Goal: Task Accomplishment & Management: Manage account settings

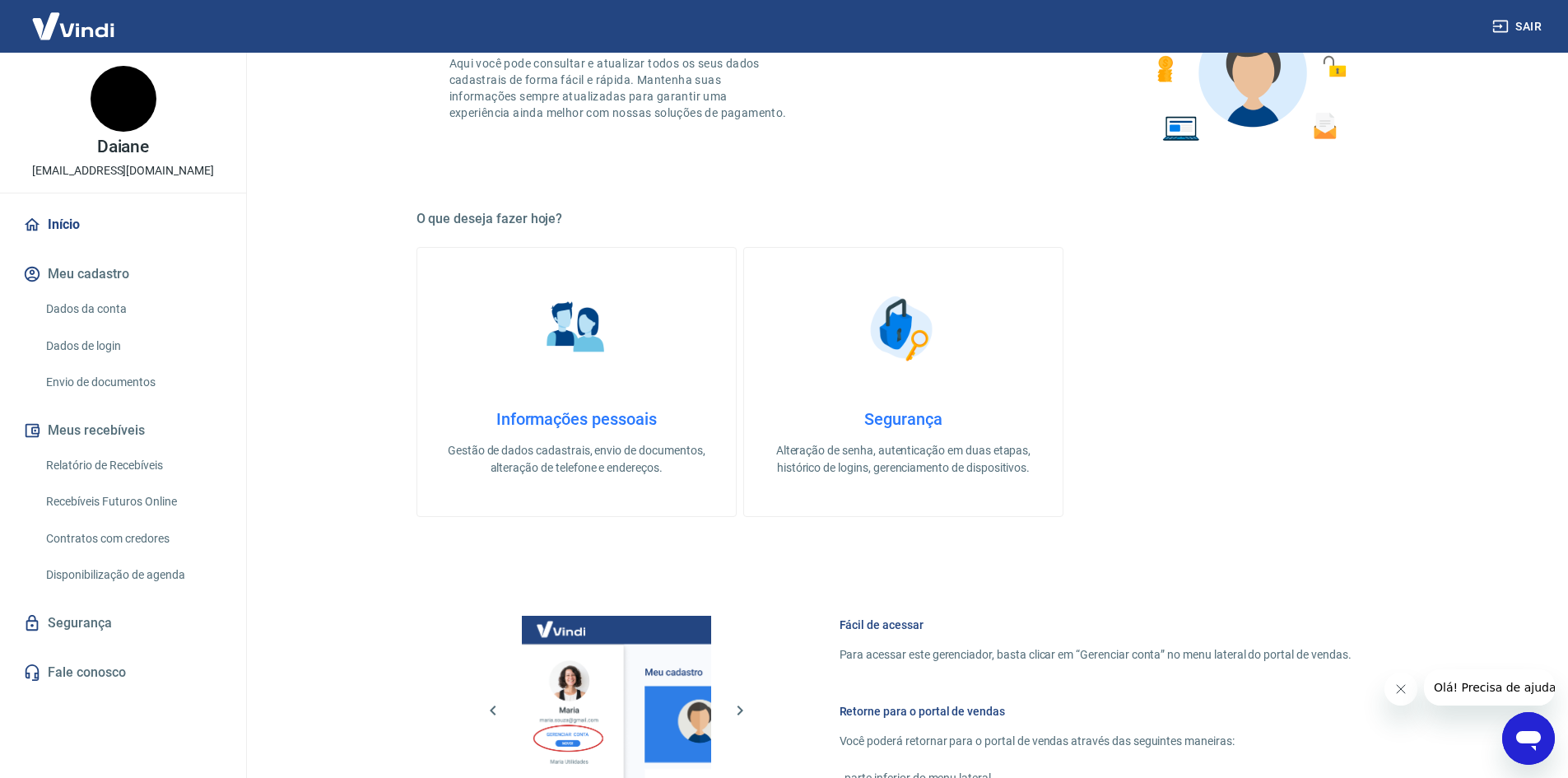
scroll to position [329, 0]
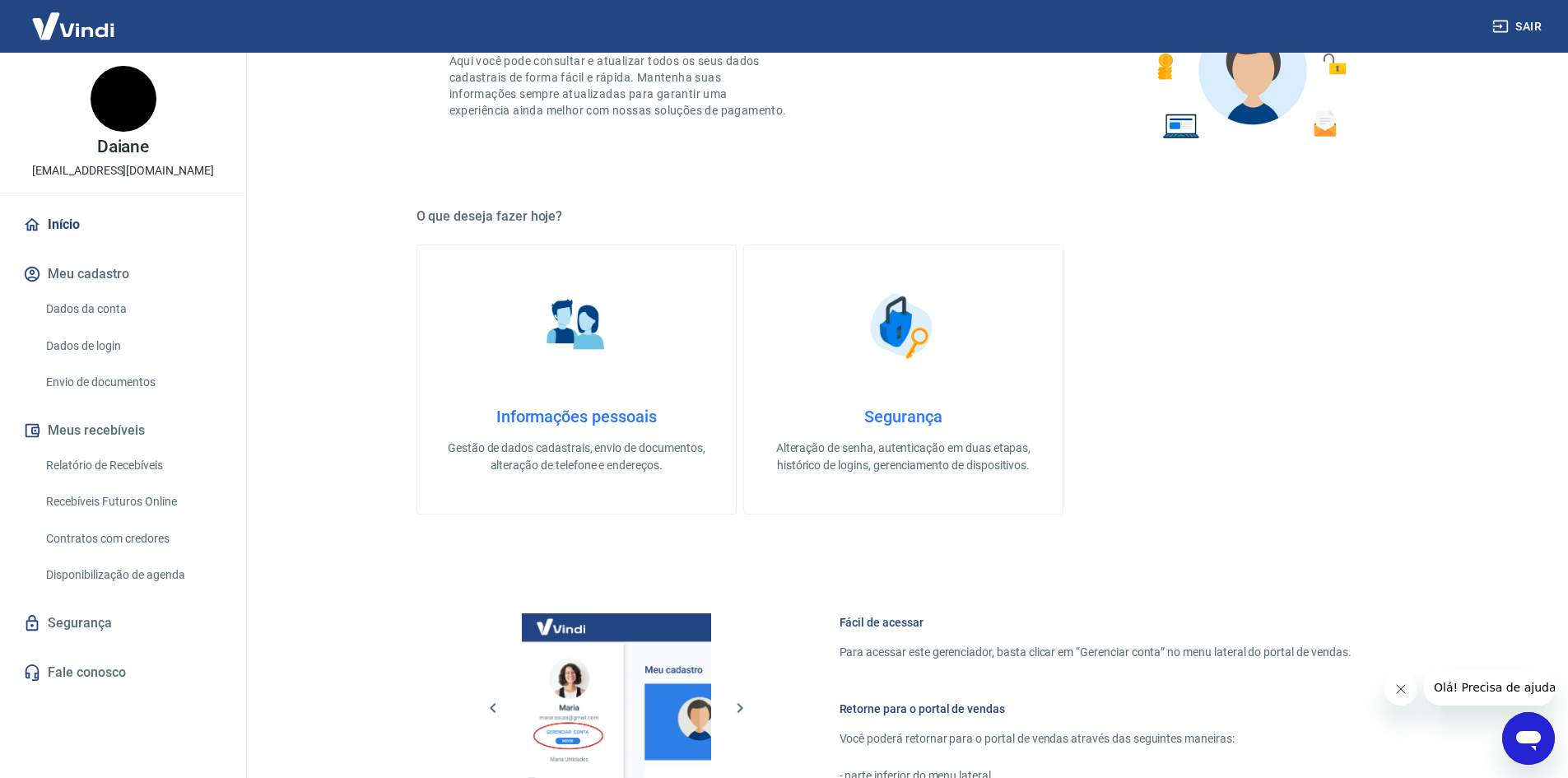
click at [569, 331] on img at bounding box center [575, 325] width 82 height 82
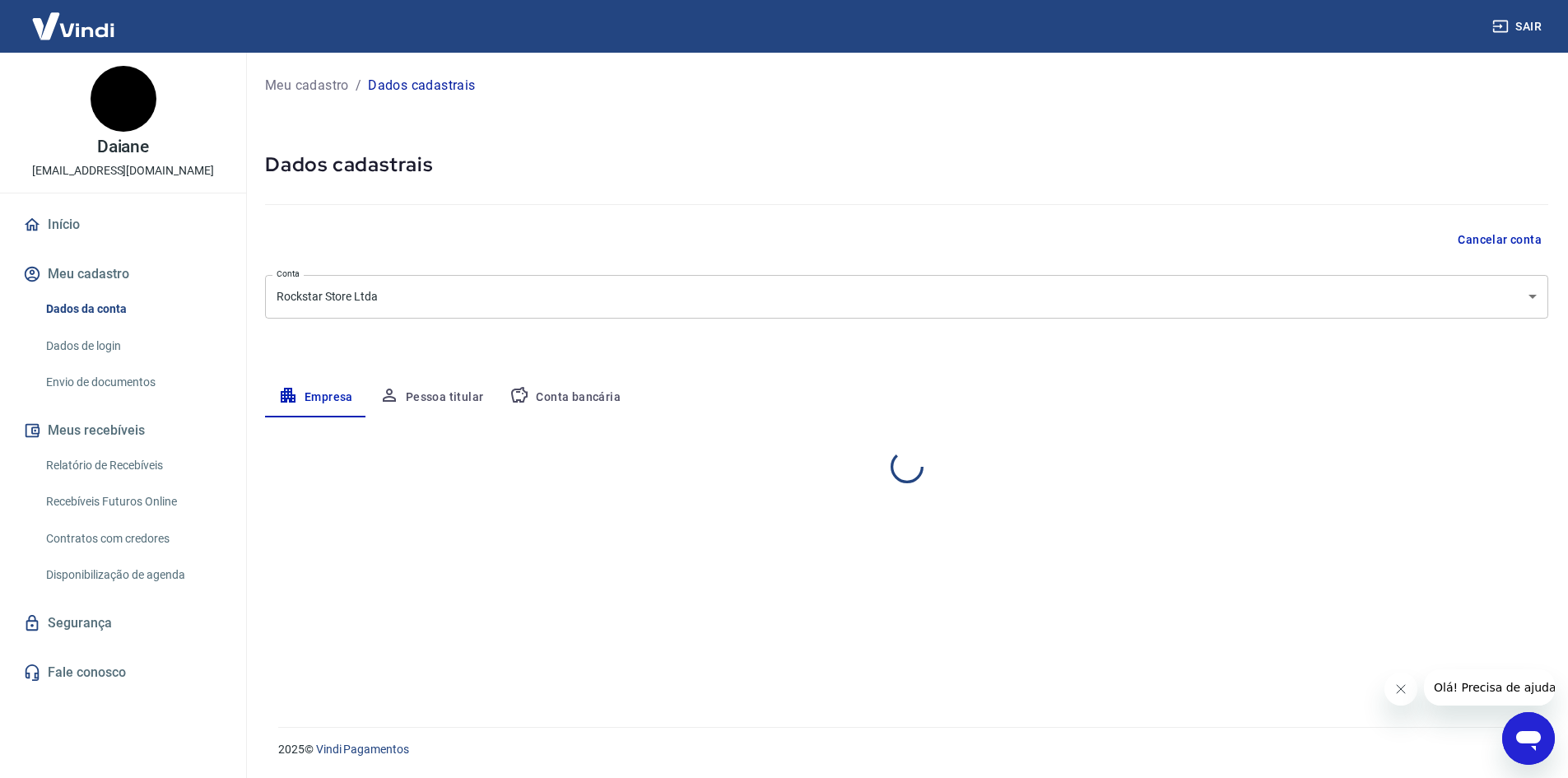
select select "MG"
select select "business"
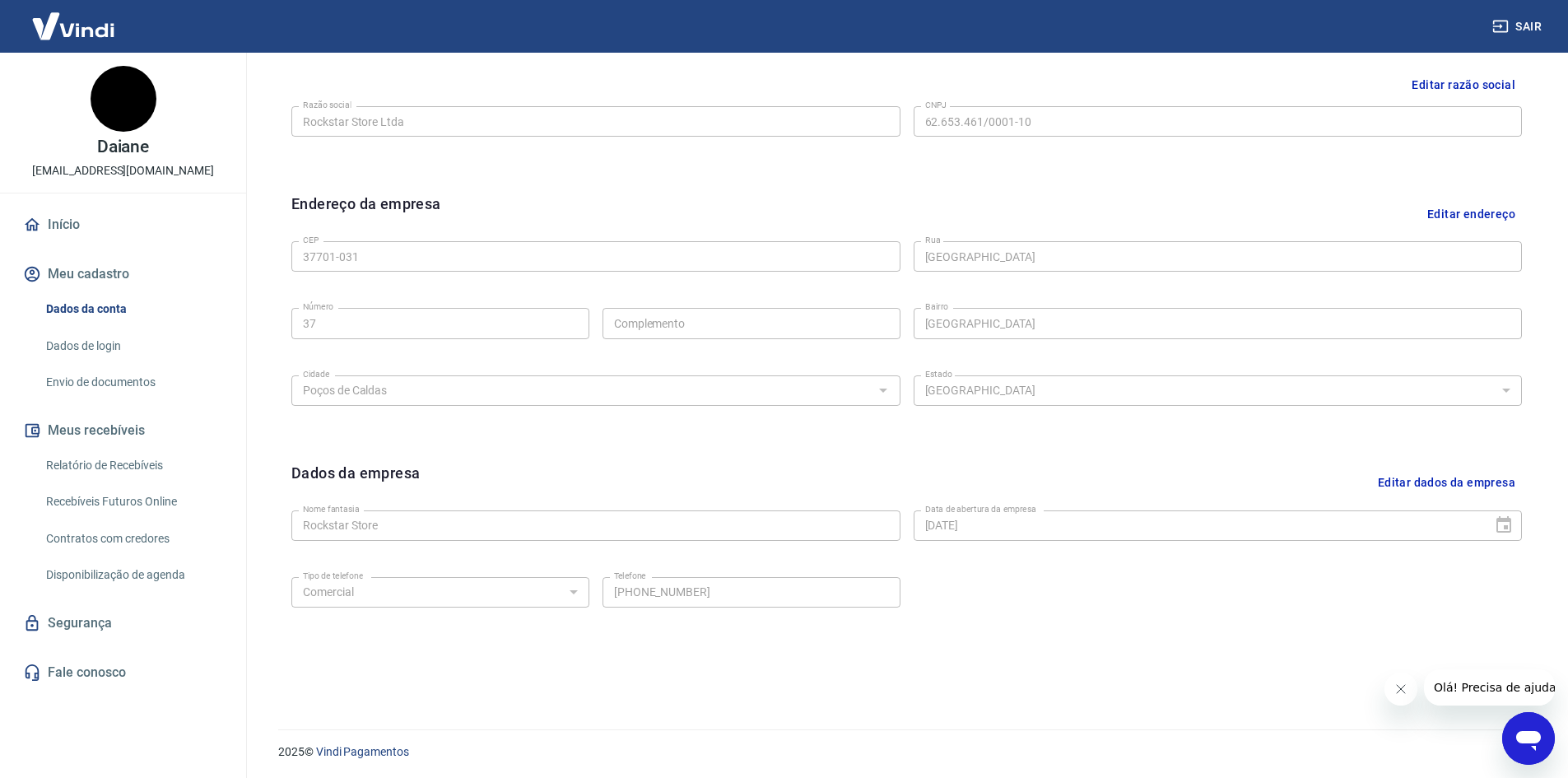
scroll to position [409, 0]
click at [92, 309] on link "Dados da conta" at bounding box center [133, 309] width 187 height 34
click at [90, 344] on link "Dados de login" at bounding box center [133, 346] width 187 height 34
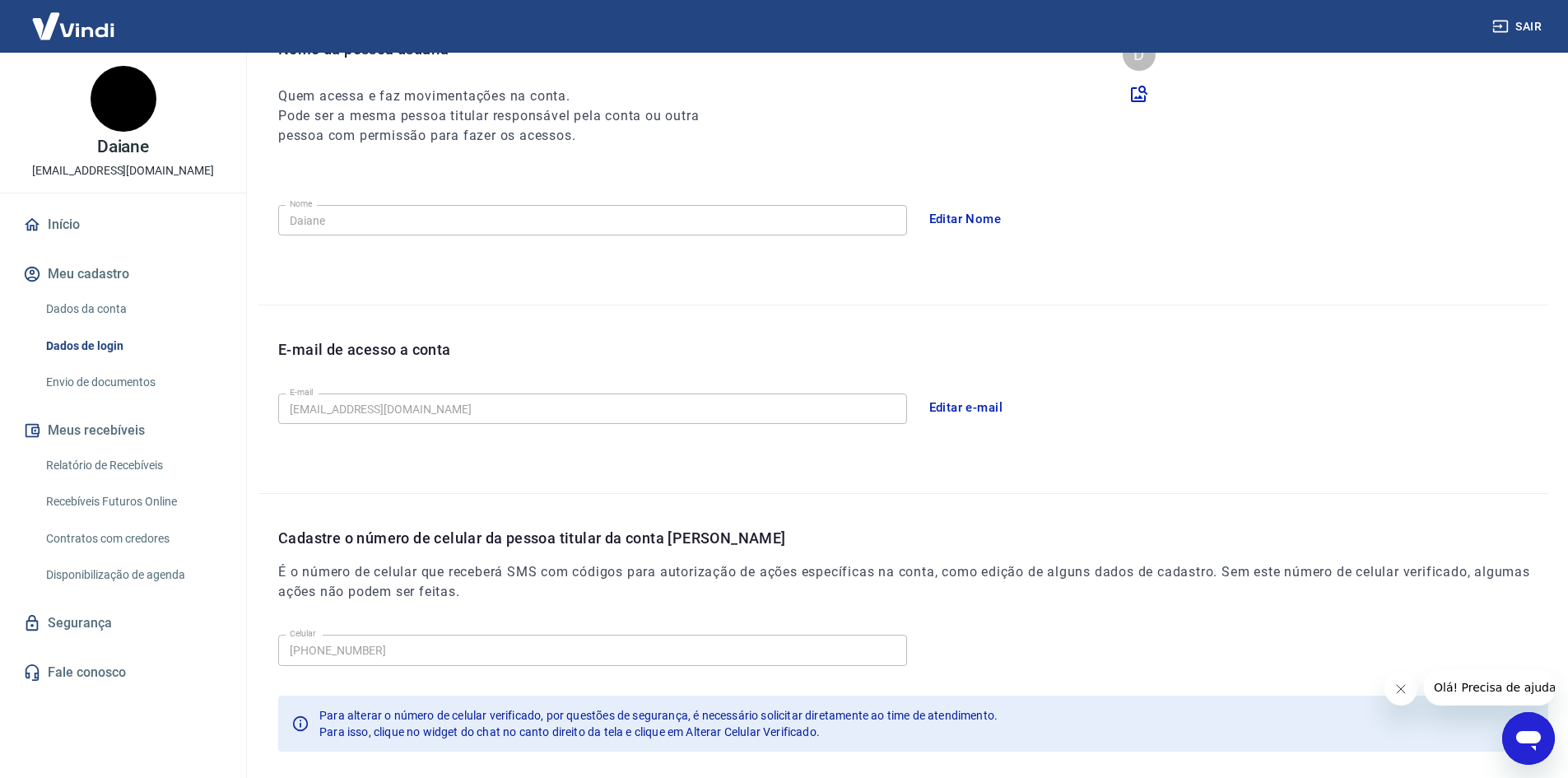
scroll to position [194, 0]
click at [98, 381] on link "Envio de documentos" at bounding box center [133, 382] width 187 height 34
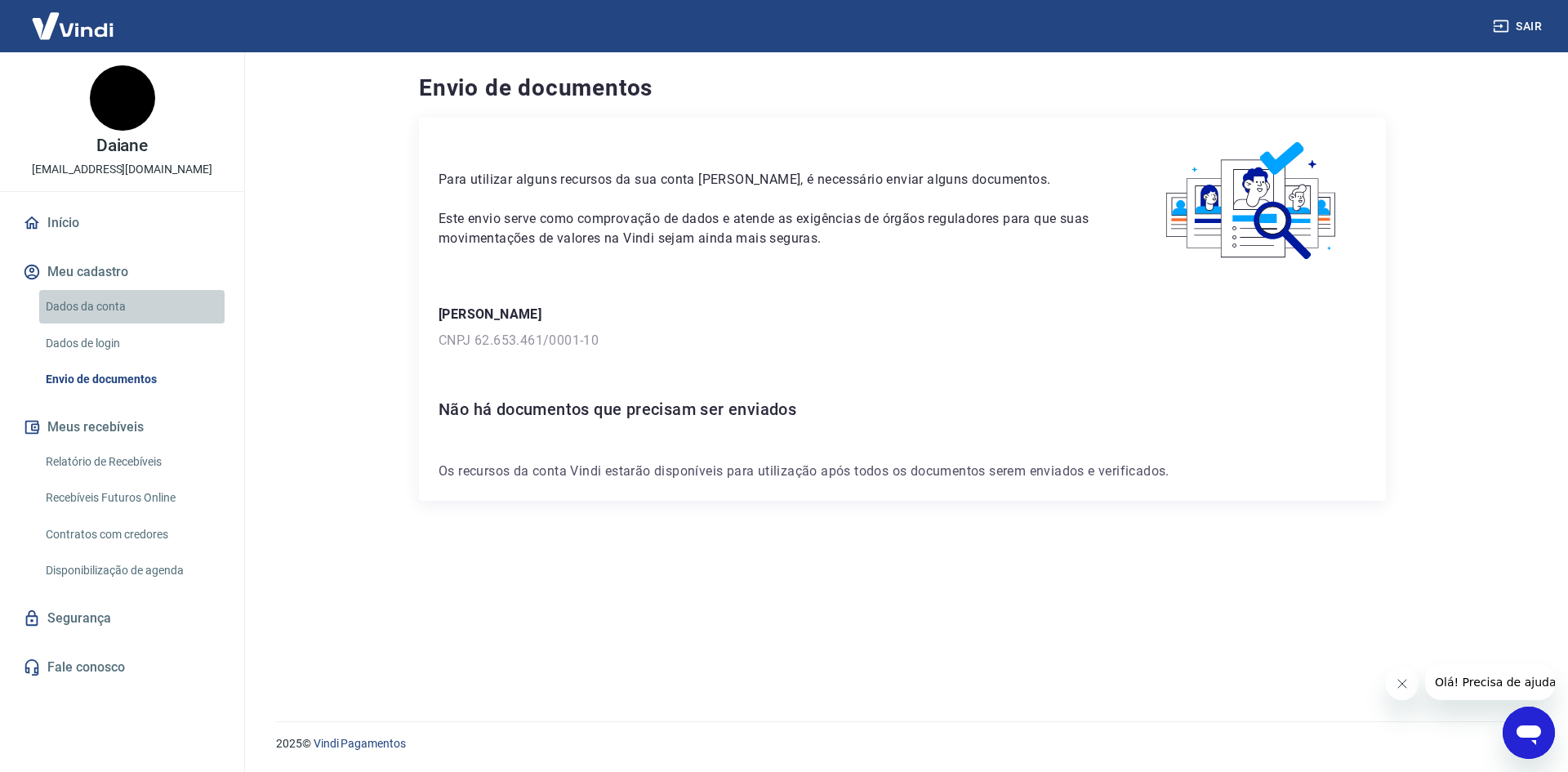
click at [102, 302] on link "Dados da conta" at bounding box center [132, 307] width 186 height 34
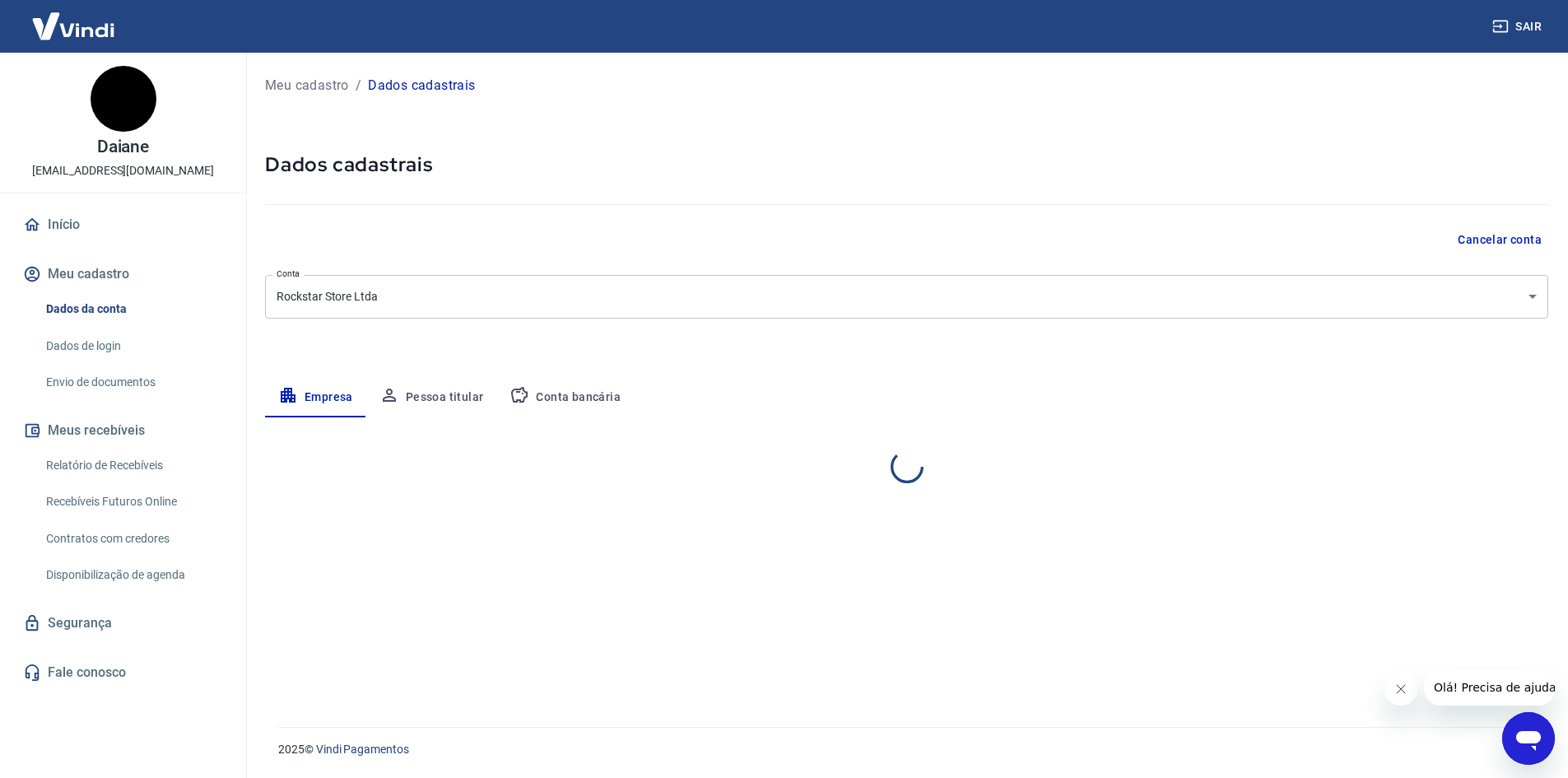
select select "MG"
select select "business"
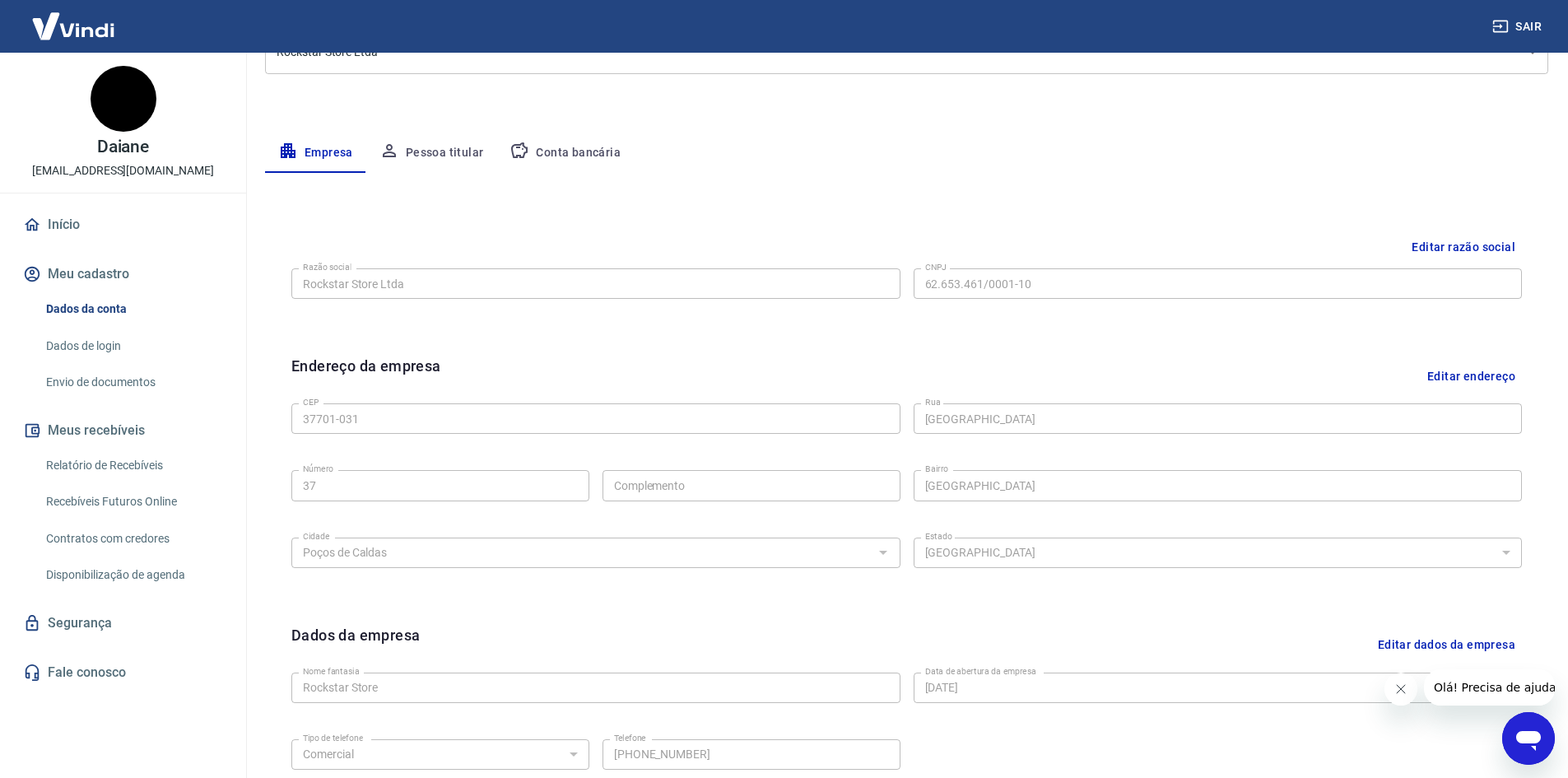
scroll to position [247, 0]
click at [455, 148] on button "Pessoa titular" at bounding box center [432, 151] width 131 height 40
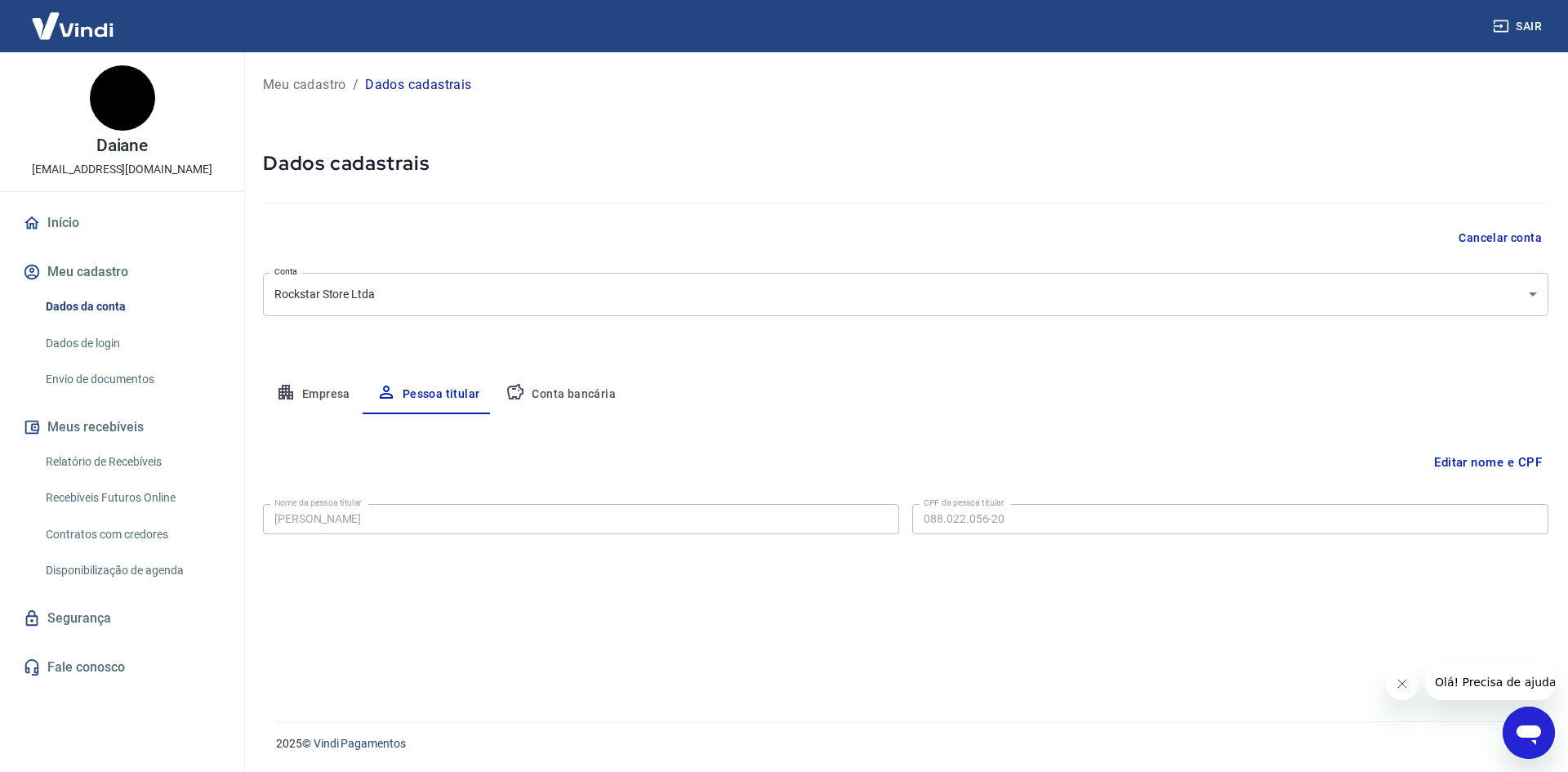
click at [575, 393] on button "Conta bancária" at bounding box center [560, 394] width 136 height 39
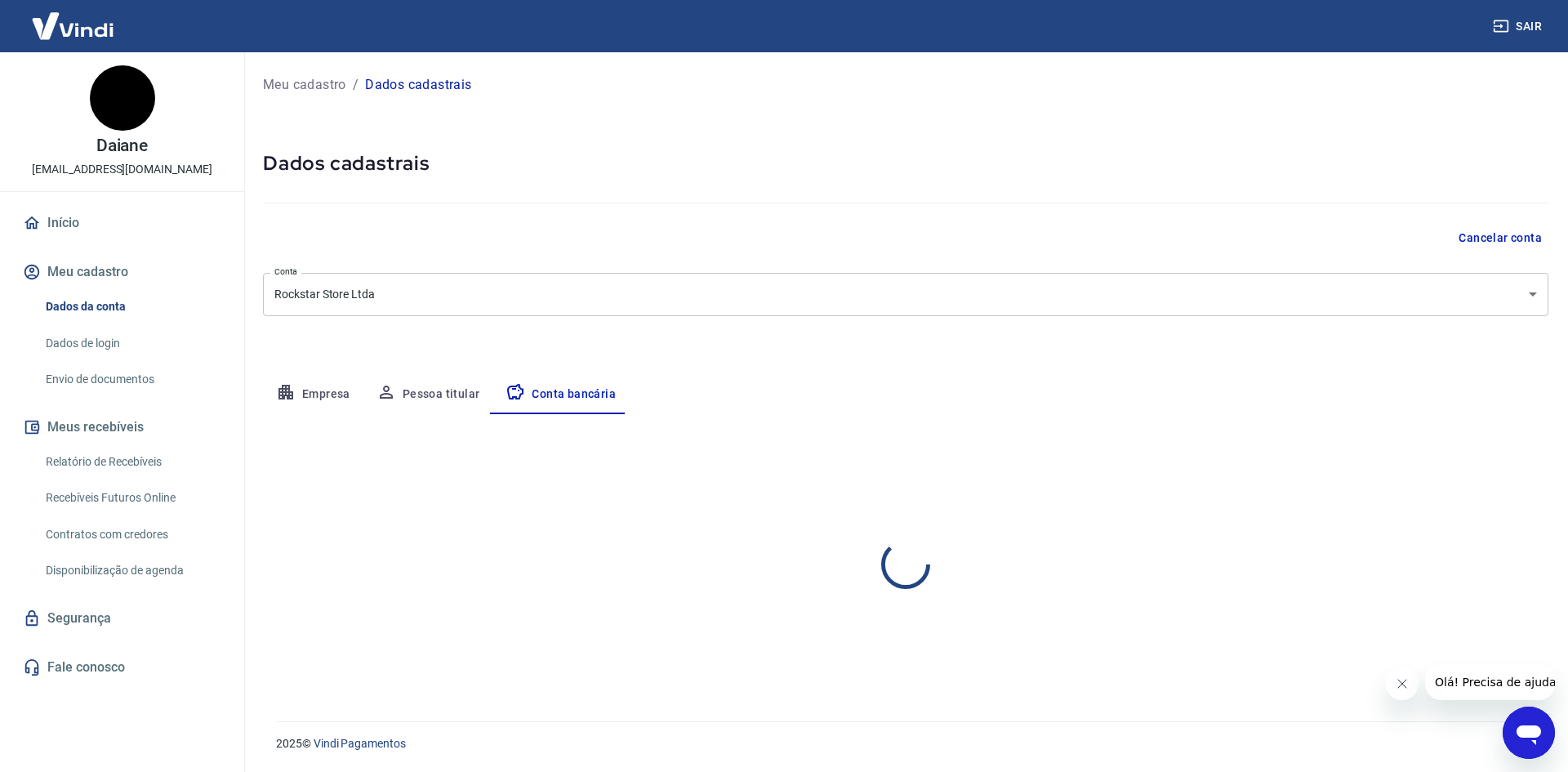
select select "1"
click at [1534, 292] on body "Sair Daiane [EMAIL_ADDRESS][DOMAIN_NAME] Início Meu cadastro Dados da conta Dad…" at bounding box center [784, 386] width 1568 height 772
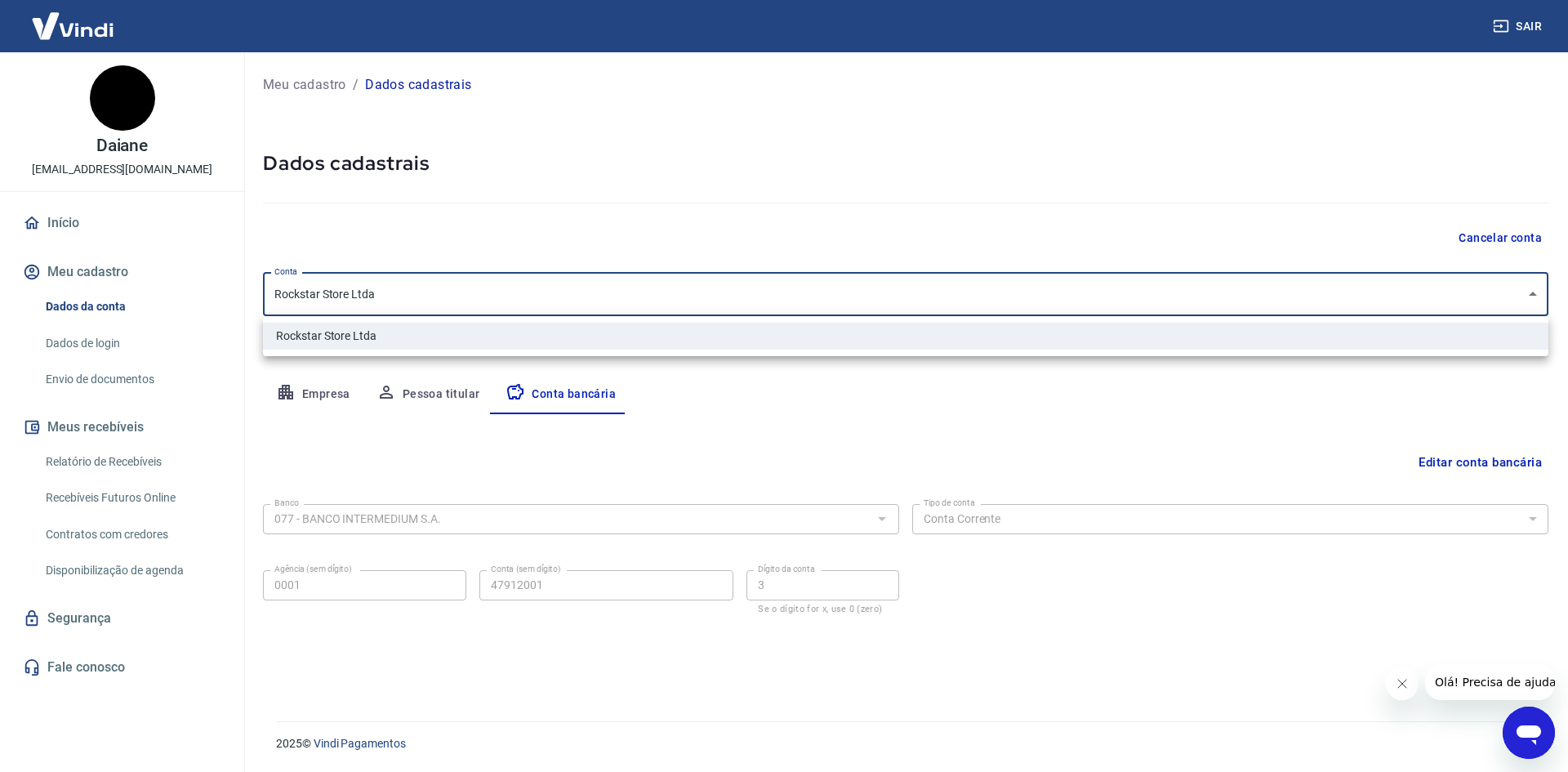
click at [1534, 292] on div at bounding box center [784, 386] width 1568 height 772
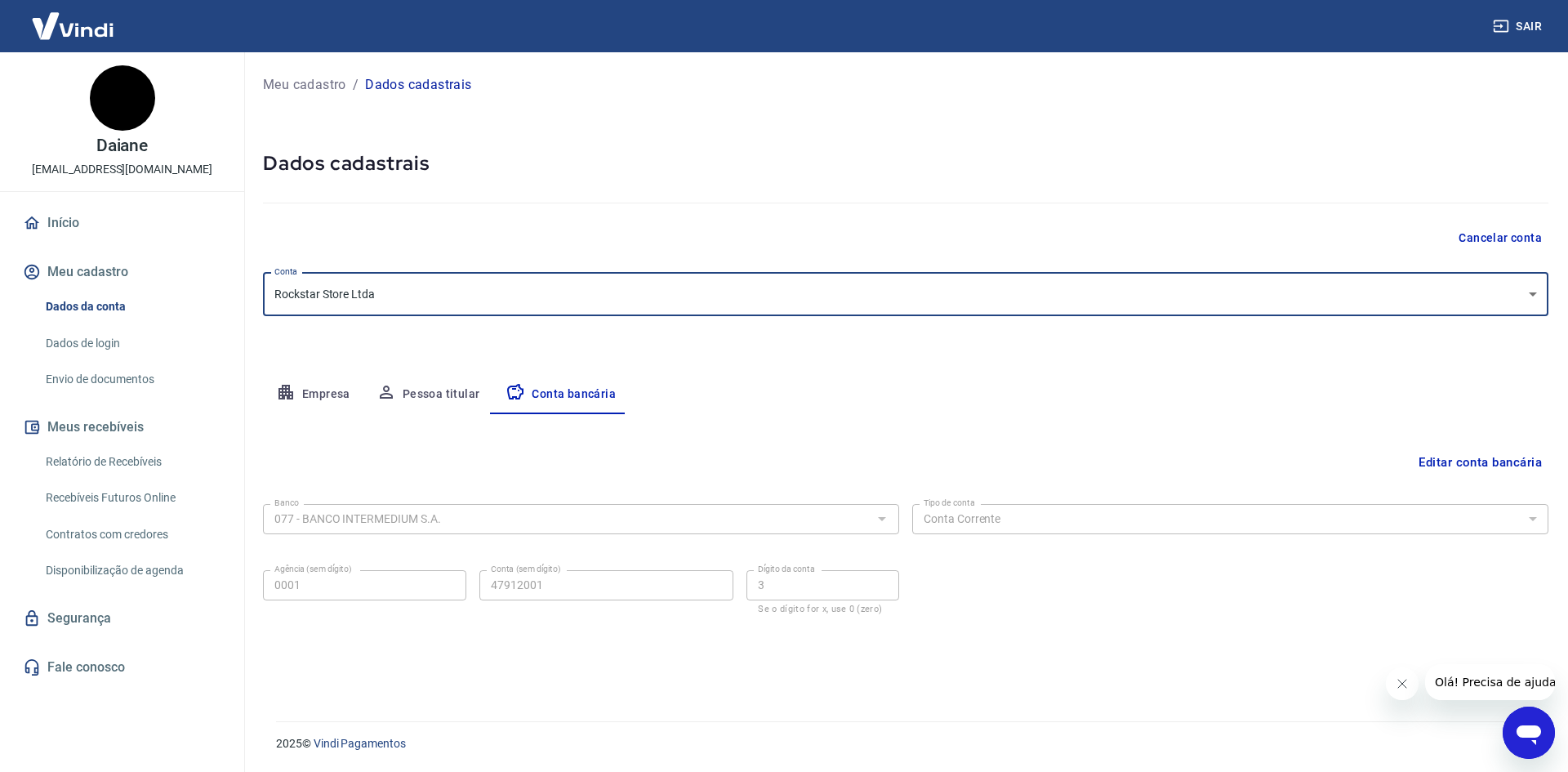
click at [1462, 460] on button "Editar conta bancária" at bounding box center [1480, 462] width 136 height 31
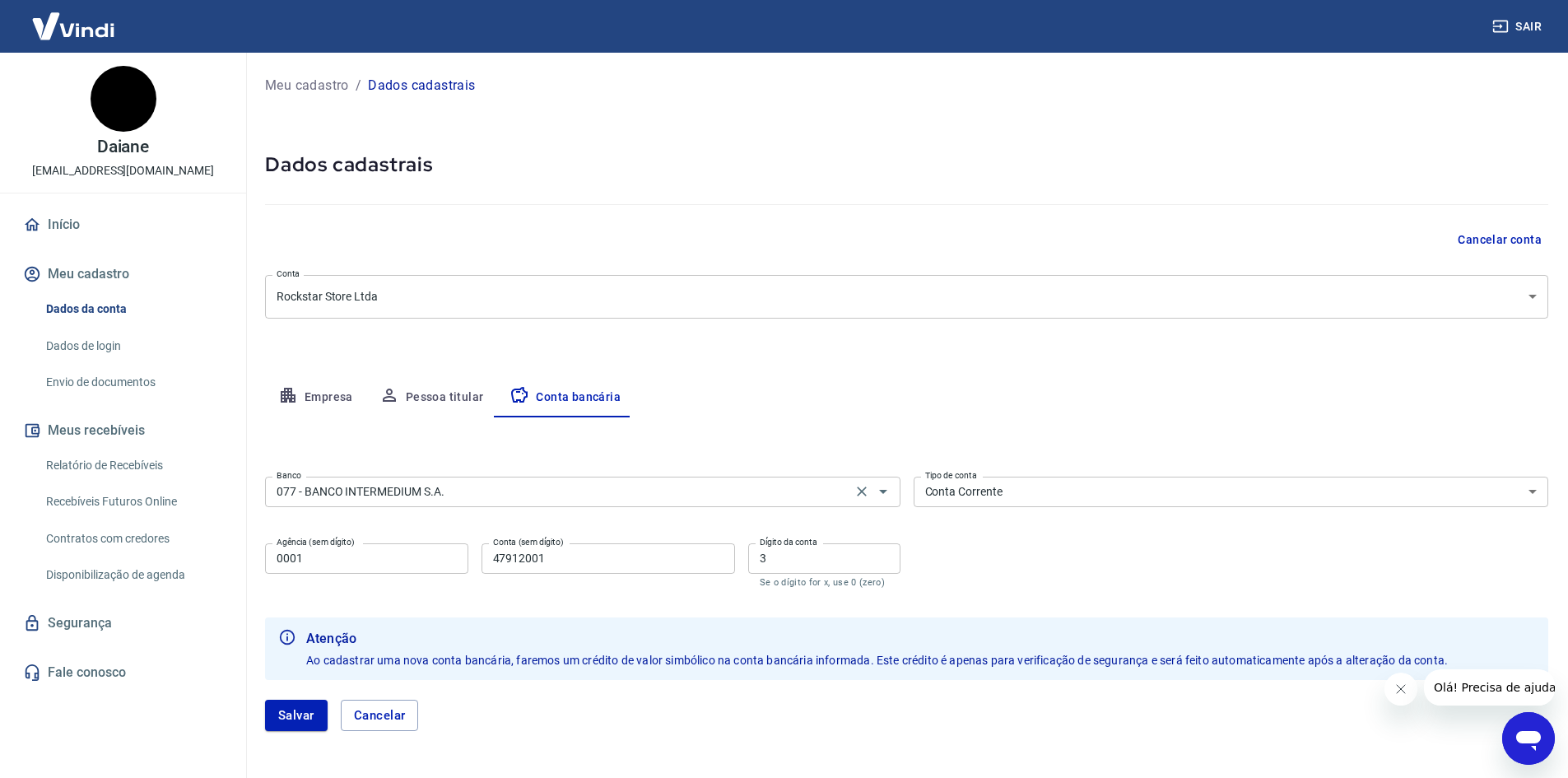
click at [466, 494] on input "077 - BANCO INTERMEDIUM S.A." at bounding box center [559, 491] width 577 height 20
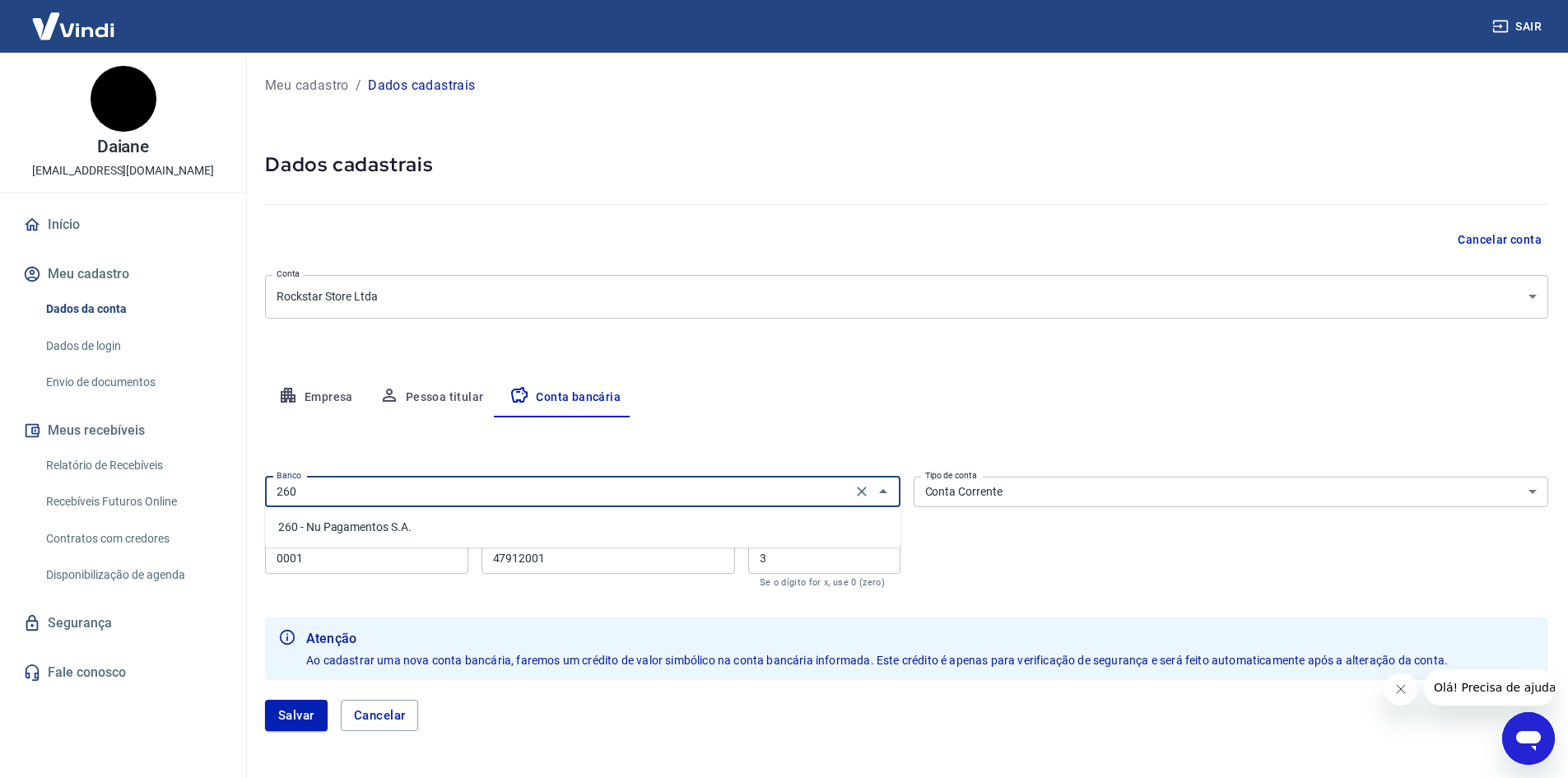
click at [332, 522] on li "260 - Nu Pagamentos S.A." at bounding box center [583, 527] width 635 height 27
type input "260 - Nu Pagamentos S.A."
click at [387, 557] on input "0001" at bounding box center [367, 559] width 204 height 31
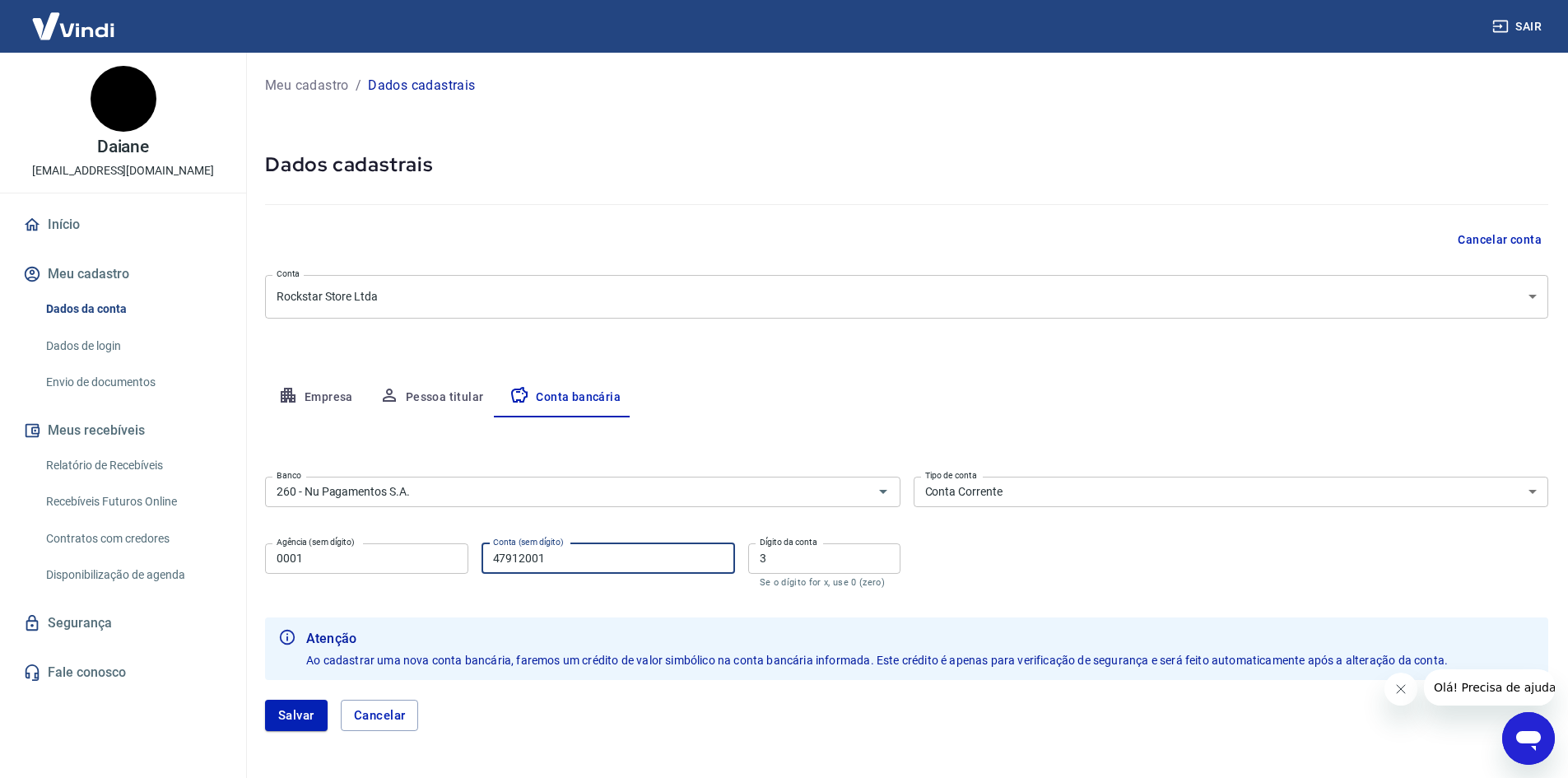
click at [596, 556] on input "47912001" at bounding box center [608, 559] width 254 height 31
click at [596, 555] on input "47912001" at bounding box center [608, 559] width 254 height 31
type input "4"
type input "262559383"
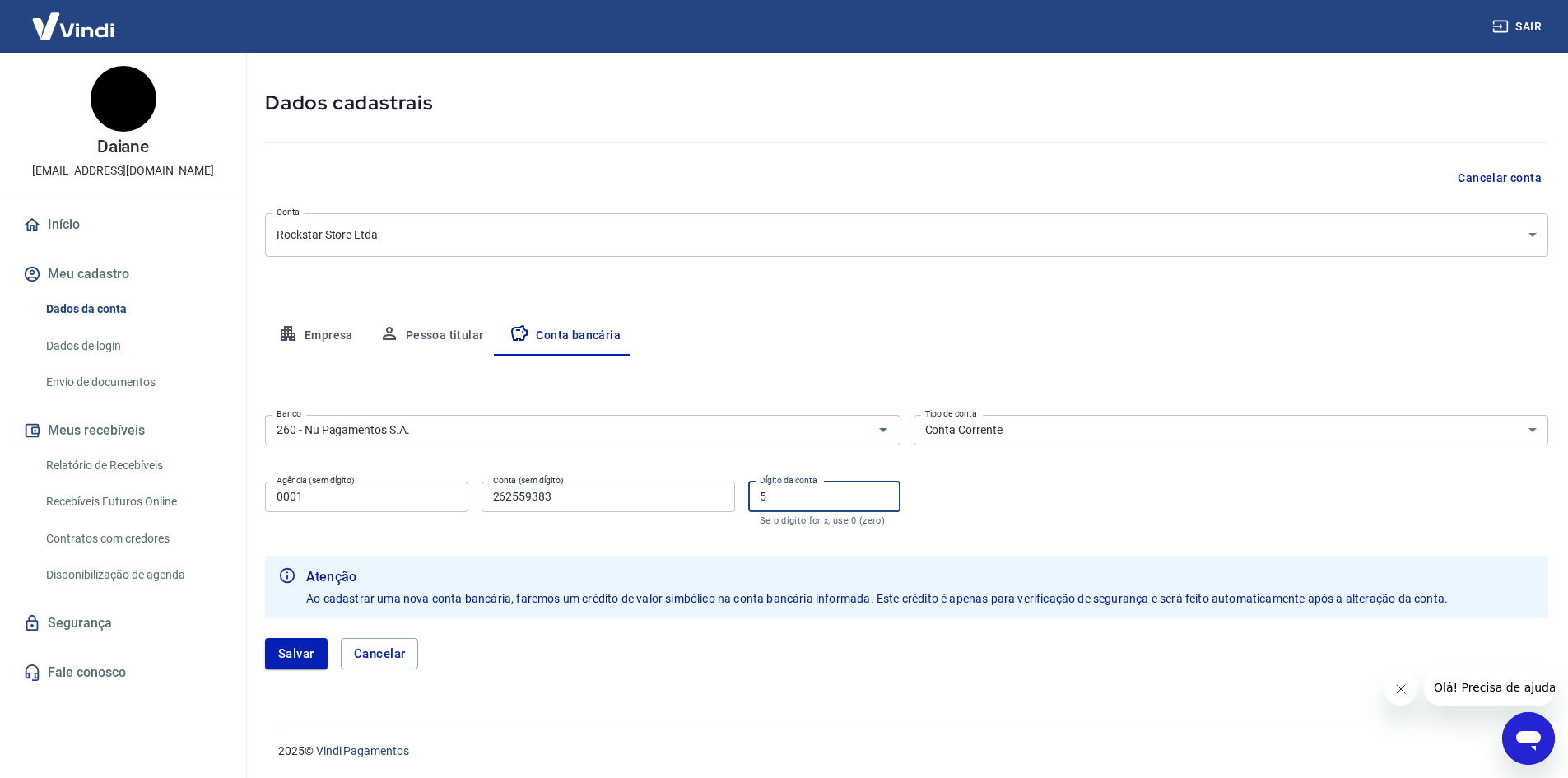
scroll to position [64, 0]
type input "5"
click at [298, 647] on button "Salvar" at bounding box center [296, 652] width 63 height 31
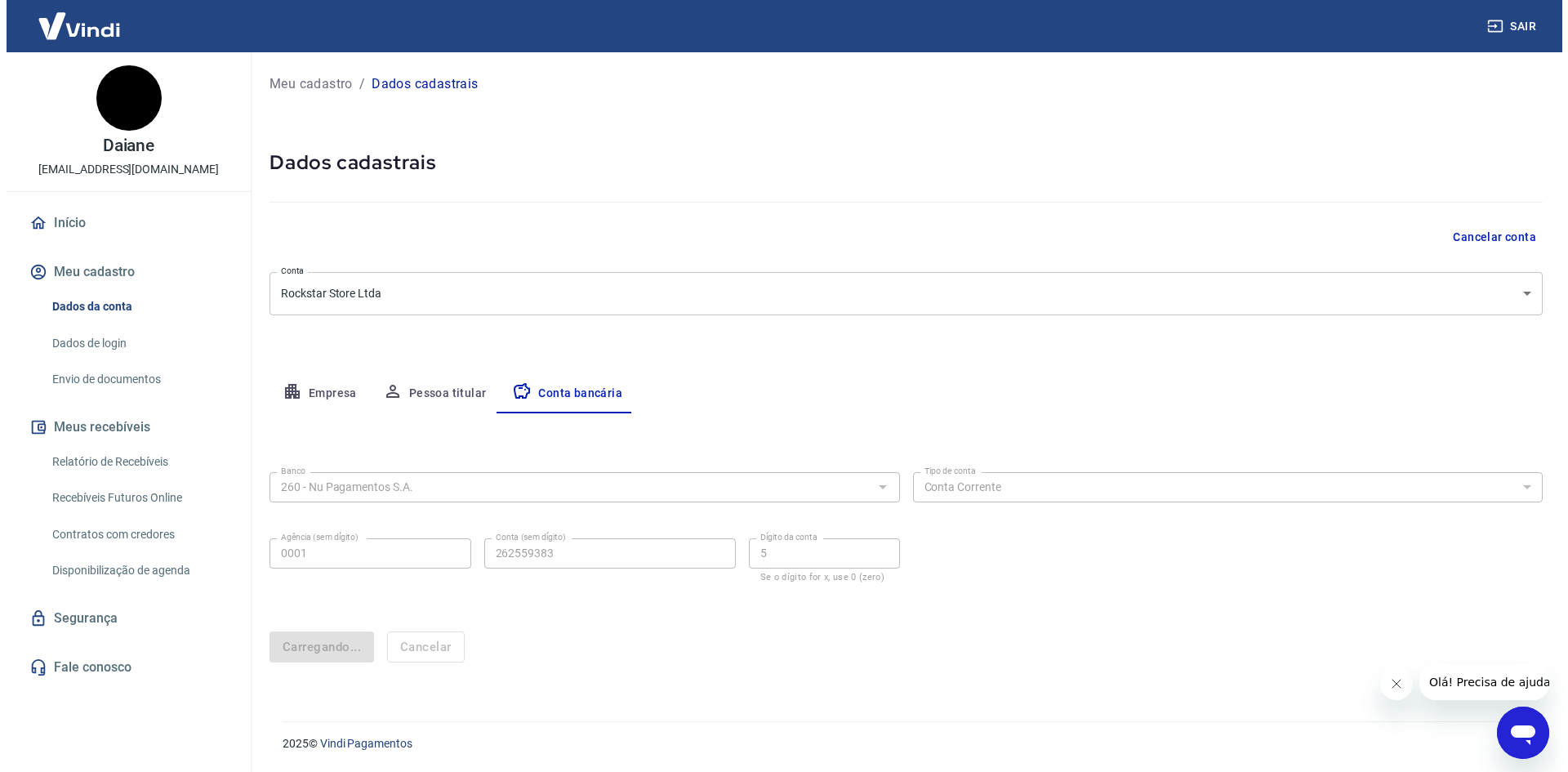
scroll to position [0, 0]
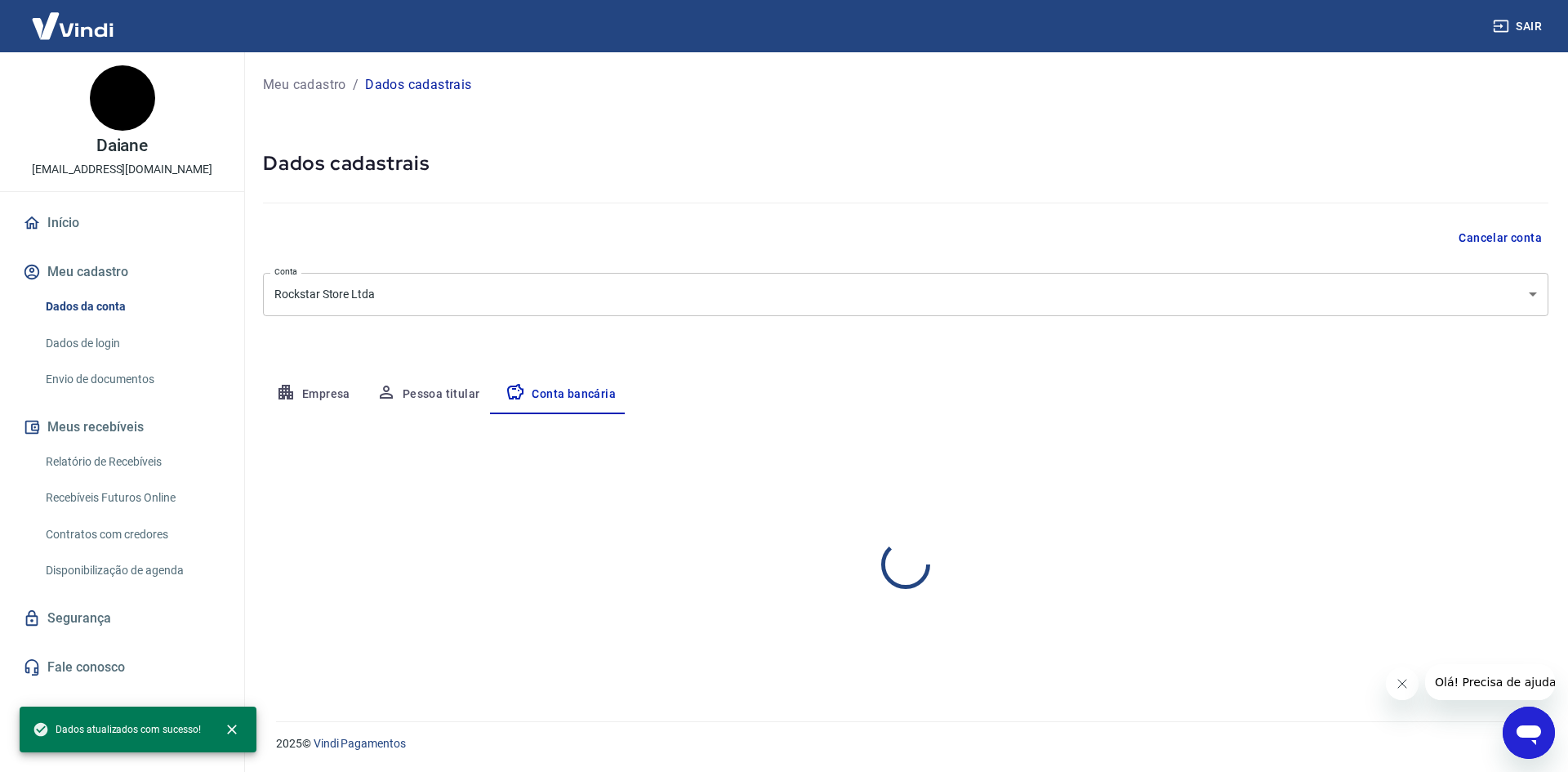
select select "1"
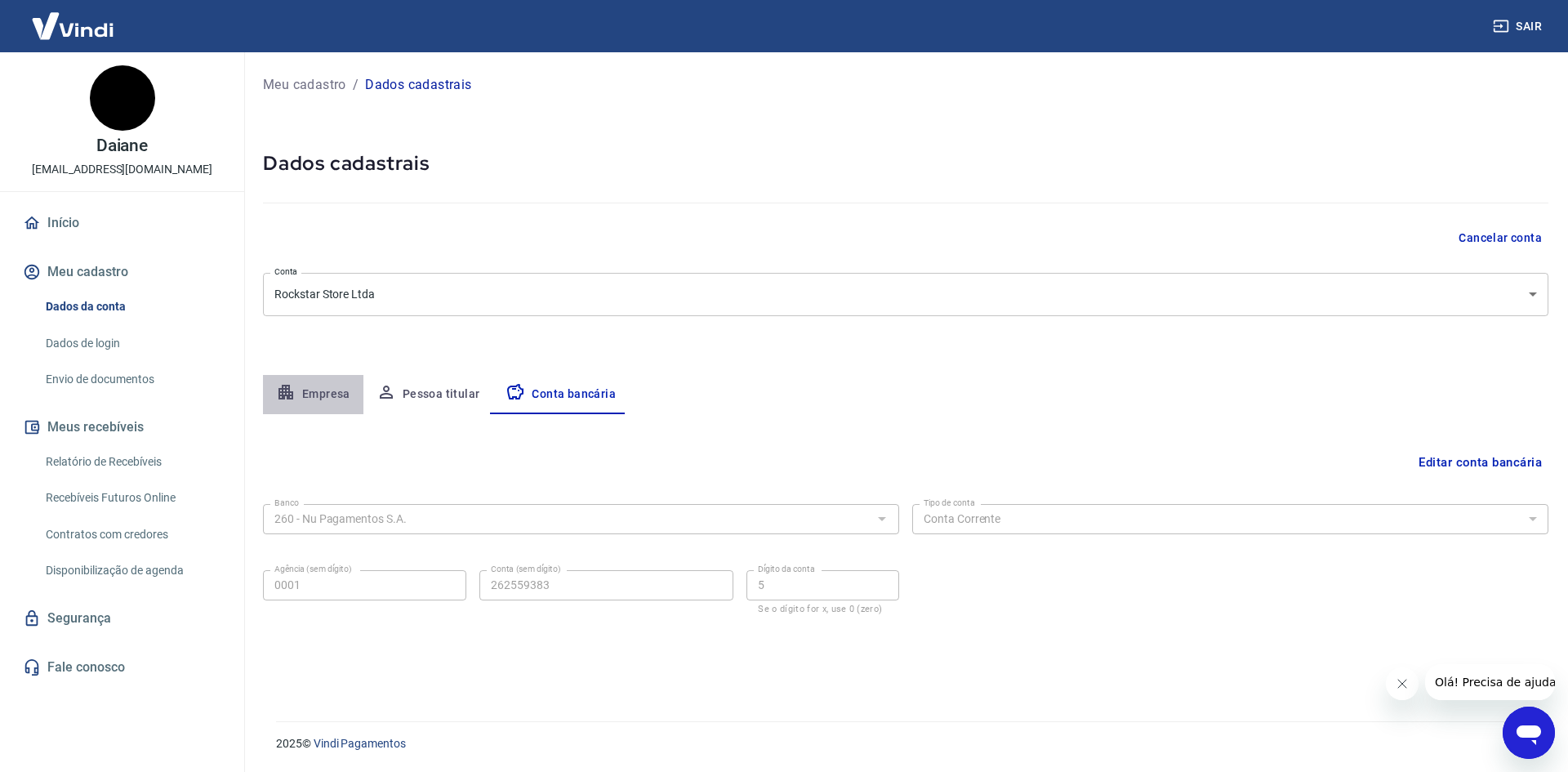
click at [331, 391] on button "Empresa" at bounding box center [313, 394] width 101 height 39
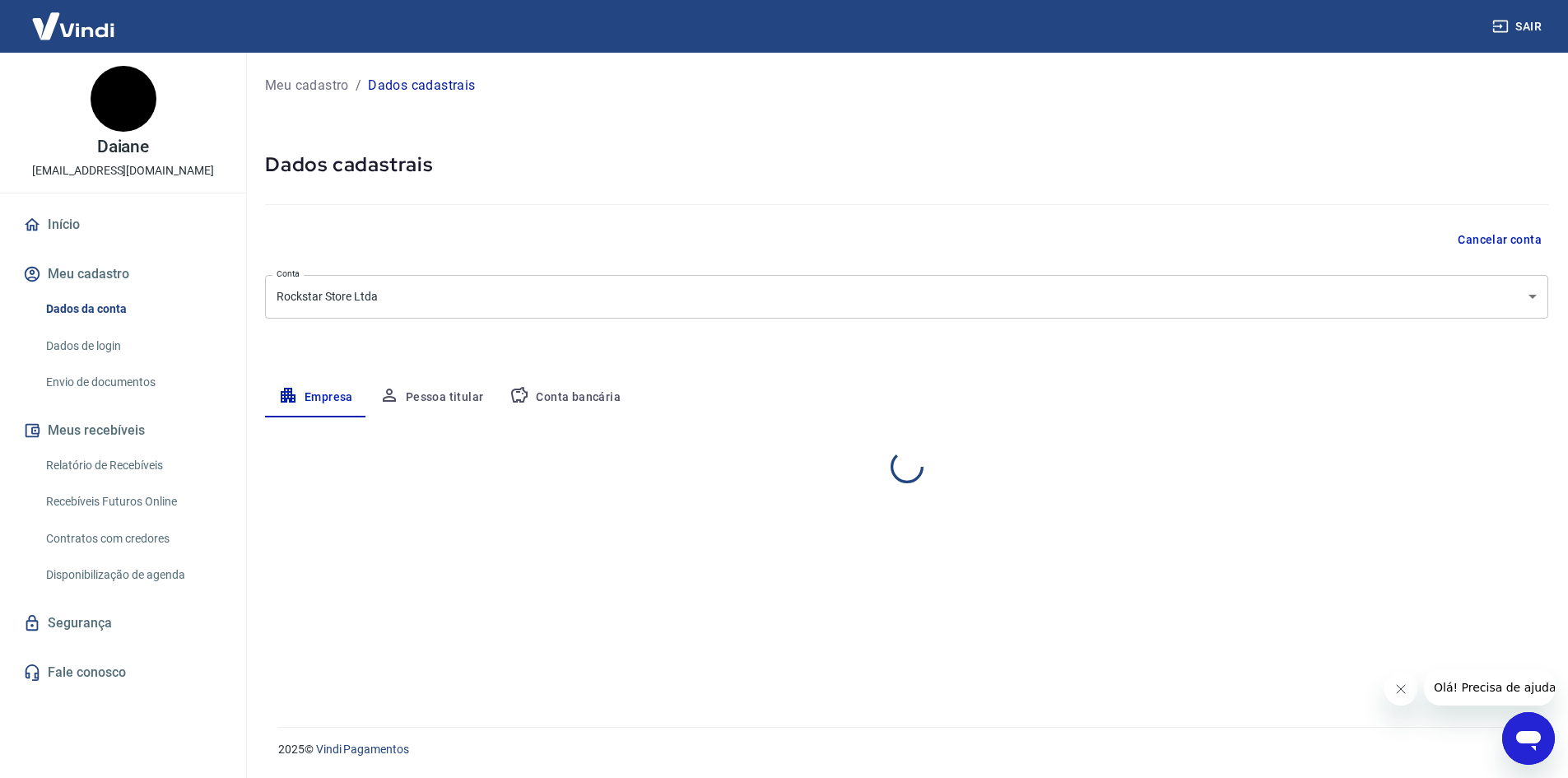
select select "MG"
select select "business"
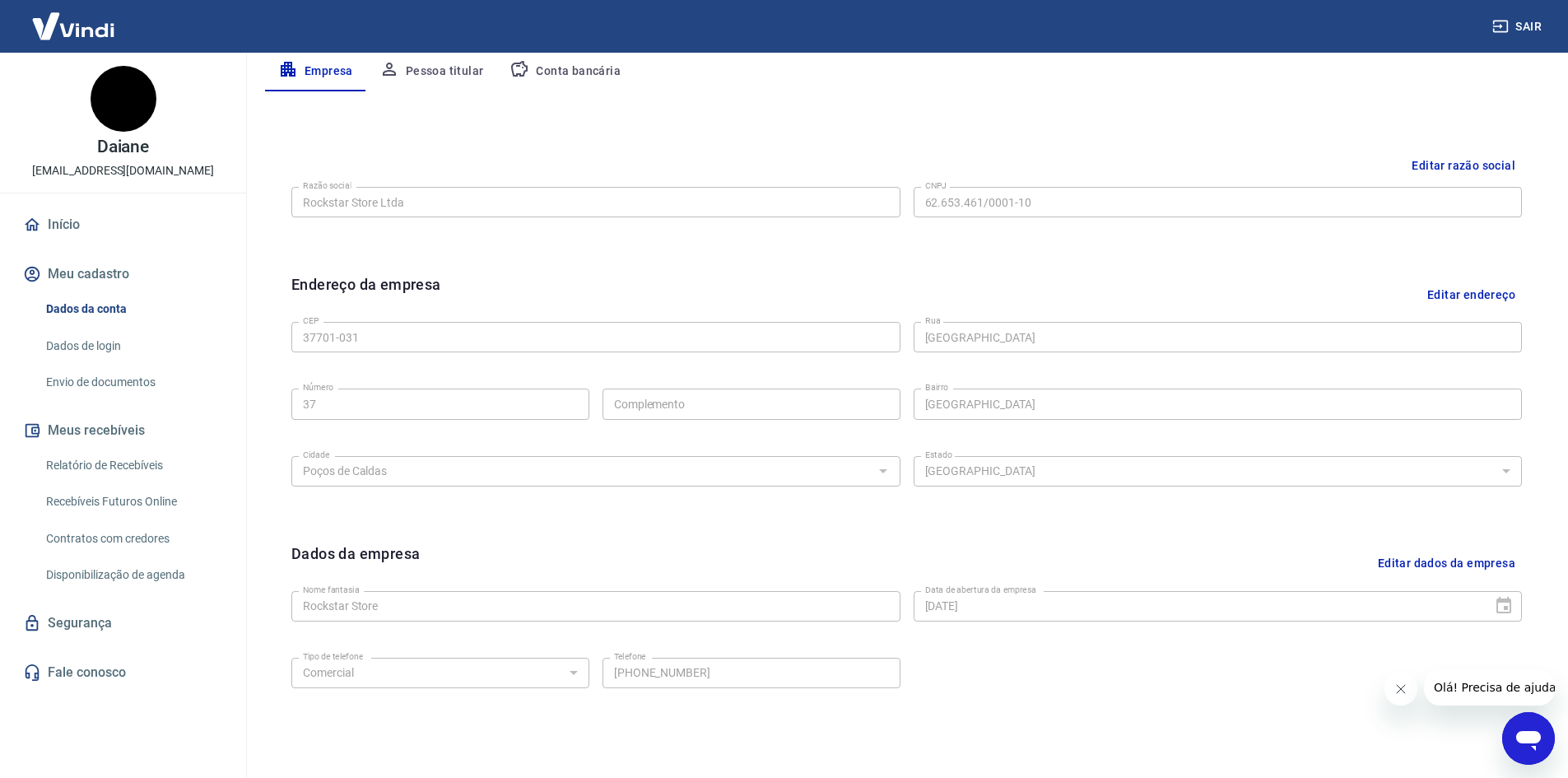
scroll to position [329, 0]
click at [1479, 285] on button "Editar endereço" at bounding box center [1470, 291] width 101 height 42
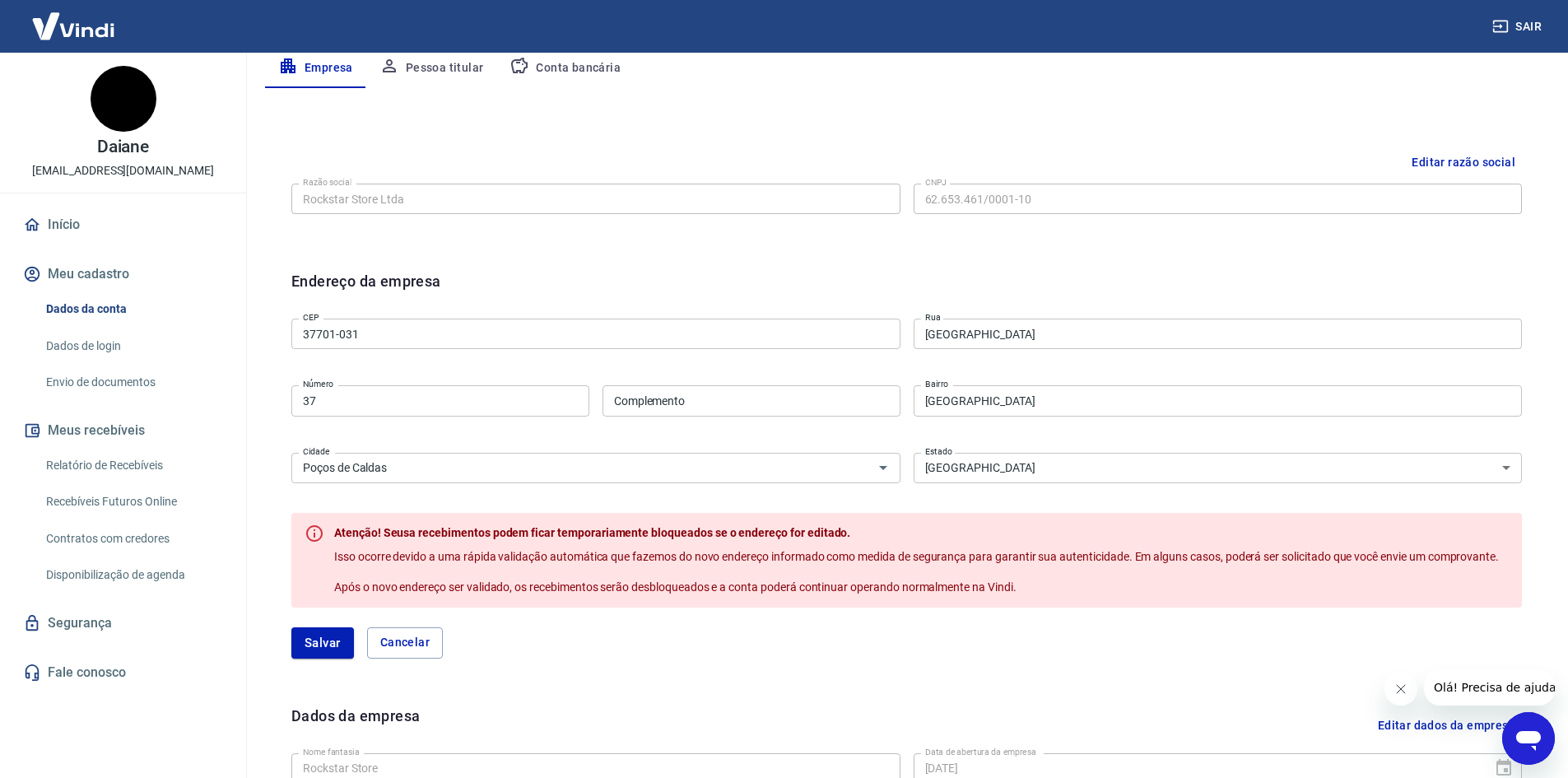
click at [788, 403] on input "Complemento" at bounding box center [751, 401] width 298 height 31
type input "SALA 1"
click at [317, 649] on button "Salvar" at bounding box center [322, 643] width 63 height 31
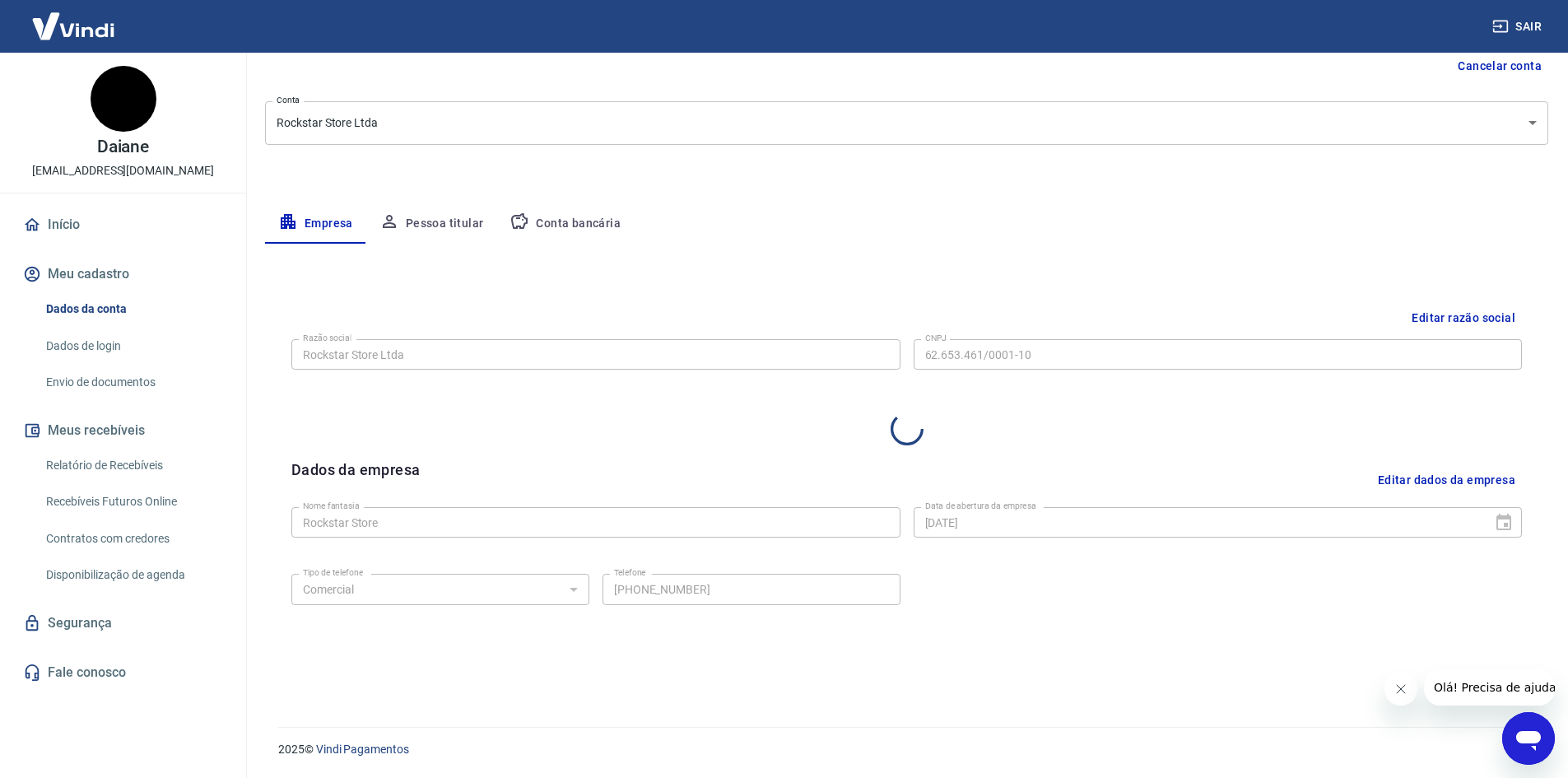
select select "MG"
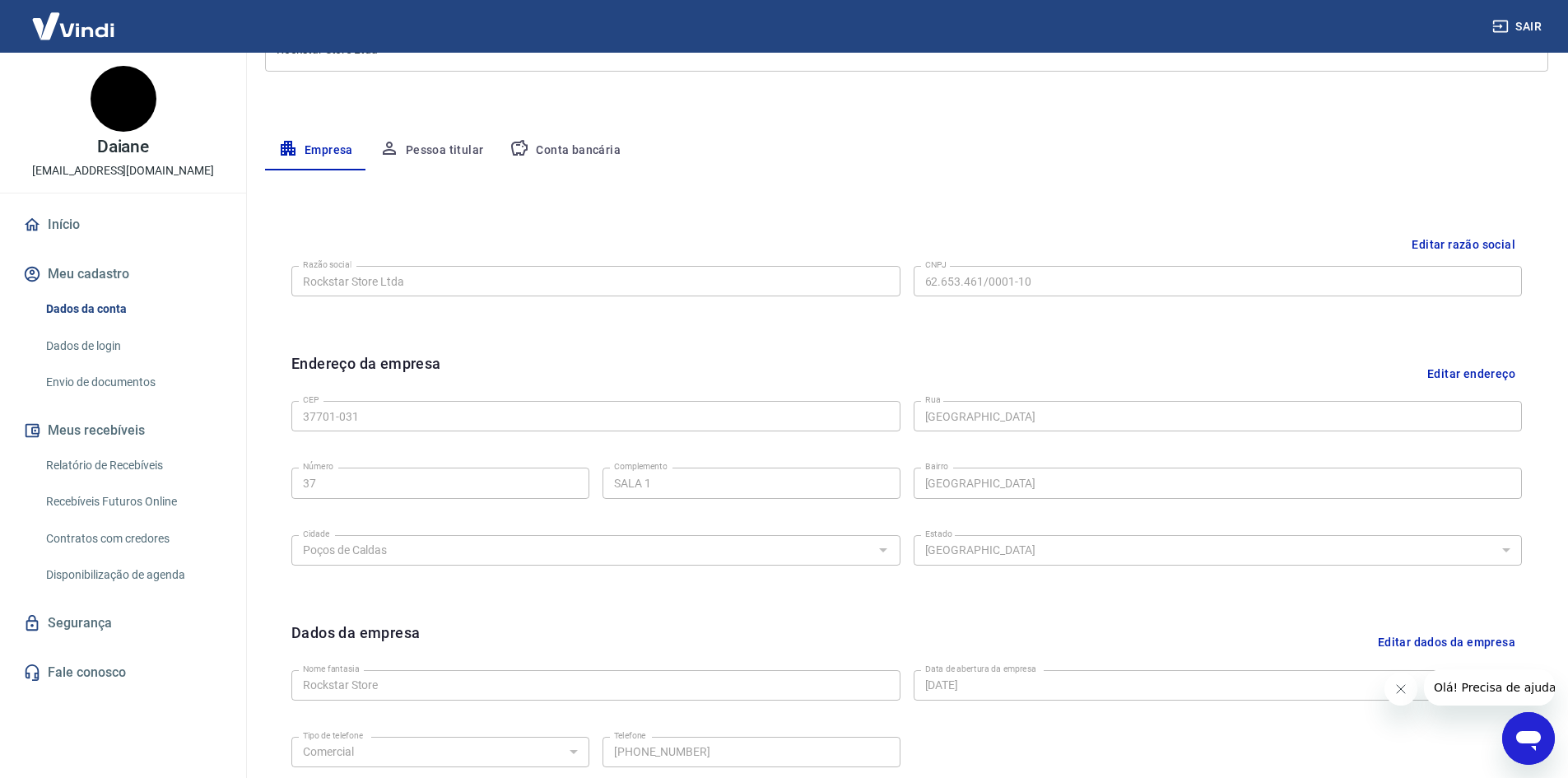
scroll to position [244, 0]
click at [429, 153] on button "Pessoa titular" at bounding box center [432, 153] width 131 height 40
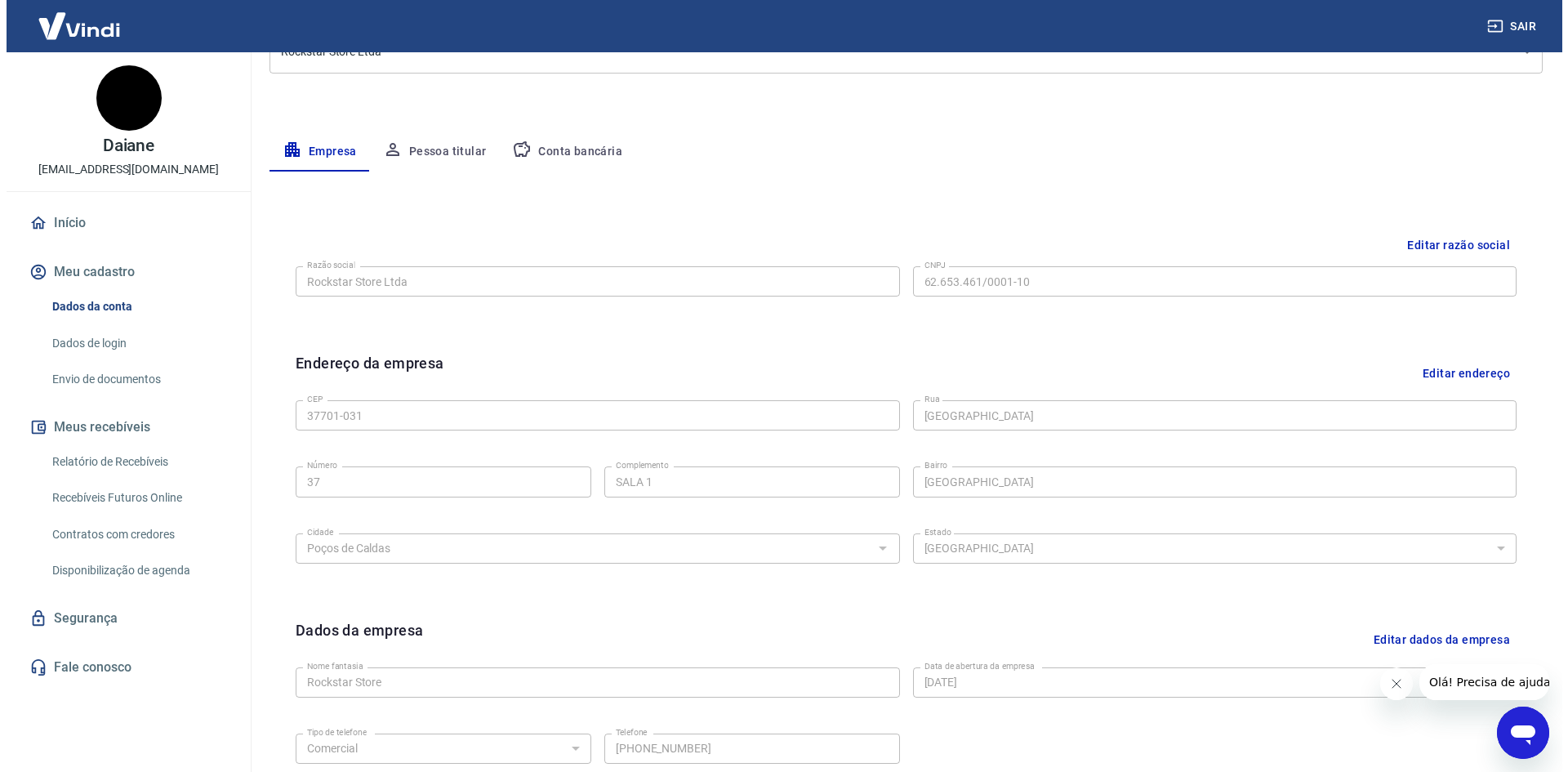
scroll to position [0, 0]
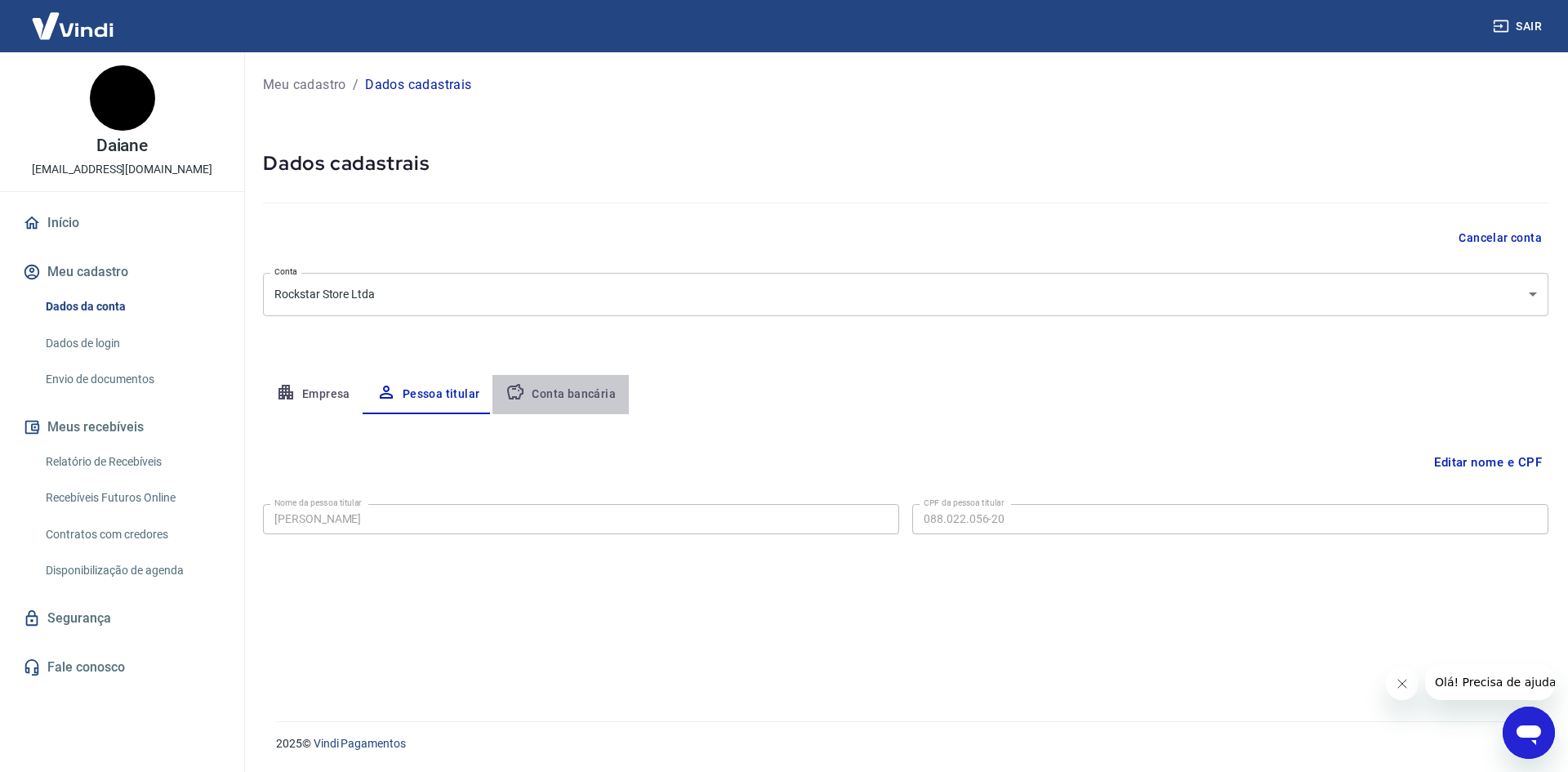
click at [558, 387] on button "Conta bancária" at bounding box center [560, 394] width 136 height 39
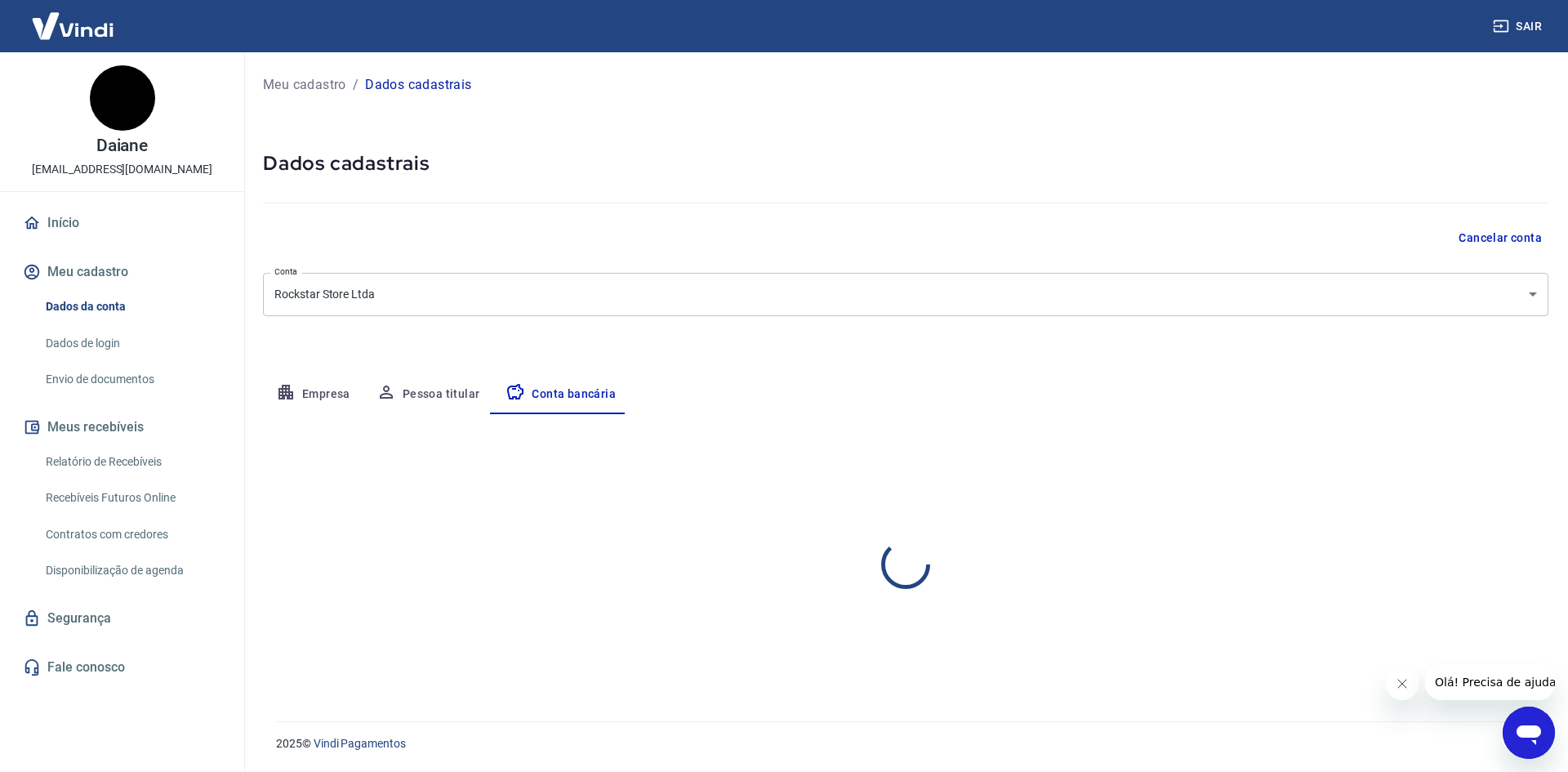
select select "1"
click at [628, 342] on div "Meu cadastro / Dados cadastrais Dados cadastrais Cancelar conta Conta Rockstar …" at bounding box center [905, 377] width 1325 height 649
click at [75, 664] on link "Fale conosco" at bounding box center [122, 668] width 205 height 36
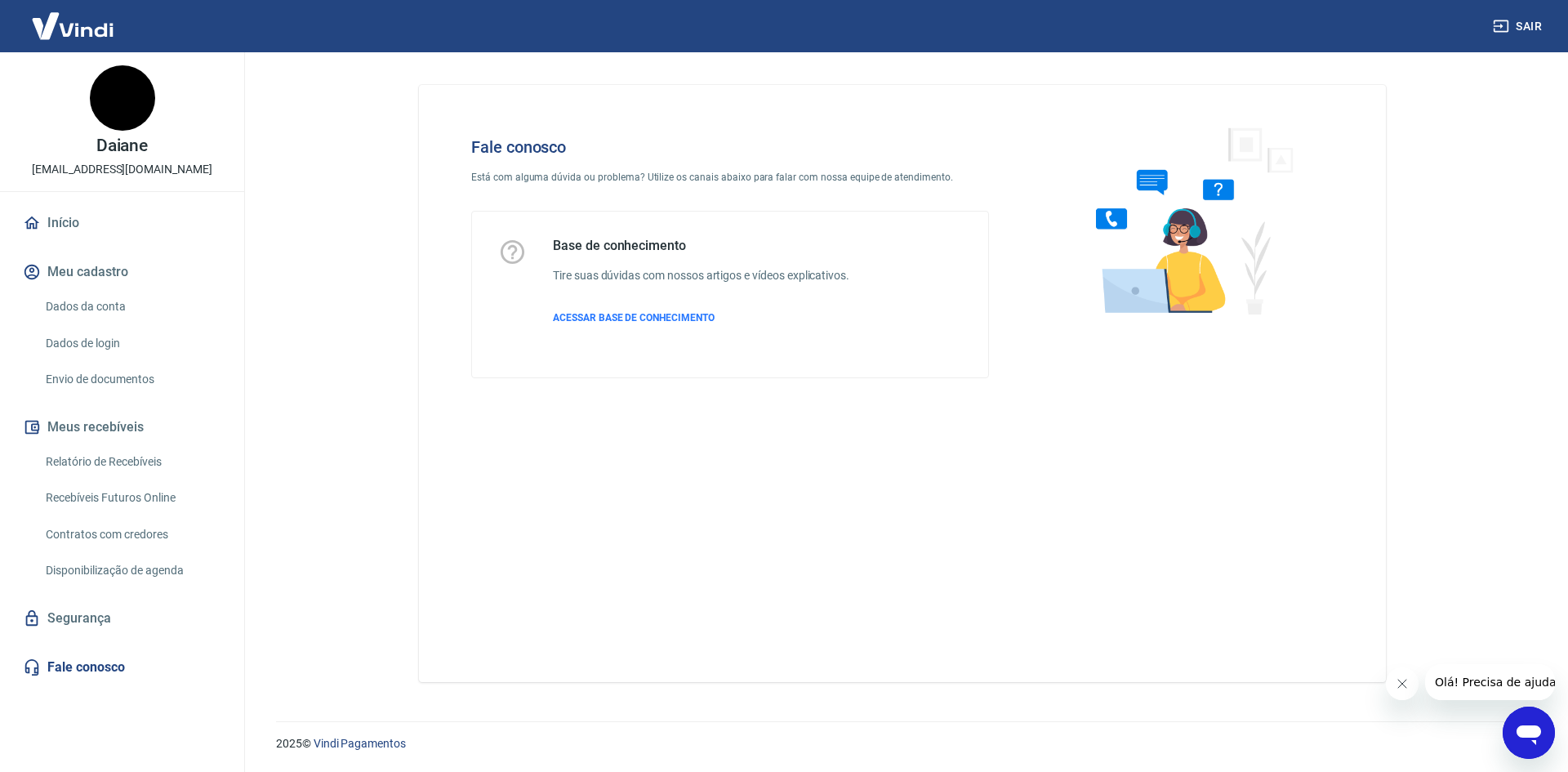
click at [1534, 716] on div "Abrir janela de mensagens" at bounding box center [1528, 732] width 49 height 49
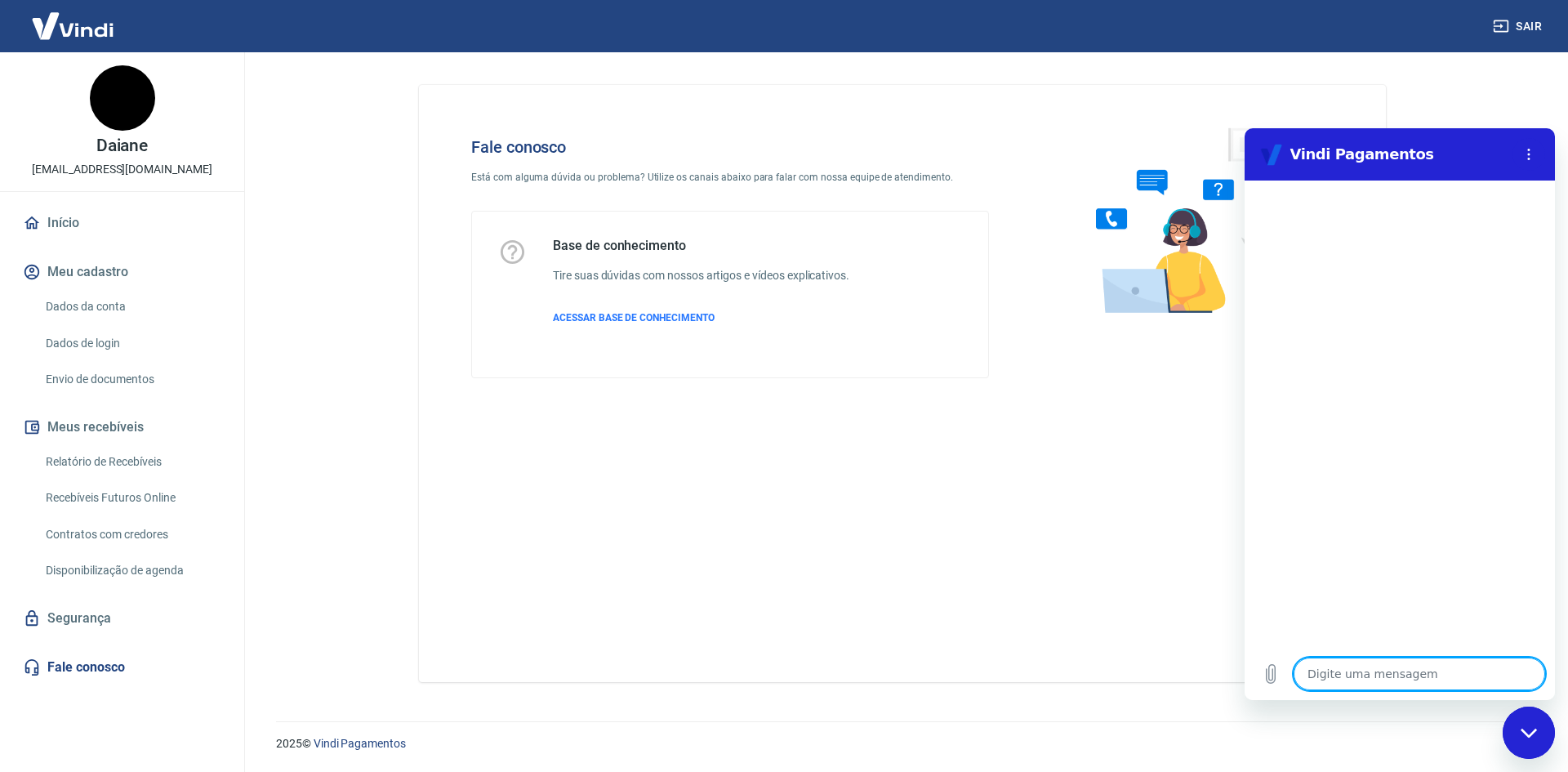
click at [1482, 683] on textarea at bounding box center [1419, 673] width 252 height 33
type textarea "O"
type textarea "x"
type textarea "Ol"
type textarea "x"
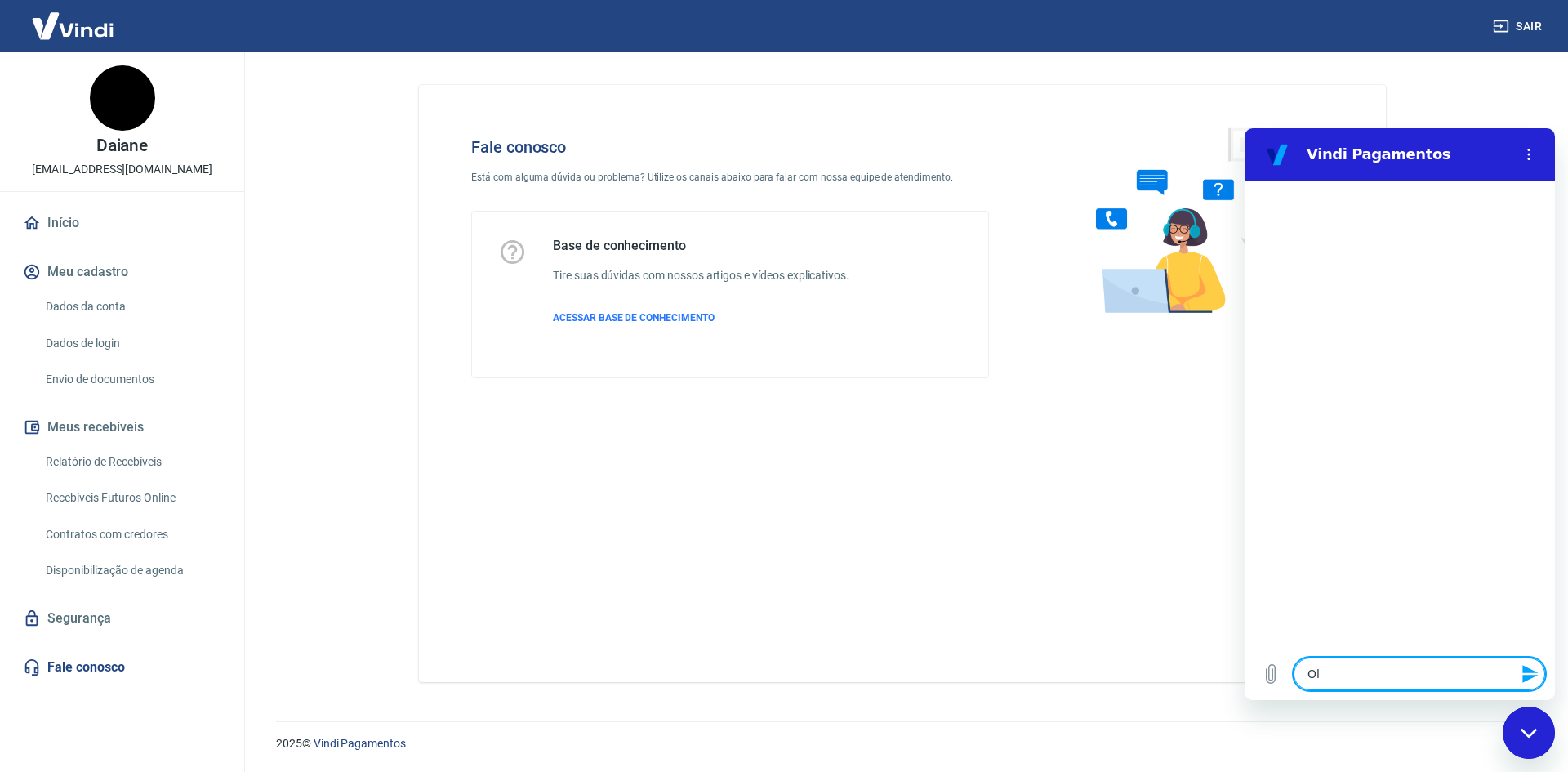
type textarea "Olá"
type textarea "x"
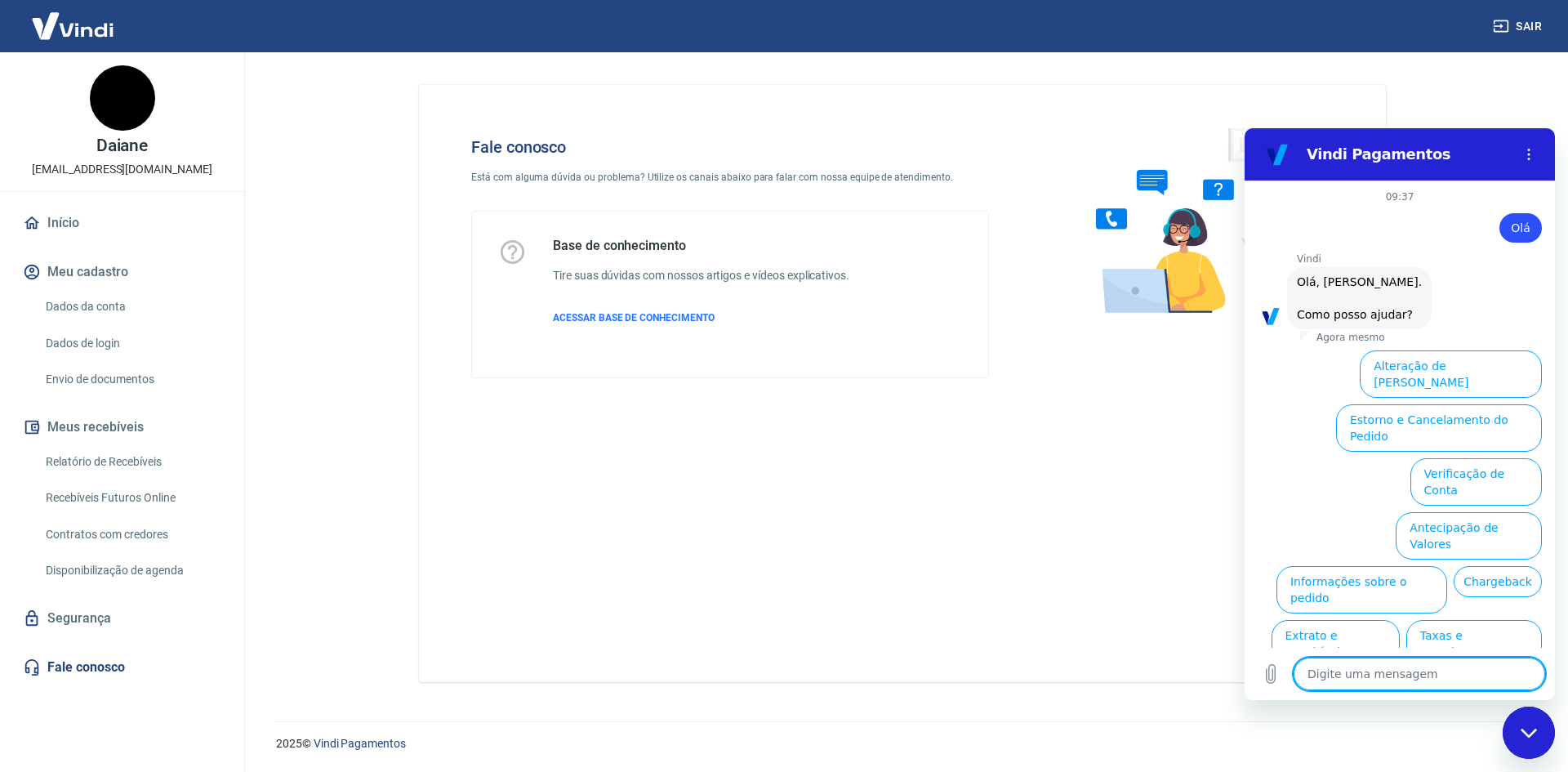
scroll to position [55, 0]
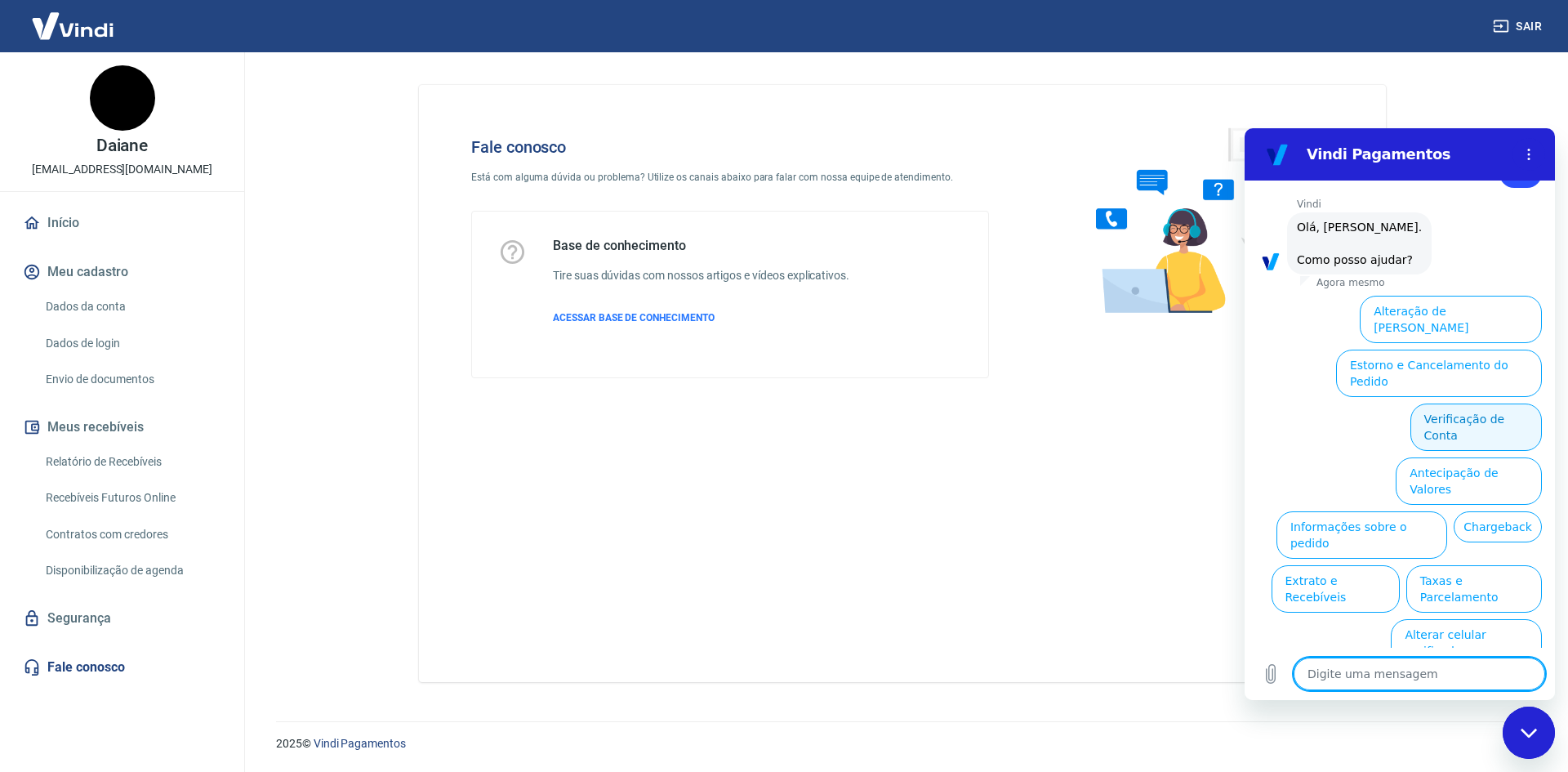
click at [1475, 403] on button "Verificação de Conta" at bounding box center [1475, 426] width 131 height 47
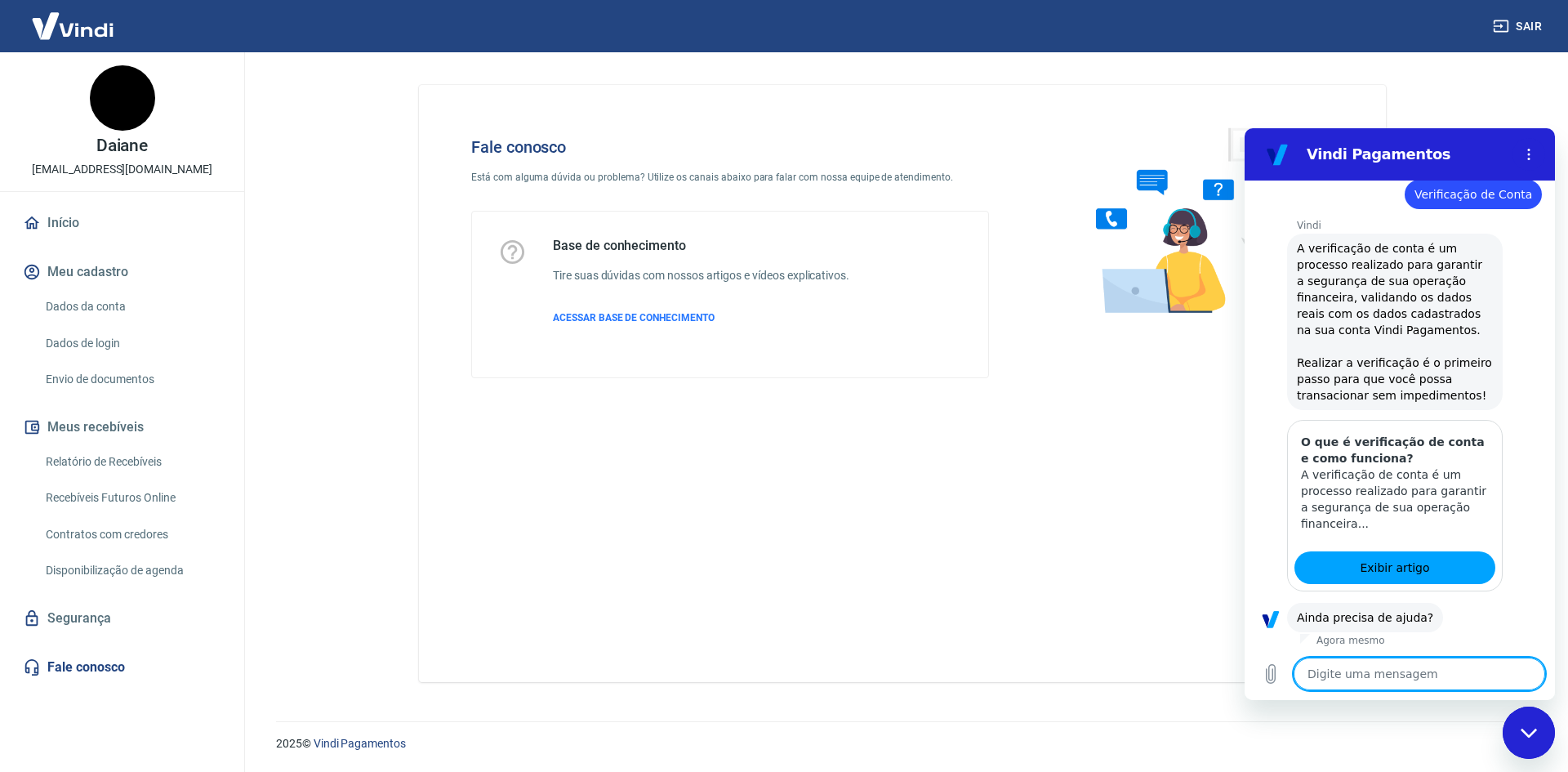
scroll to position [216, 0]
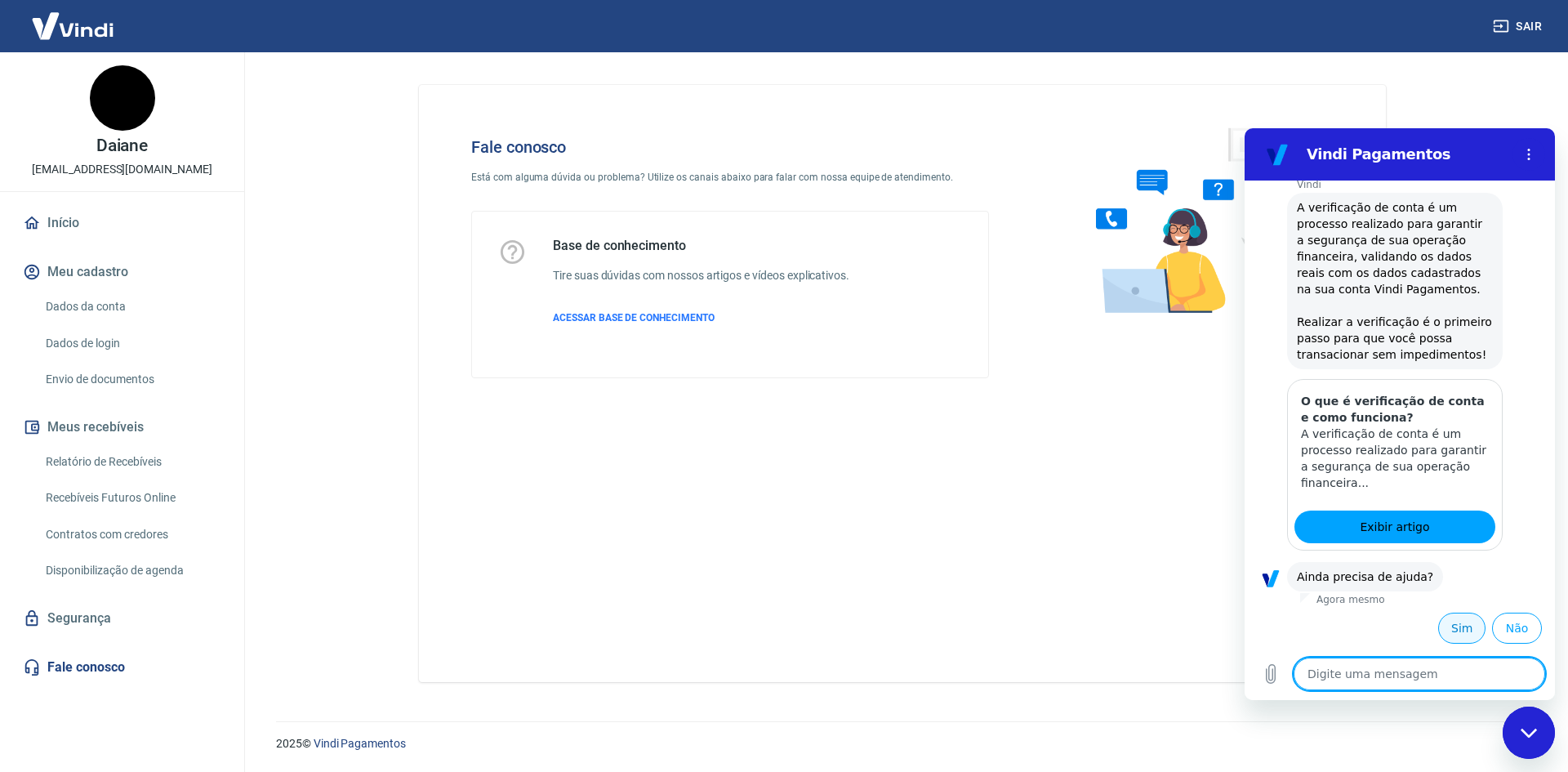
click at [1443, 628] on button "Sim" at bounding box center [1461, 627] width 47 height 31
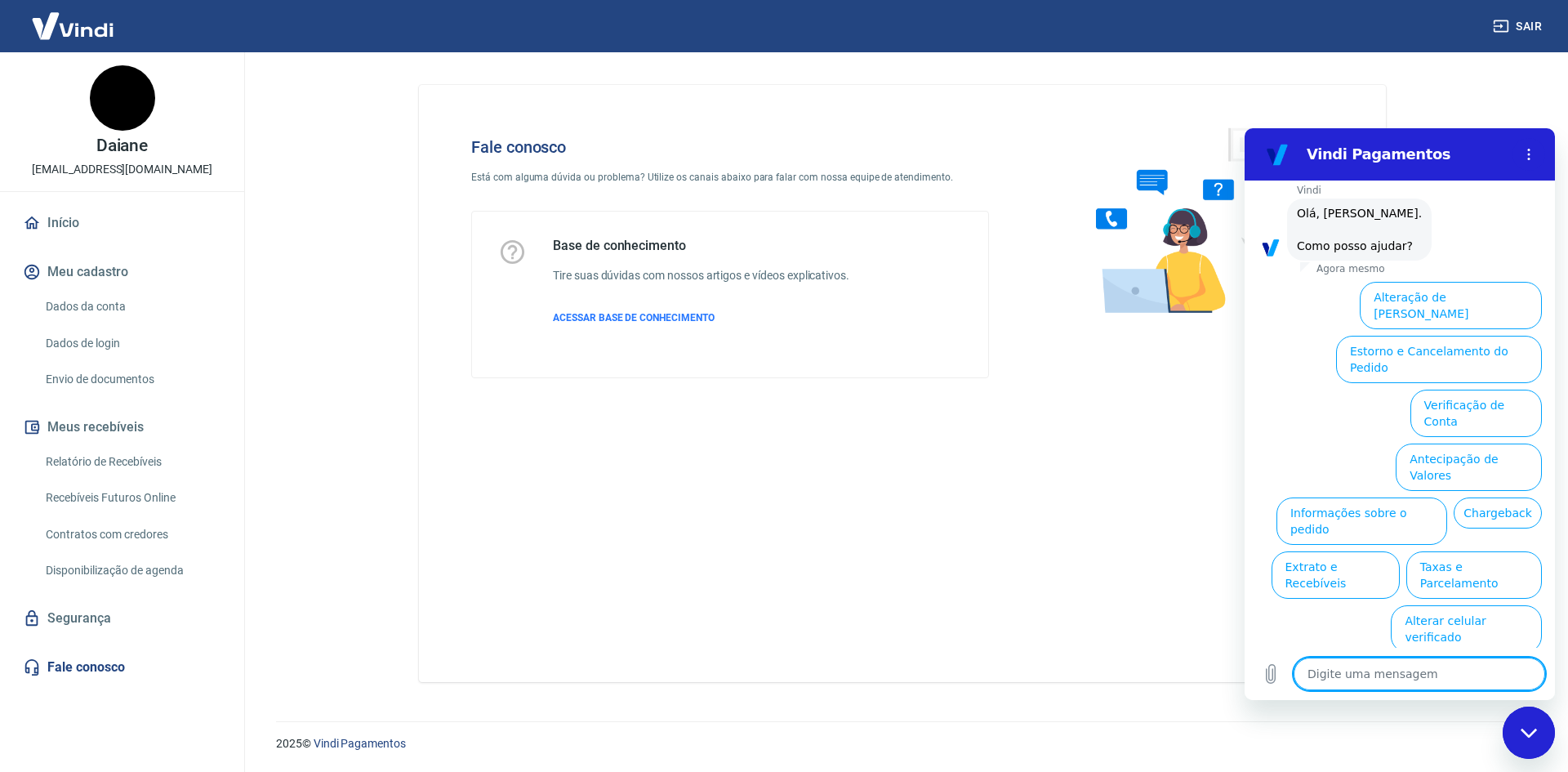
scroll to position [659, 0]
click at [1465, 403] on button "Verificação de Conta" at bounding box center [1475, 410] width 131 height 47
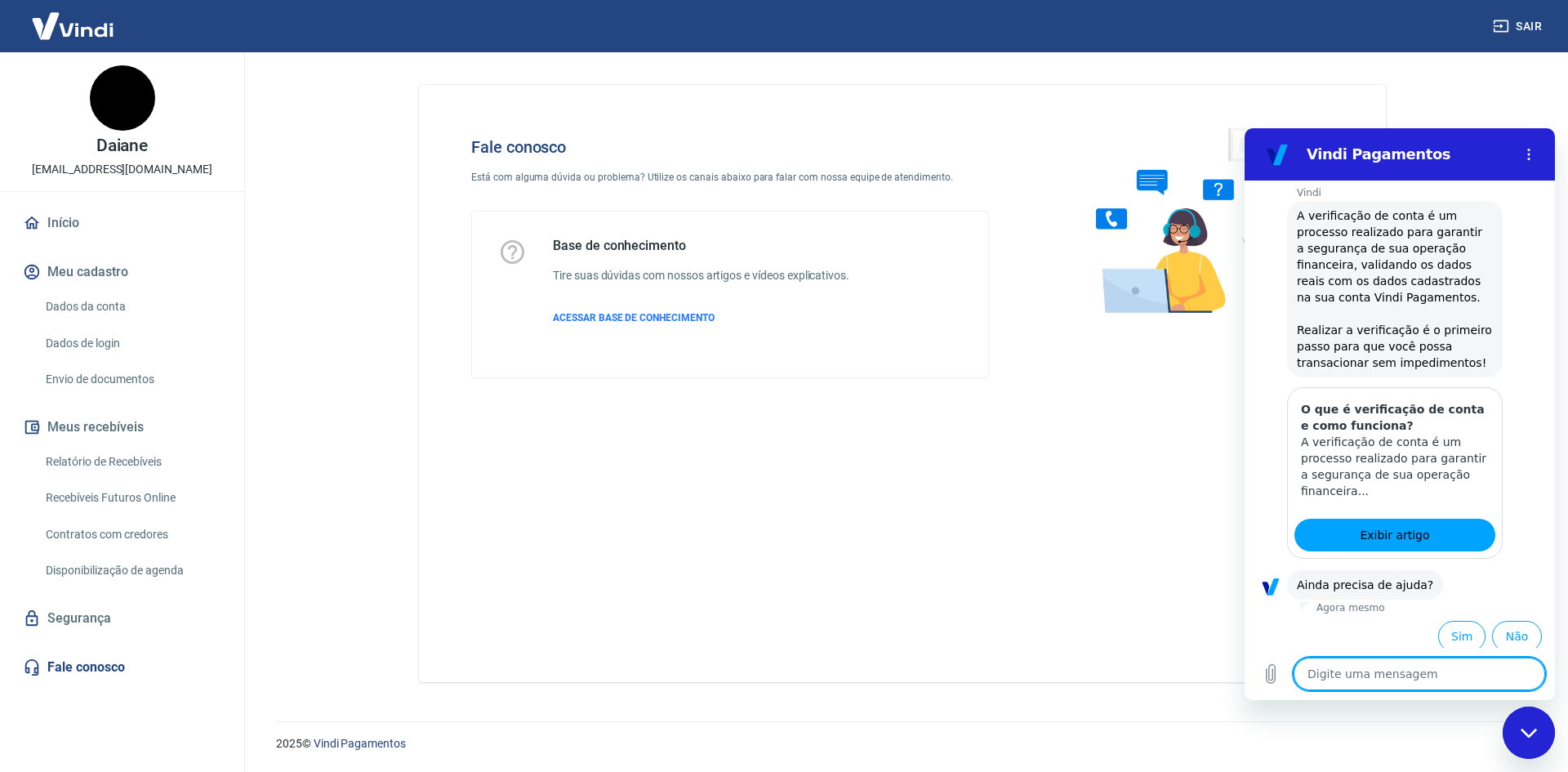
scroll to position [821, 0]
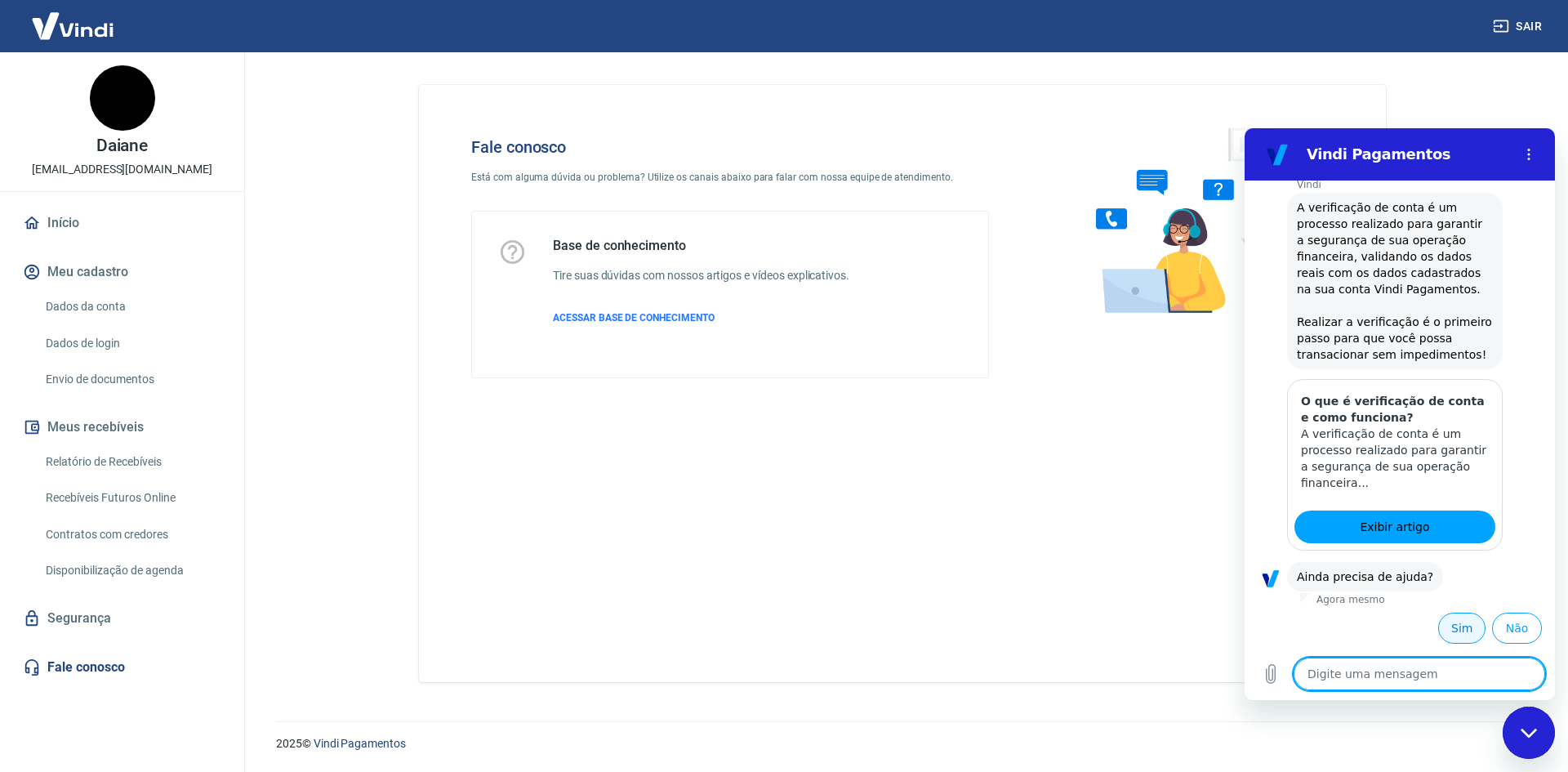
click at [1451, 628] on button "Sim" at bounding box center [1461, 627] width 47 height 31
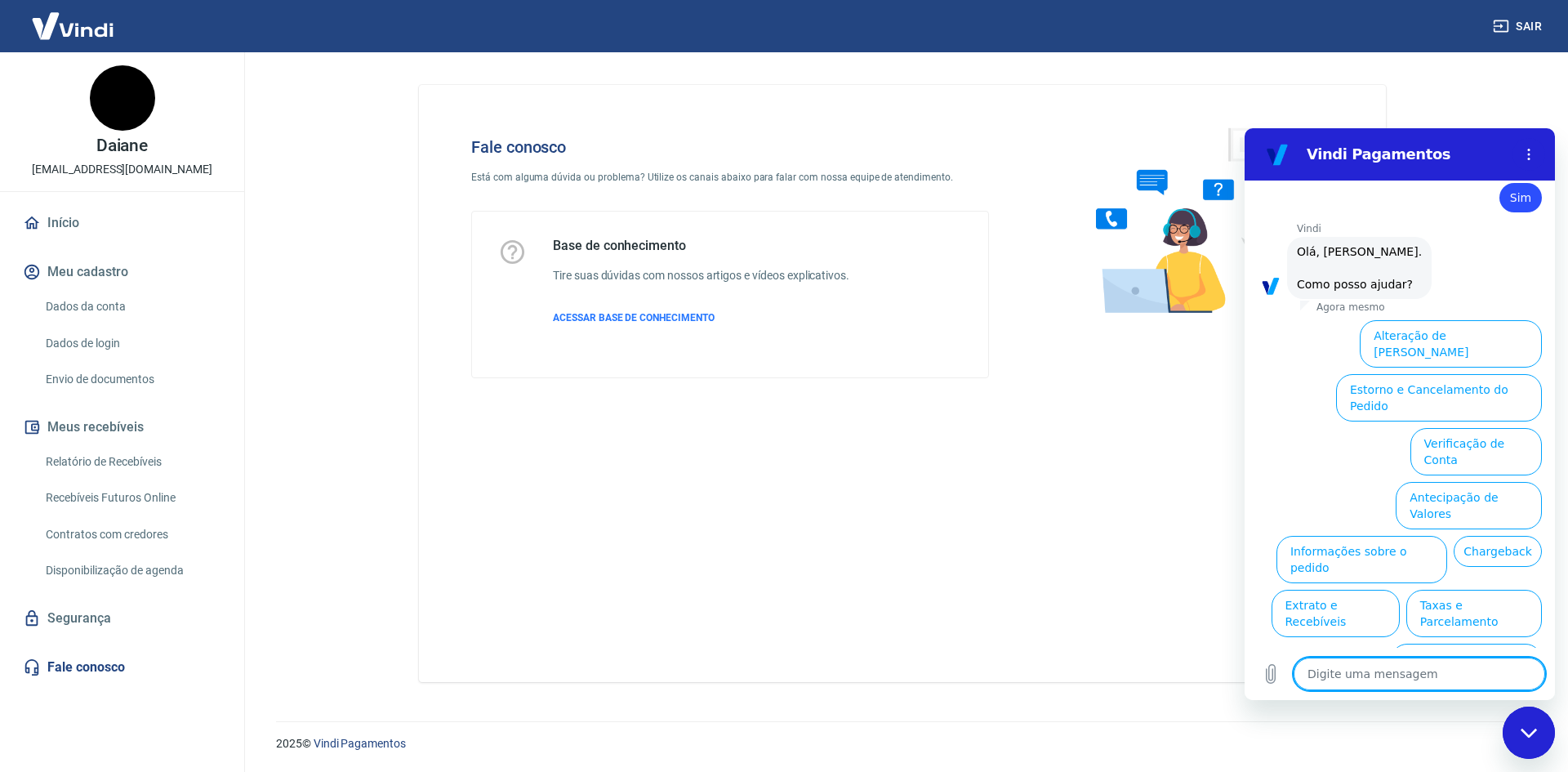
scroll to position [1263, 0]
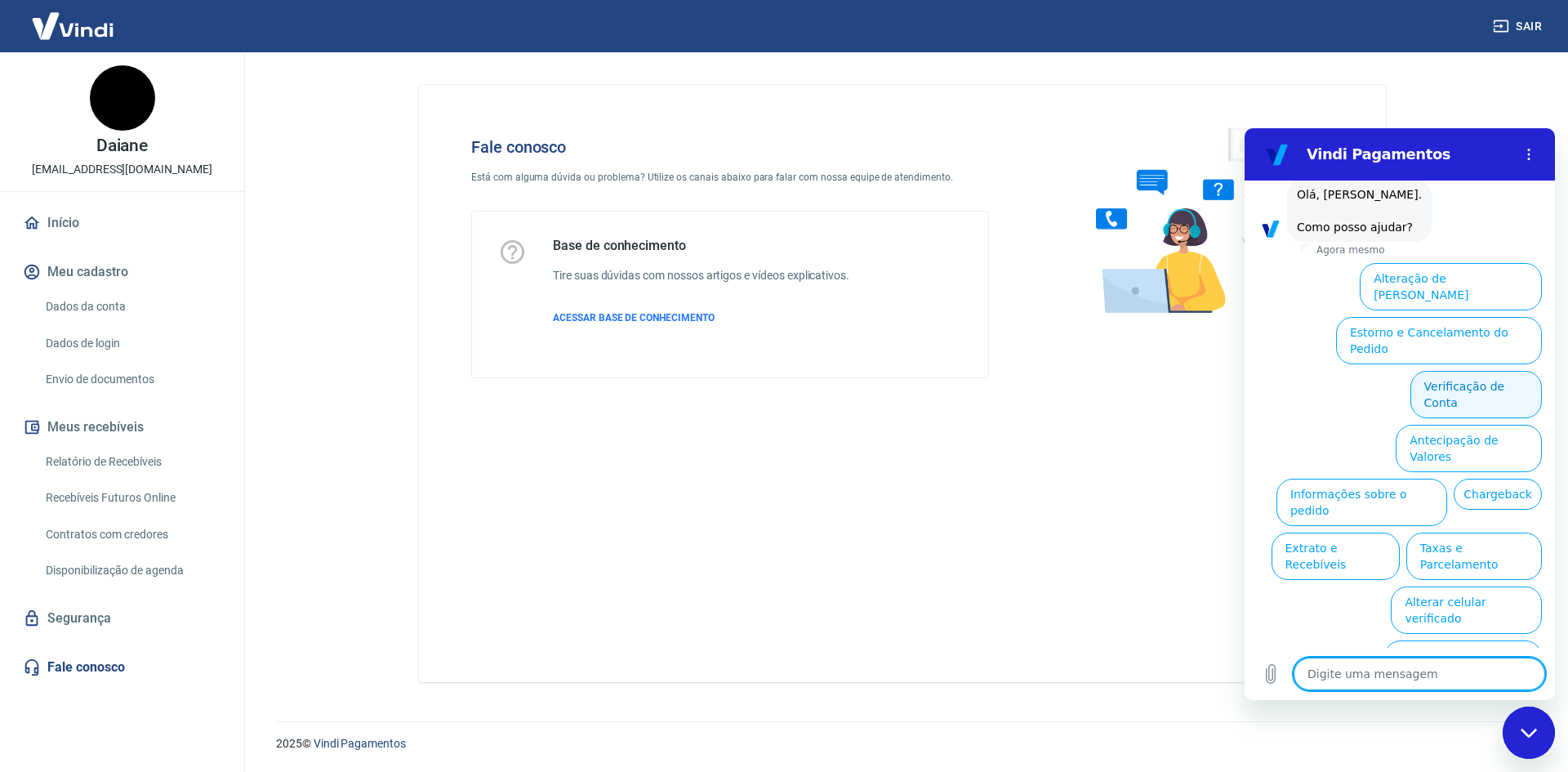
click at [1449, 397] on button "Verificação de Conta" at bounding box center [1475, 394] width 131 height 47
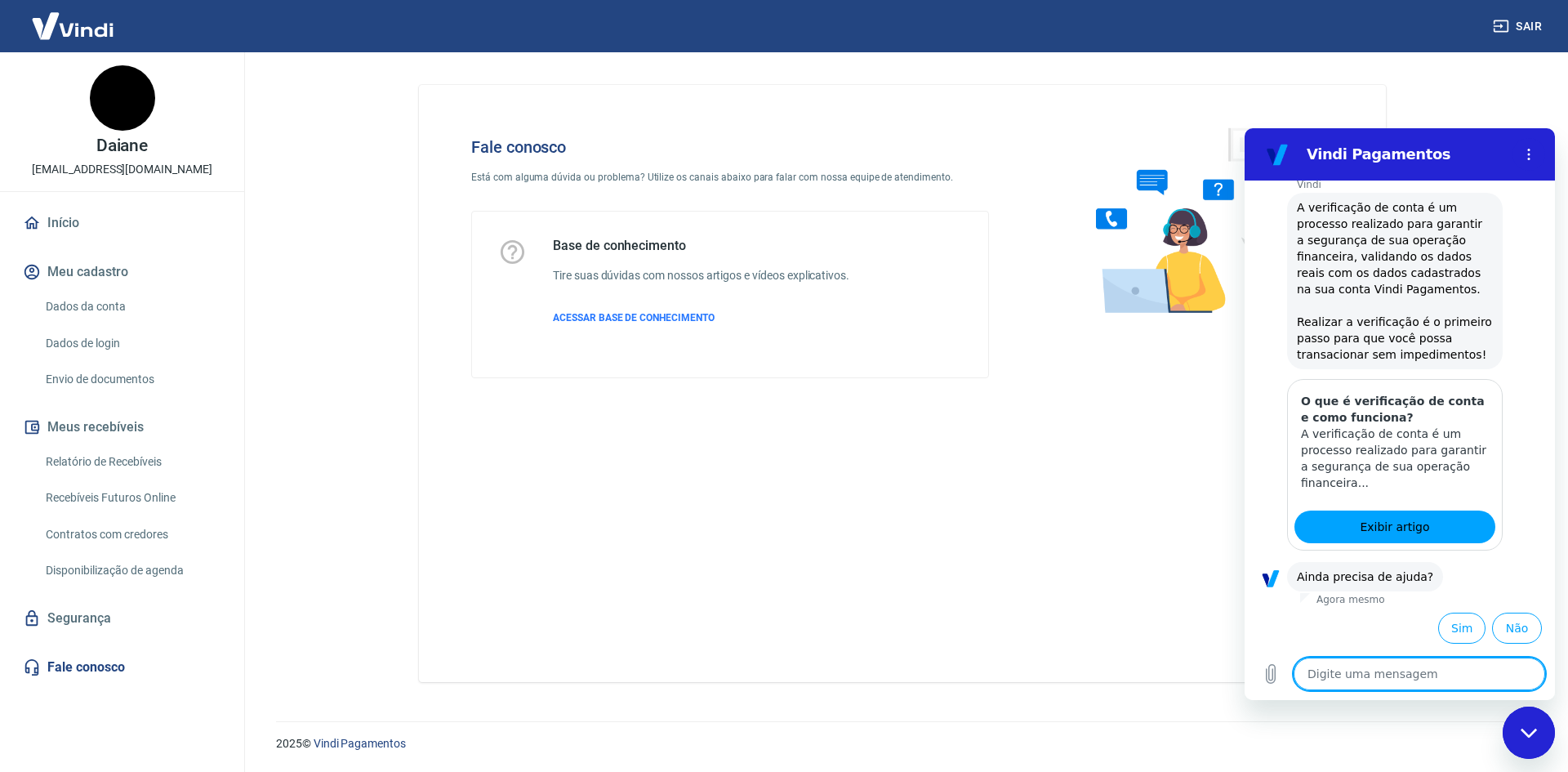
scroll to position [1425, 0]
click at [1396, 526] on span "Exibir artigo" at bounding box center [1394, 527] width 69 height 19
click at [1451, 625] on button "Sim" at bounding box center [1461, 627] width 47 height 31
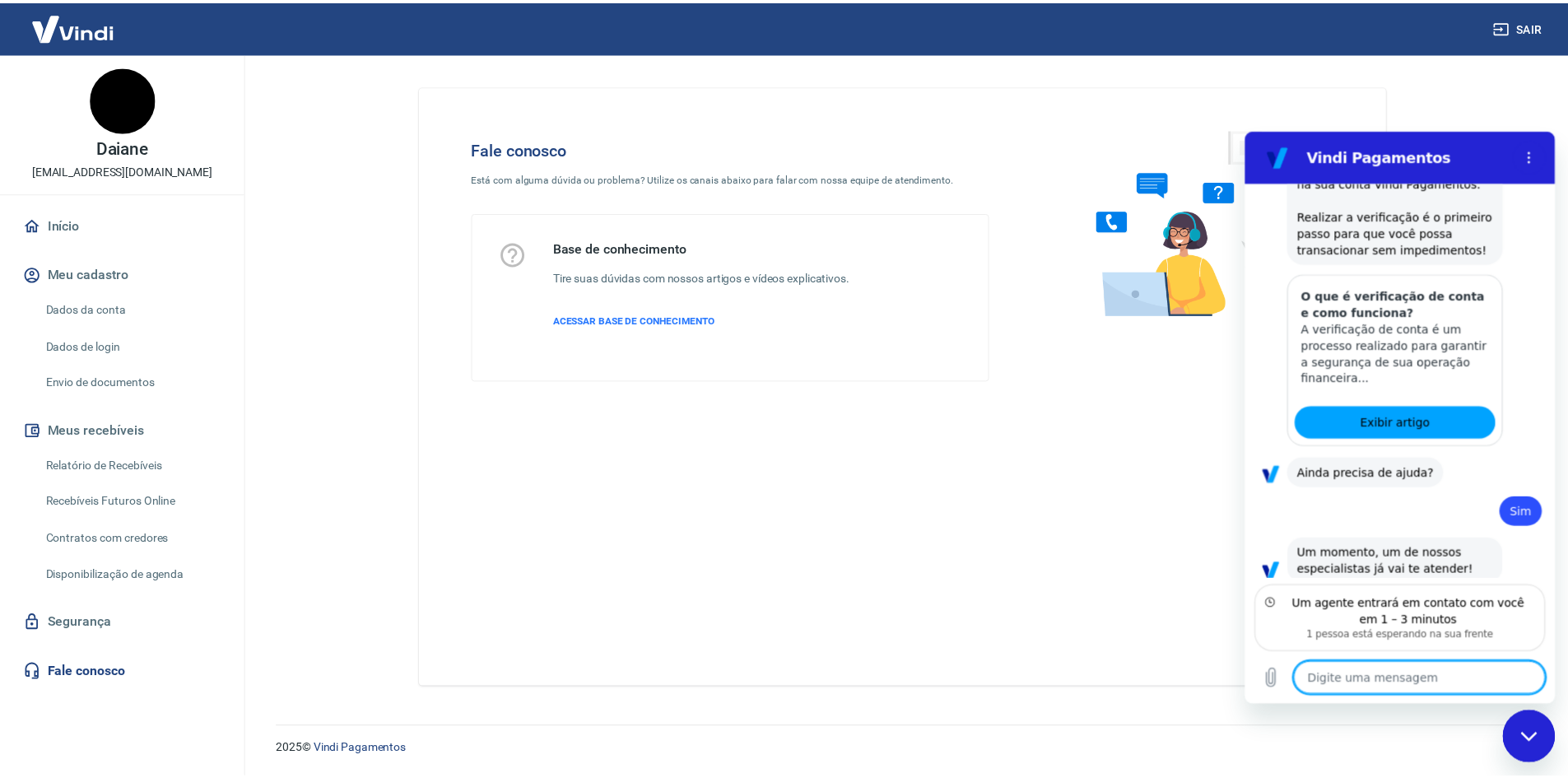
scroll to position [1570, 0]
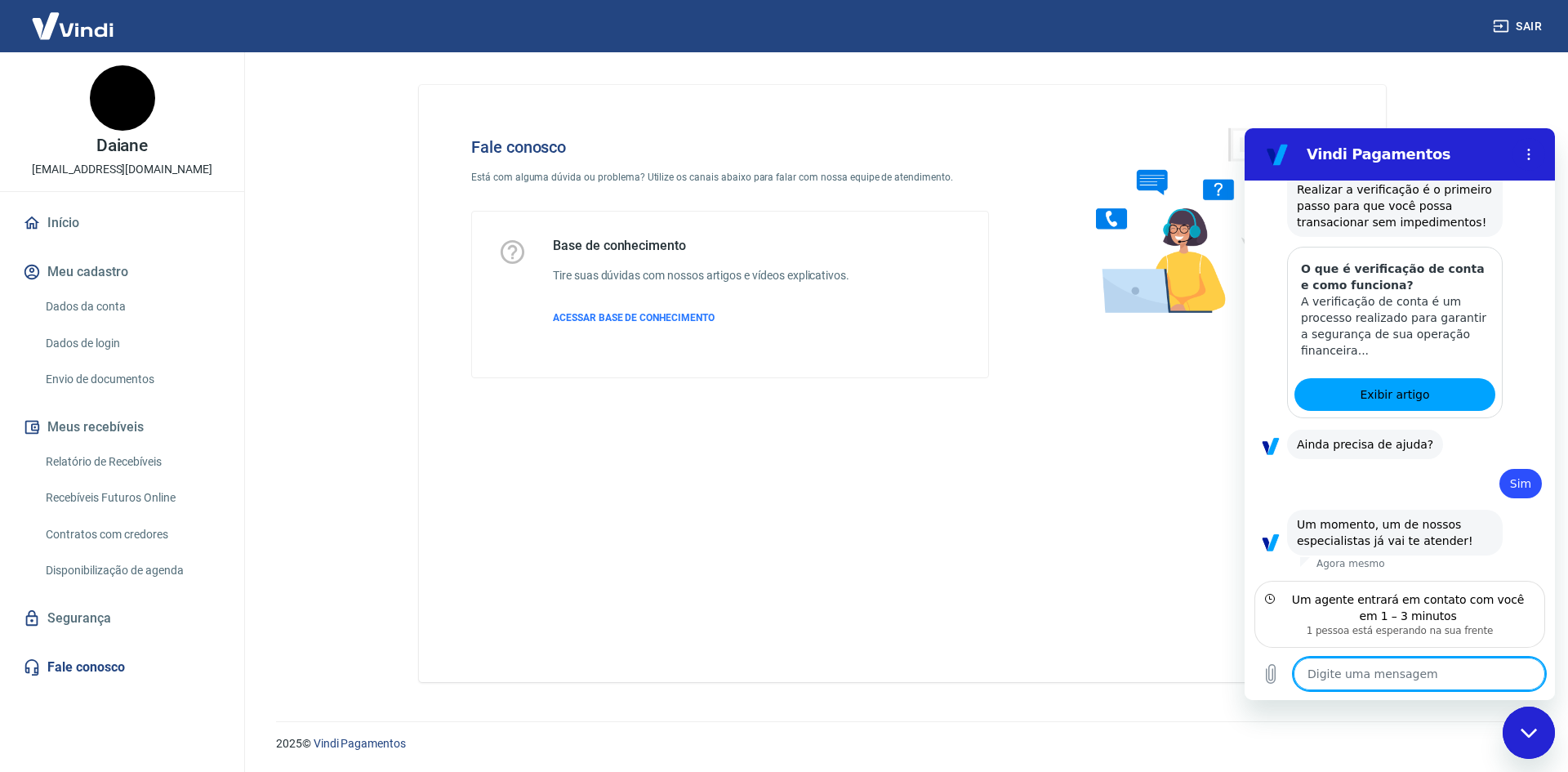
click at [60, 218] on link "Início" at bounding box center [122, 223] width 205 height 36
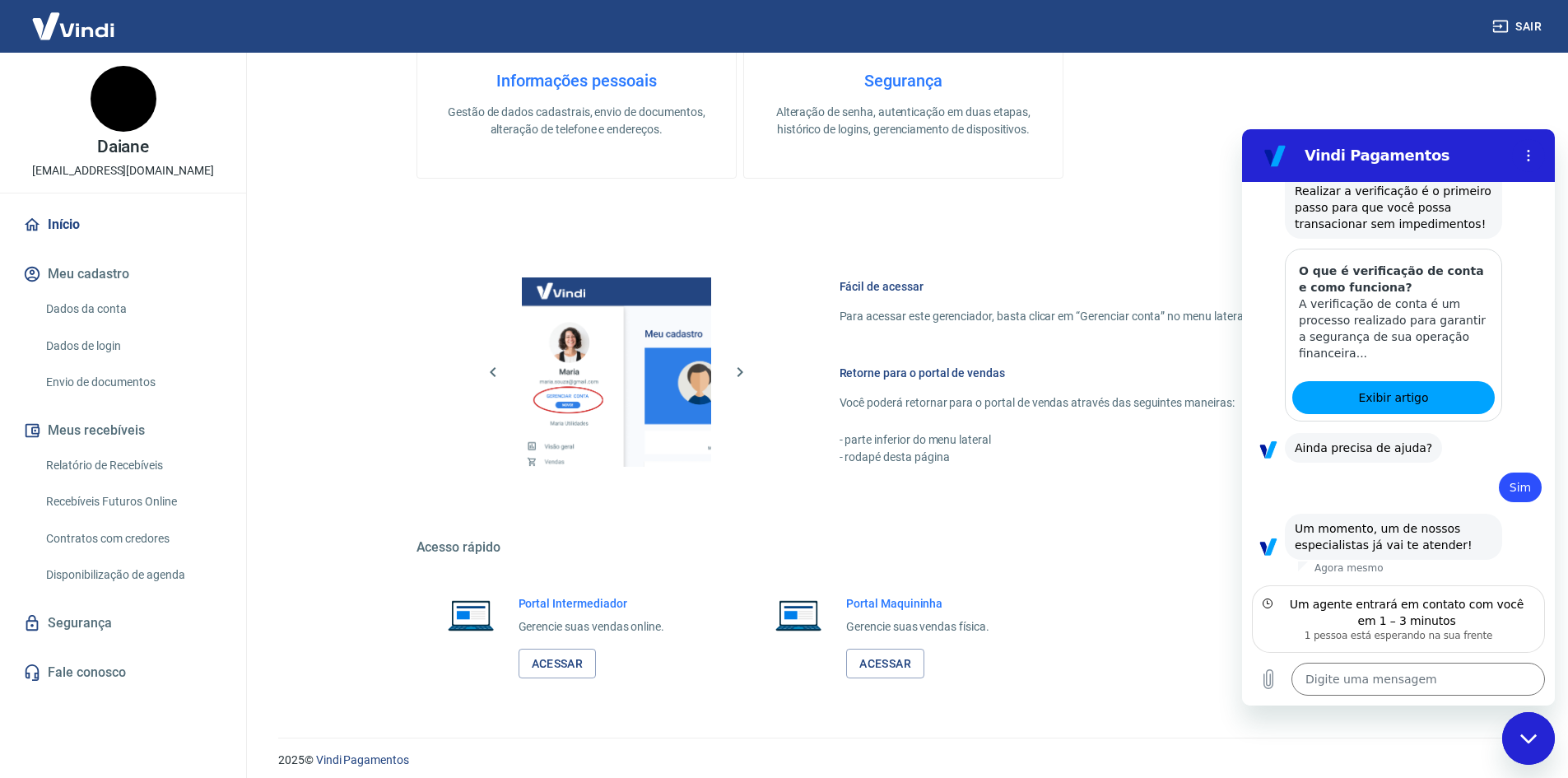
scroll to position [676, 0]
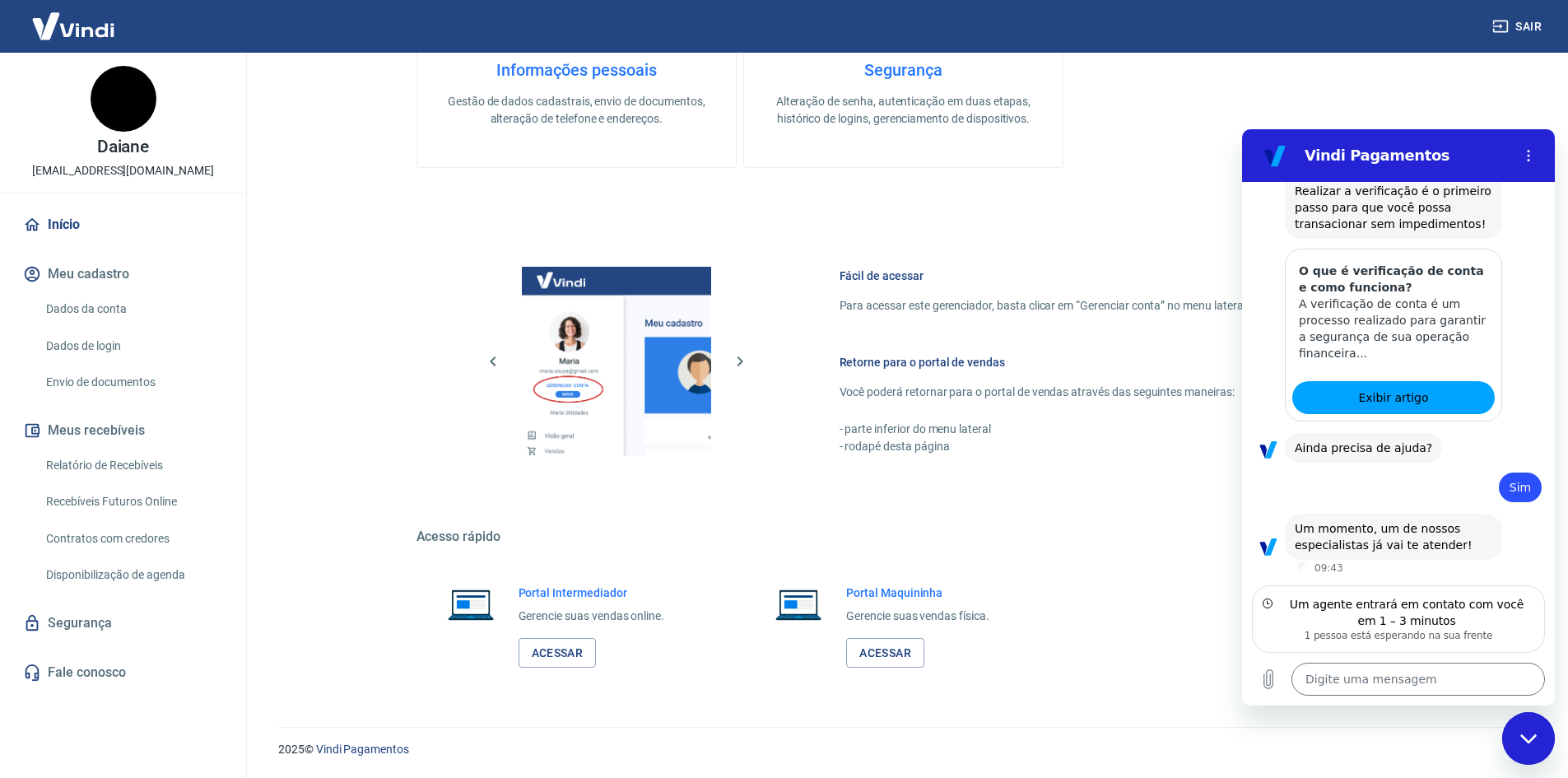
type textarea "x"
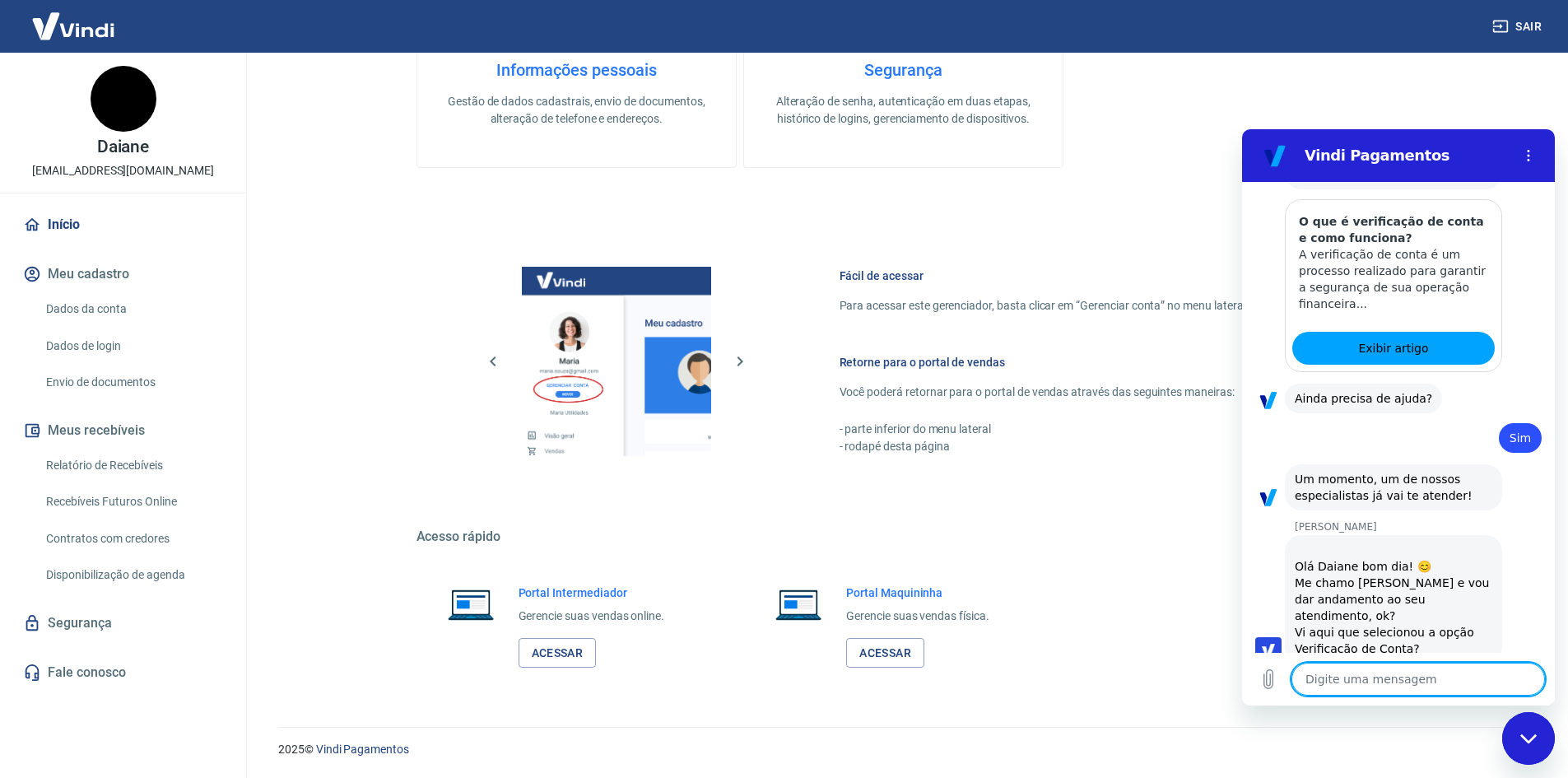
scroll to position [1649, 0]
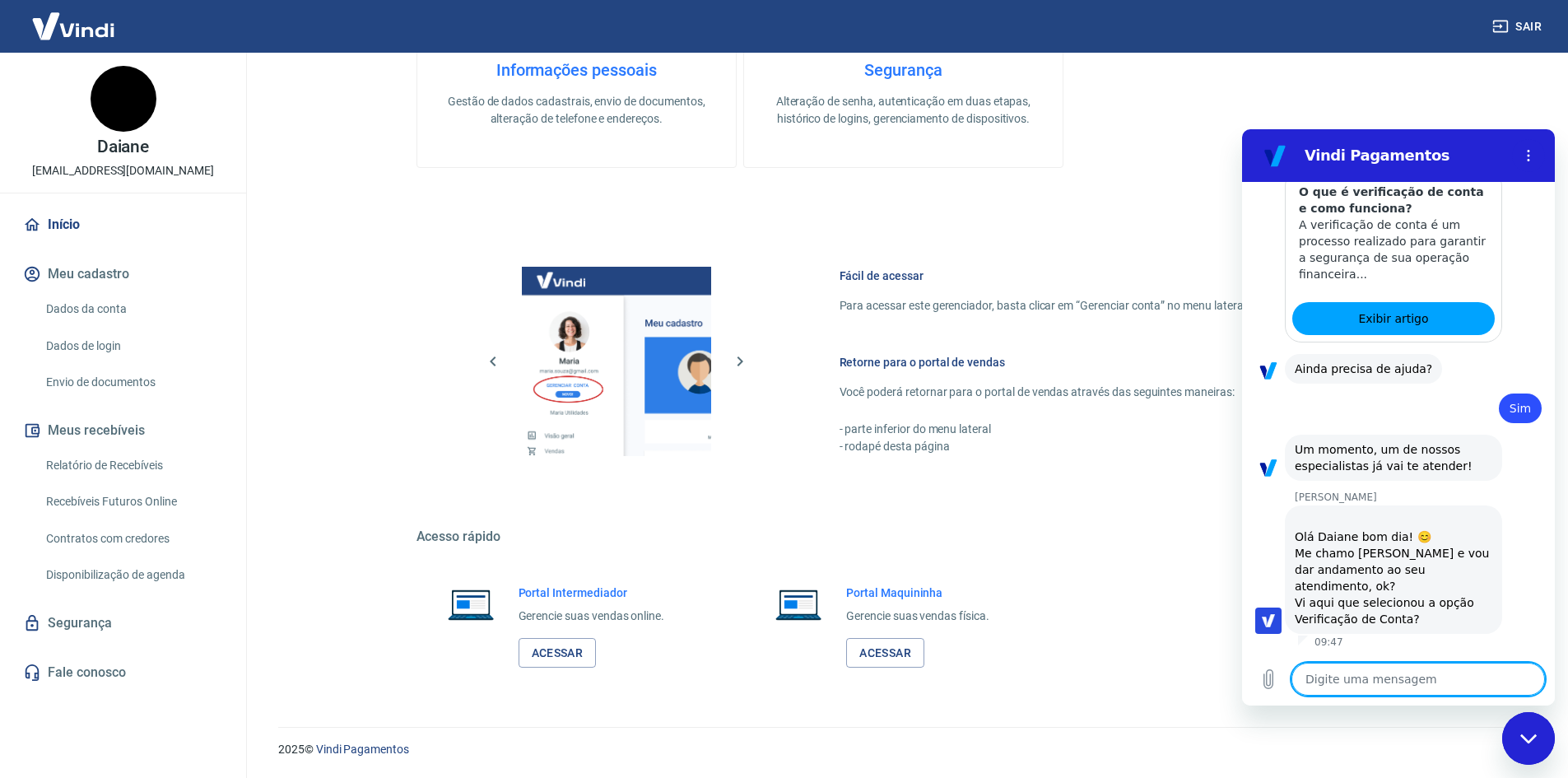
click at [1442, 674] on textarea at bounding box center [1418, 679] width 254 height 33
type textarea "O"
type textarea "x"
type textarea "Oi"
type textarea "x"
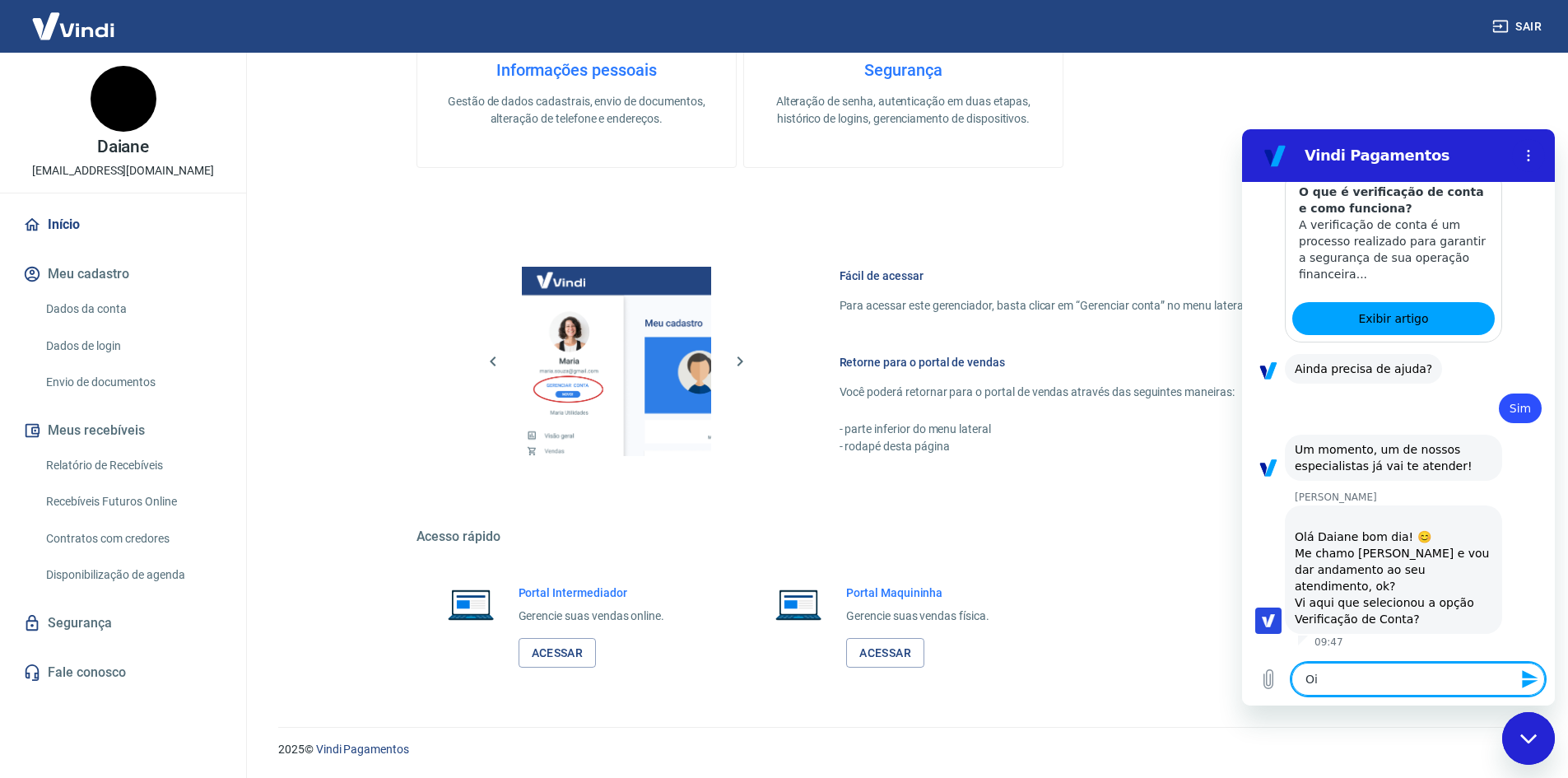
type textarea "Oi"
type textarea "x"
type textarea "Oi M"
type textarea "x"
type textarea "Oi Ma"
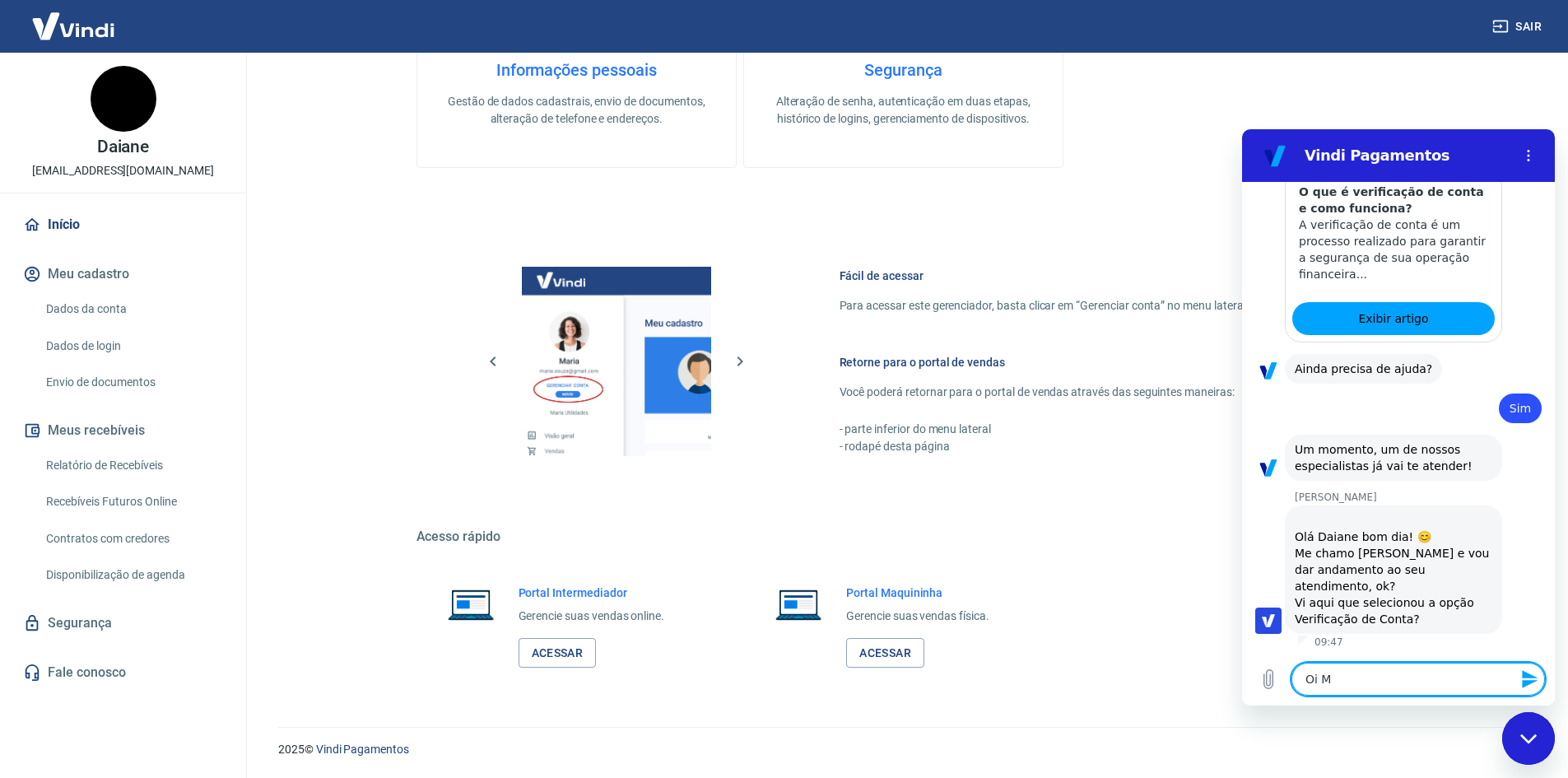
type textarea "x"
type textarea "Oi Mar"
type textarea "x"
type textarea "[PERSON_NAME]"
type textarea "x"
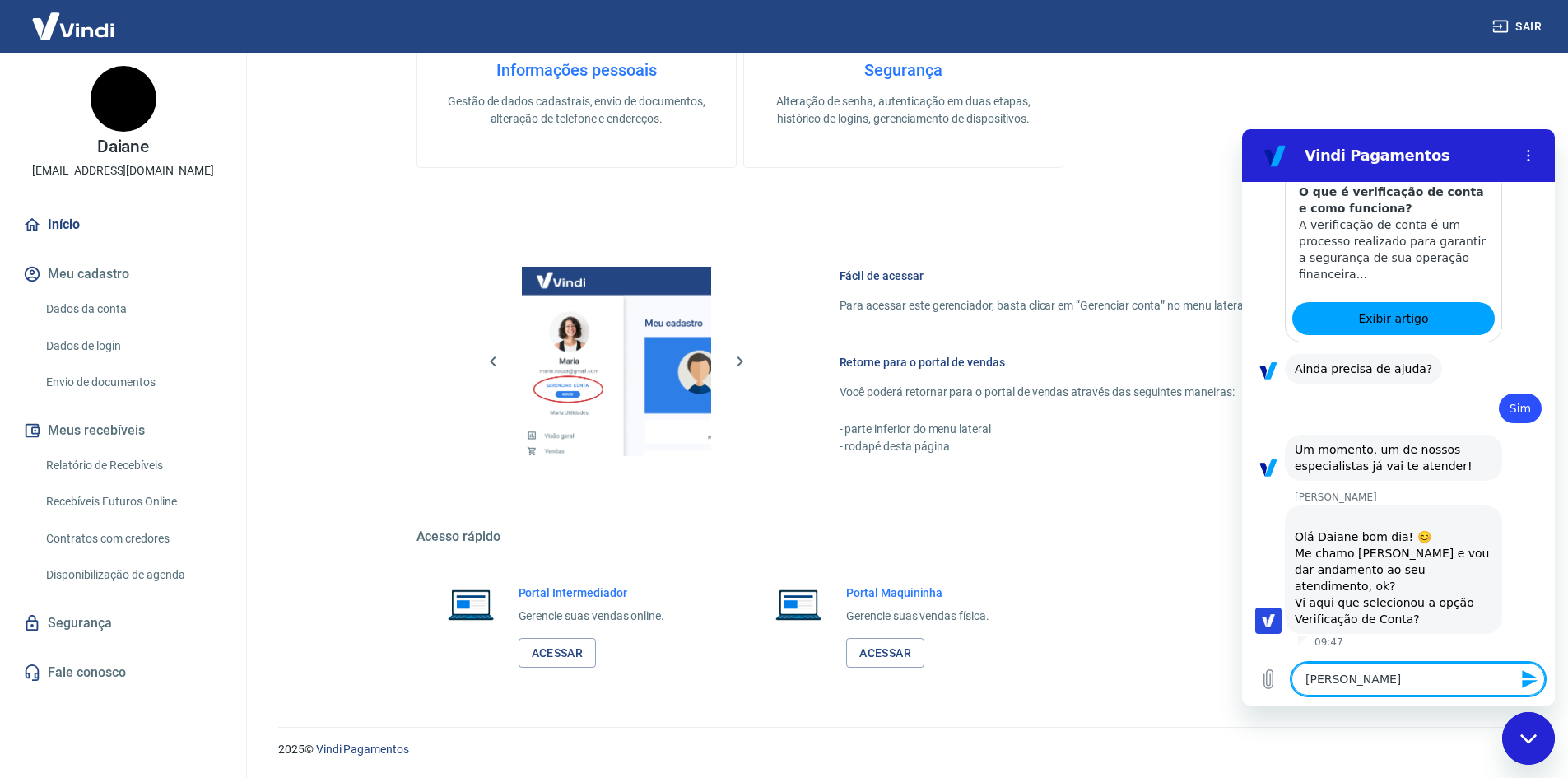
type textarea "[PERSON_NAME]"
type textarea "x"
type textarea "[PERSON_NAME]"
type textarea "x"
type textarea "[PERSON_NAME]"
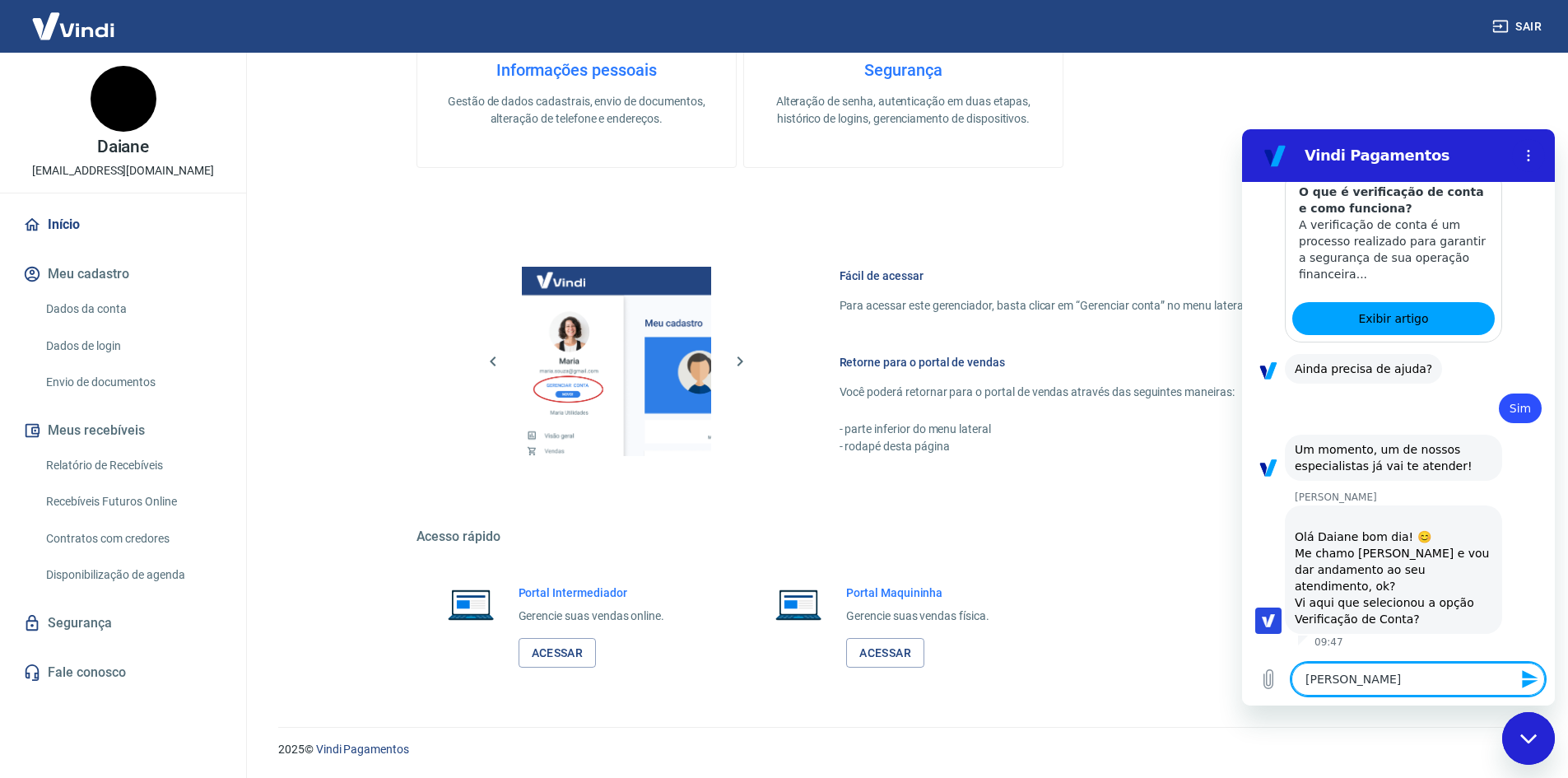
type textarea "x"
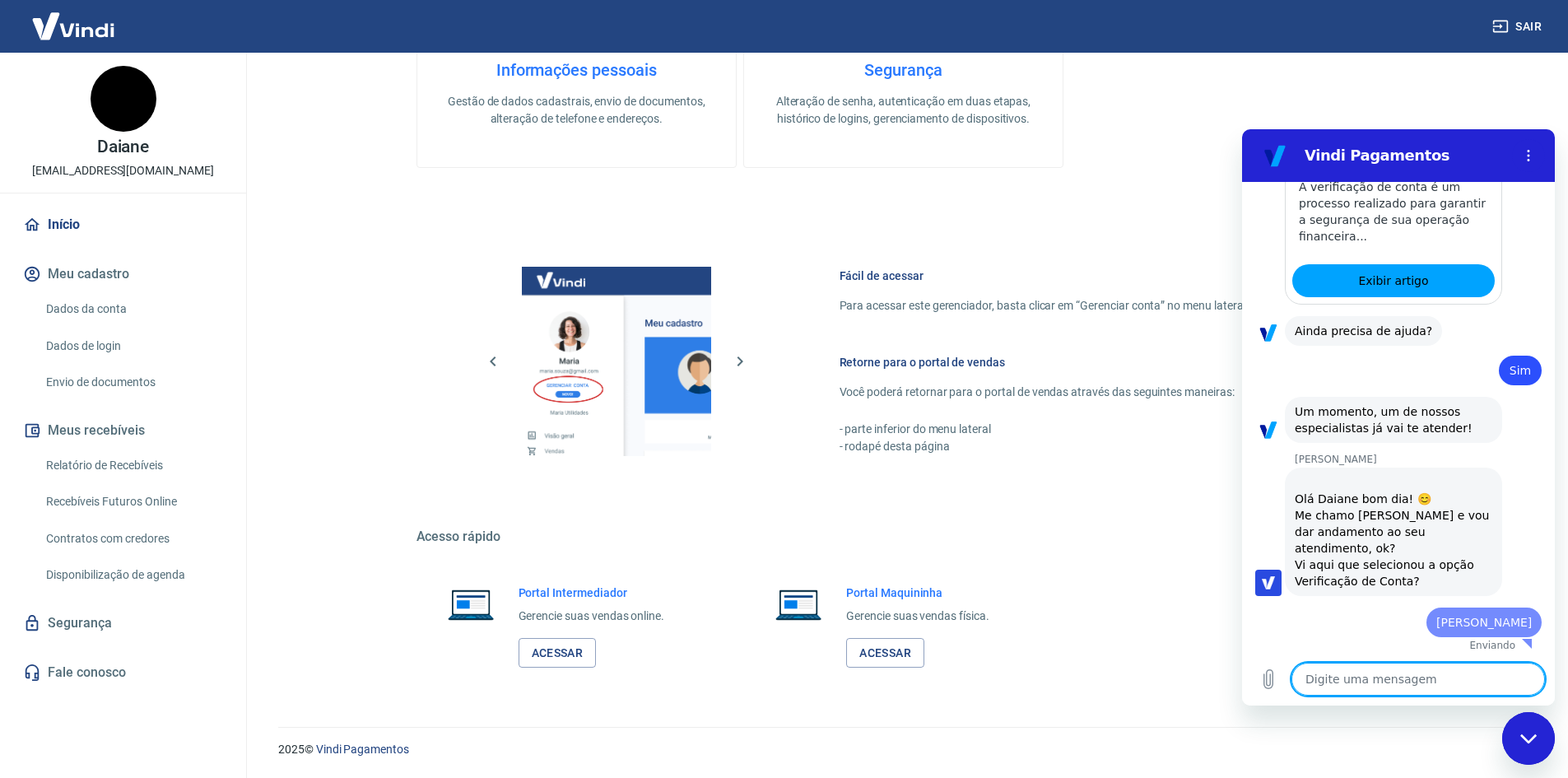
type textarea "x"
type textarea "B"
type textarea "x"
type textarea "Bo"
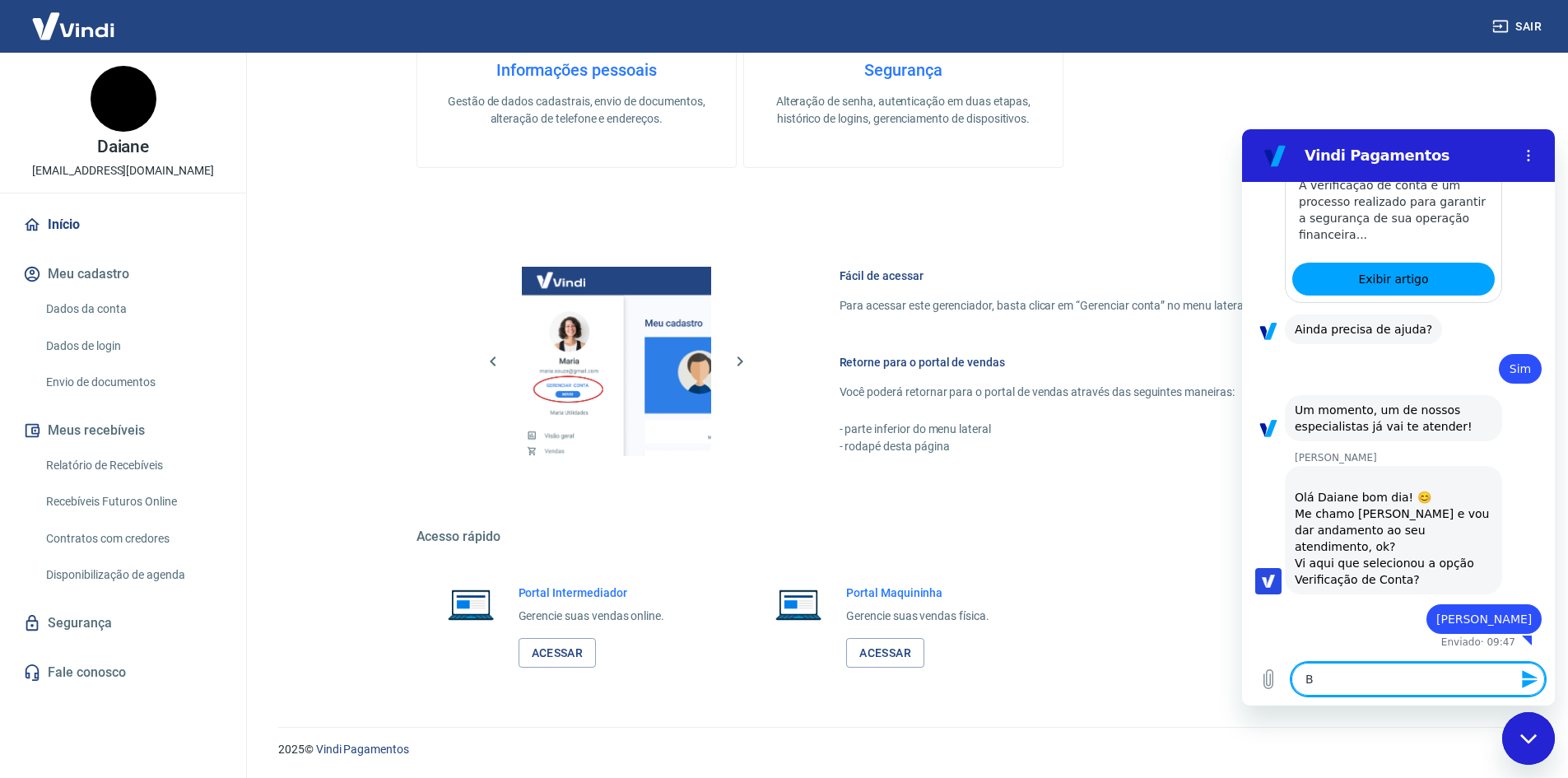
type textarea "x"
type textarea "Bom"
type textarea "x"
type textarea "Bom"
type textarea "x"
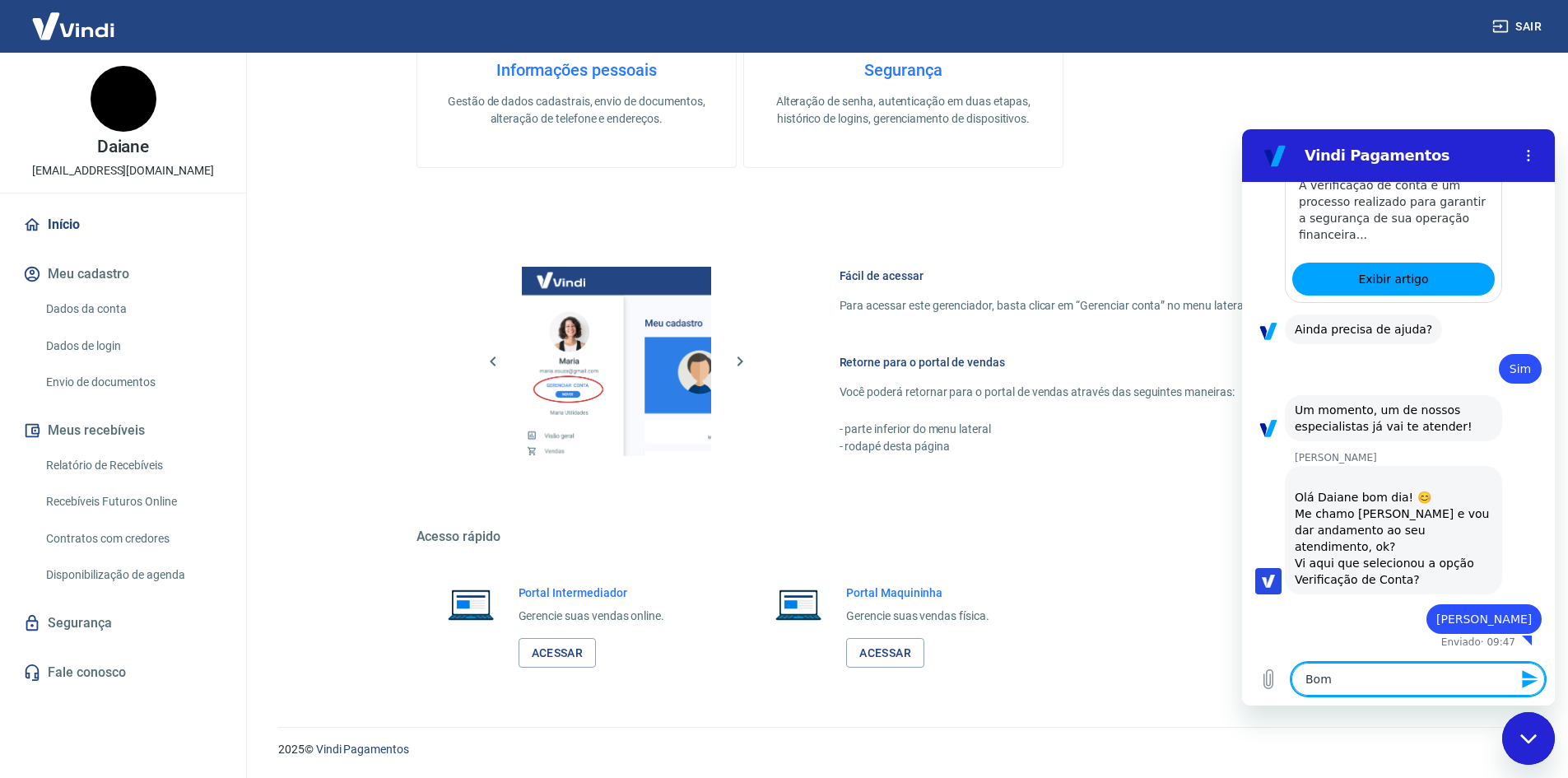
type textarea "Bom d"
type textarea "x"
type textarea "Bom di"
type textarea "x"
type textarea "Bom dia"
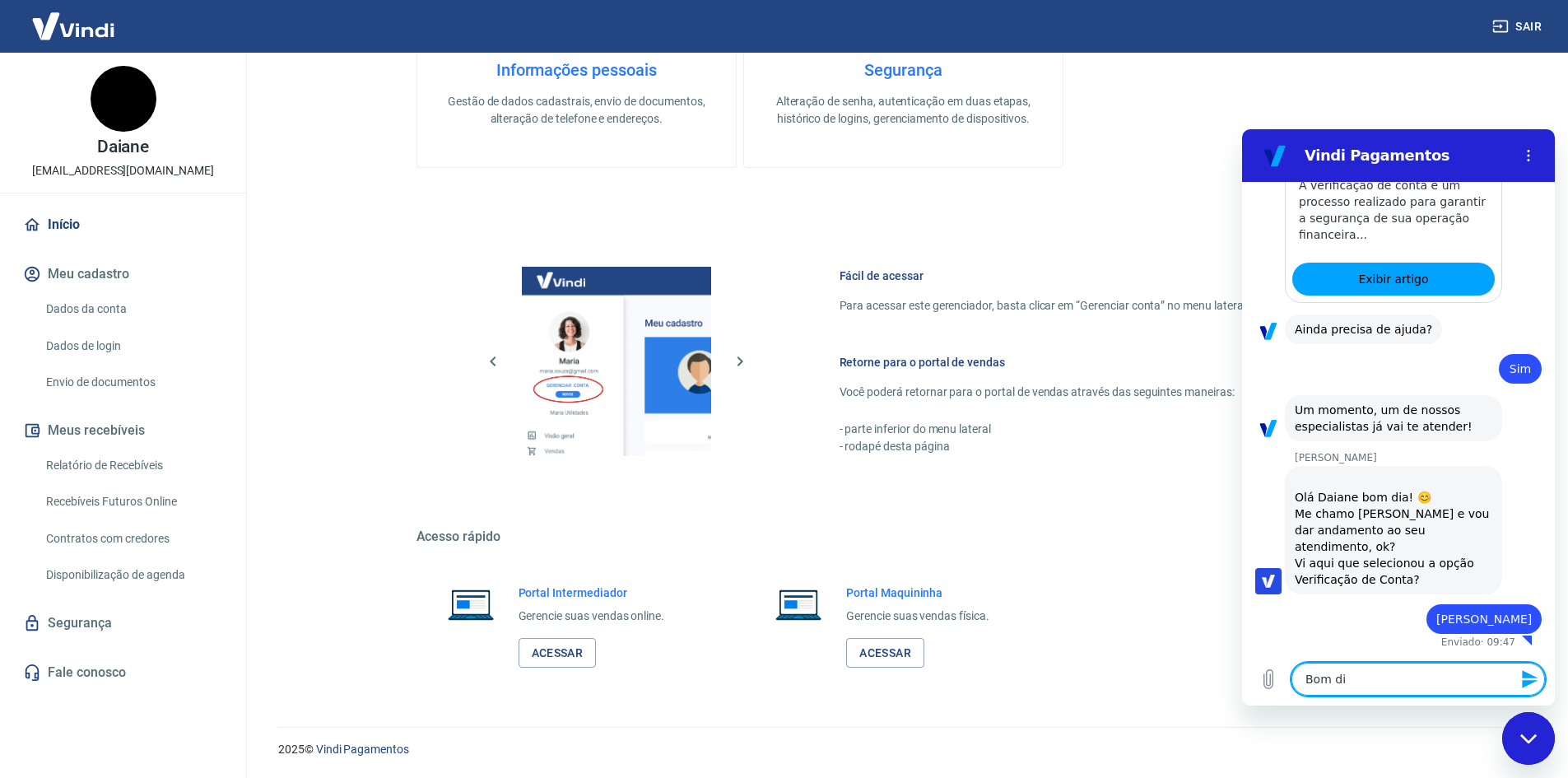
type textarea "x"
type textarea "Bom dia,"
type textarea "x"
type textarea "Bom dia,"
type textarea "x"
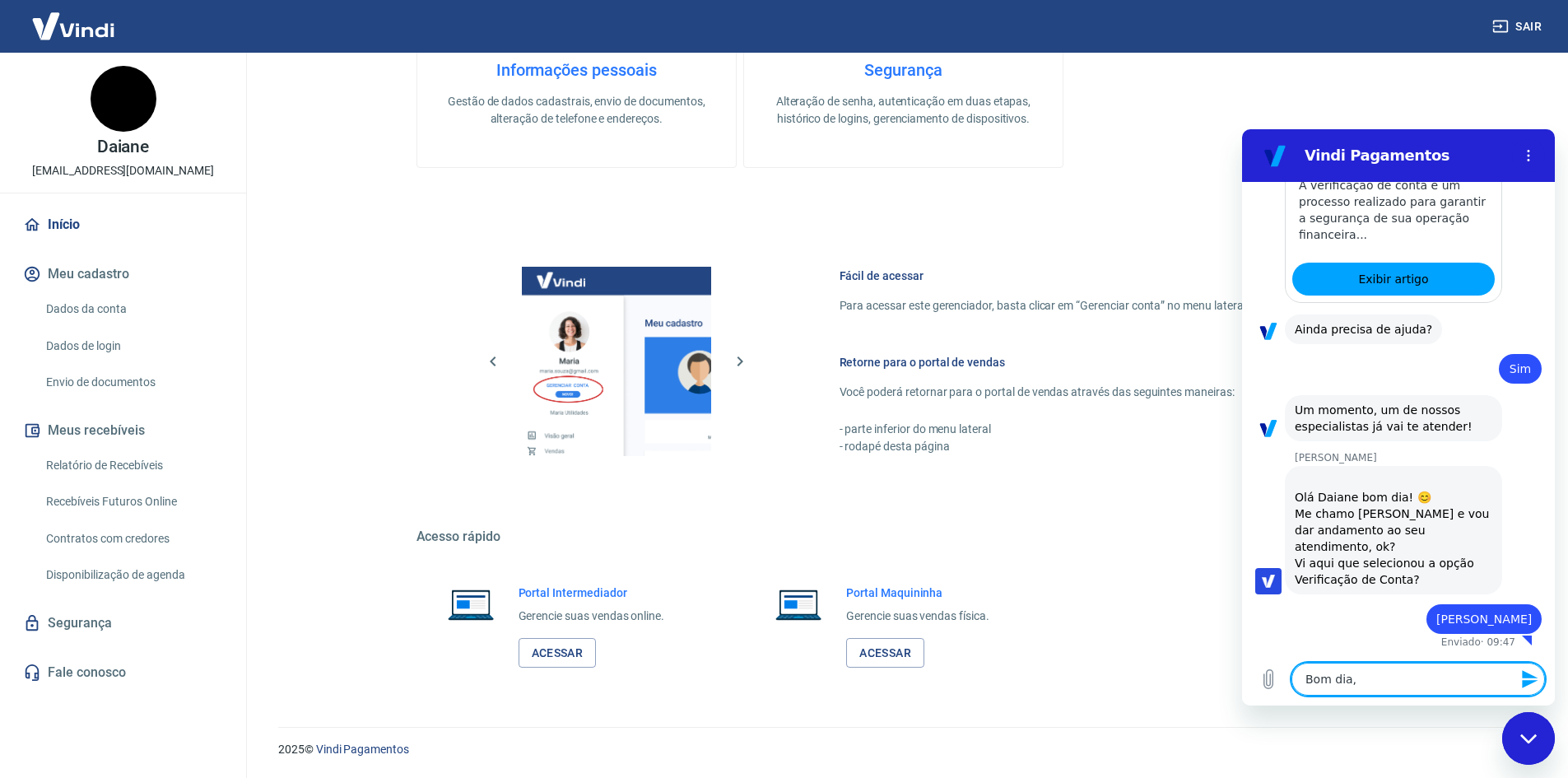
type textarea "Bom dia, t"
type textarea "x"
type textarea "Bom dia, tu"
type textarea "x"
type textarea "Bom dia, tud"
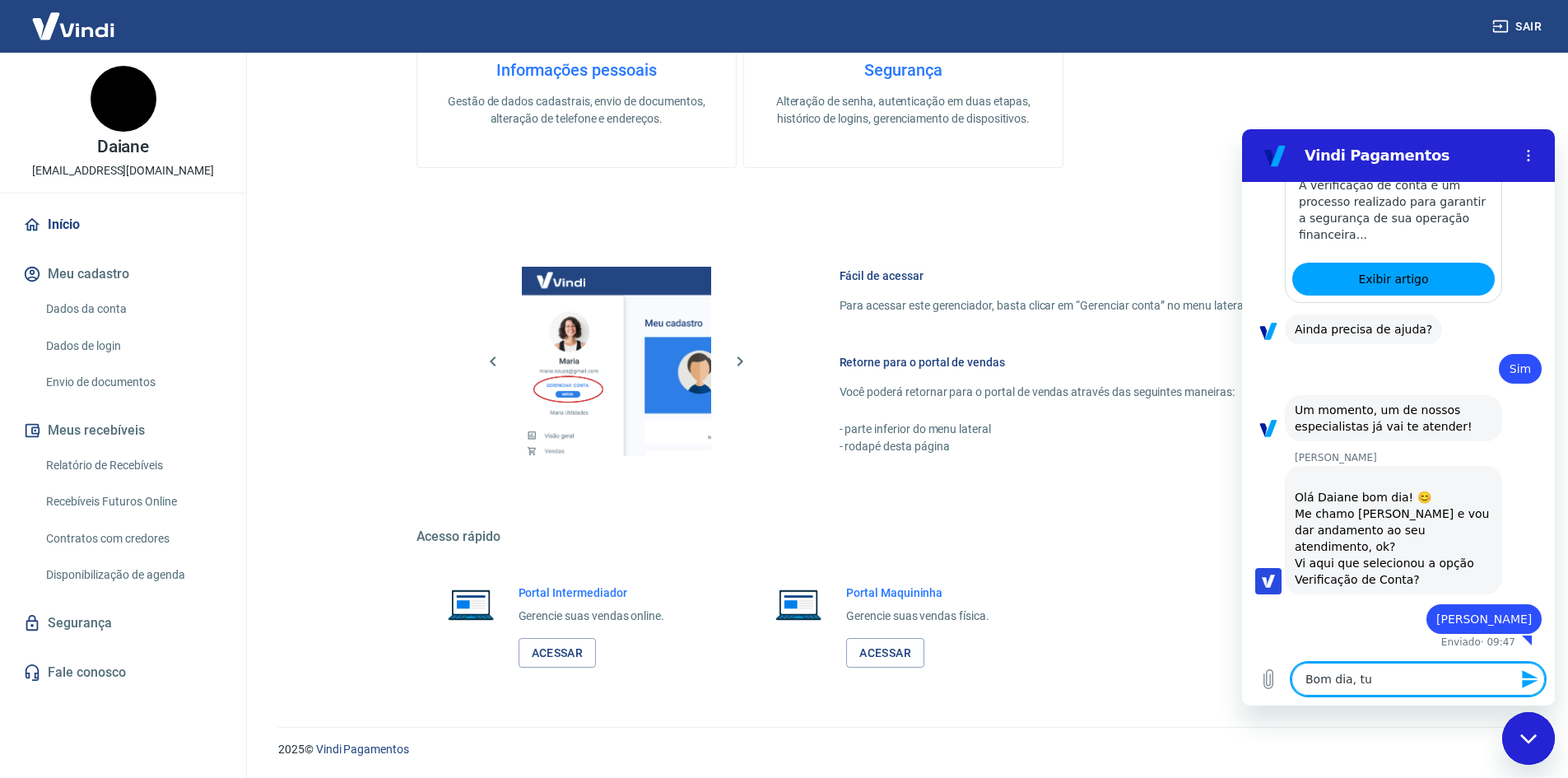
type textarea "x"
type textarea "Bom dia, tudo"
type textarea "x"
type textarea "Bom dia, tudo"
type textarea "x"
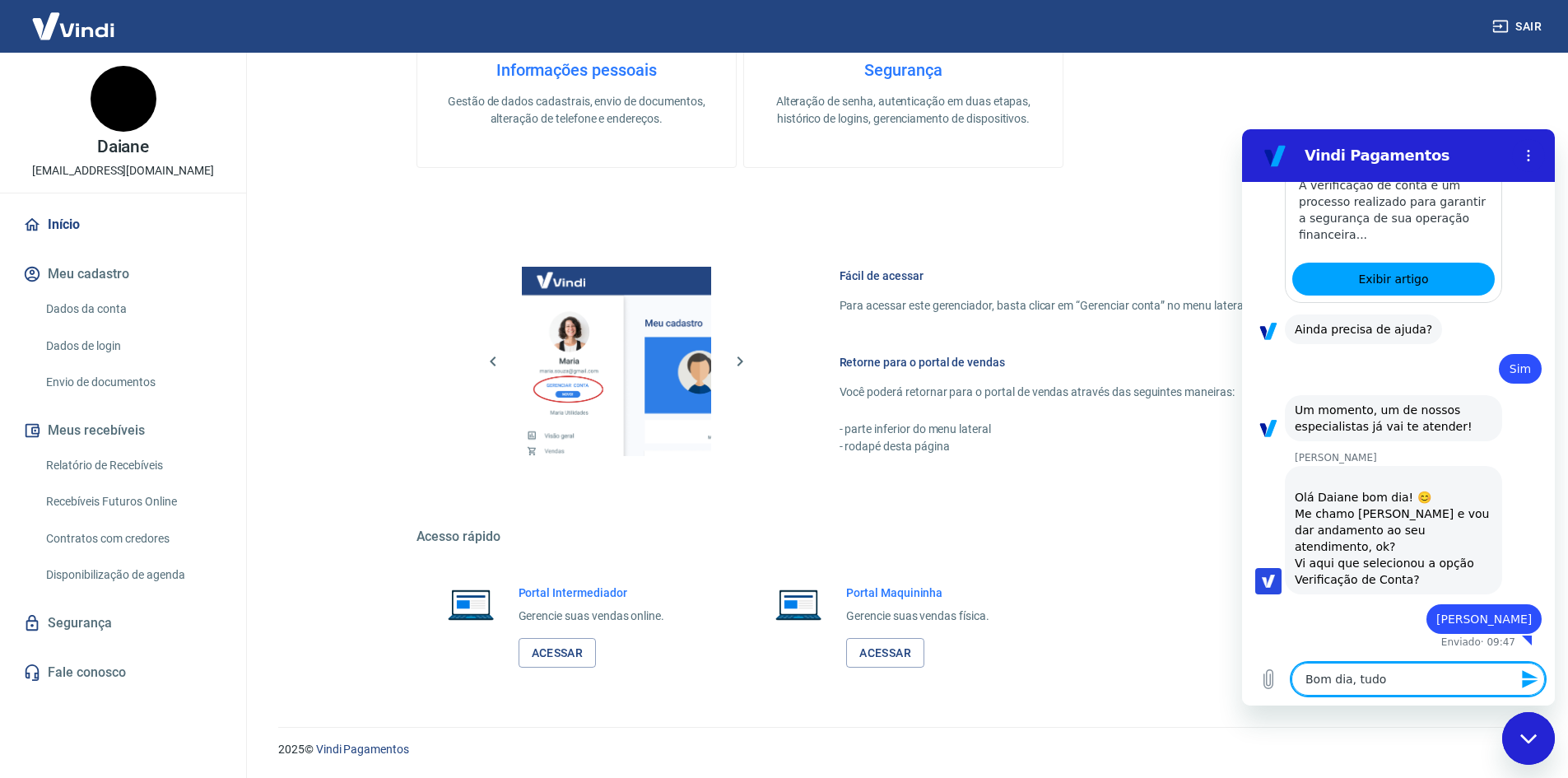
type textarea "Bom dia, tudo b"
type textarea "x"
type textarea "Bom dia, tudo be"
type textarea "x"
type textarea "Bom dia, tudo bem"
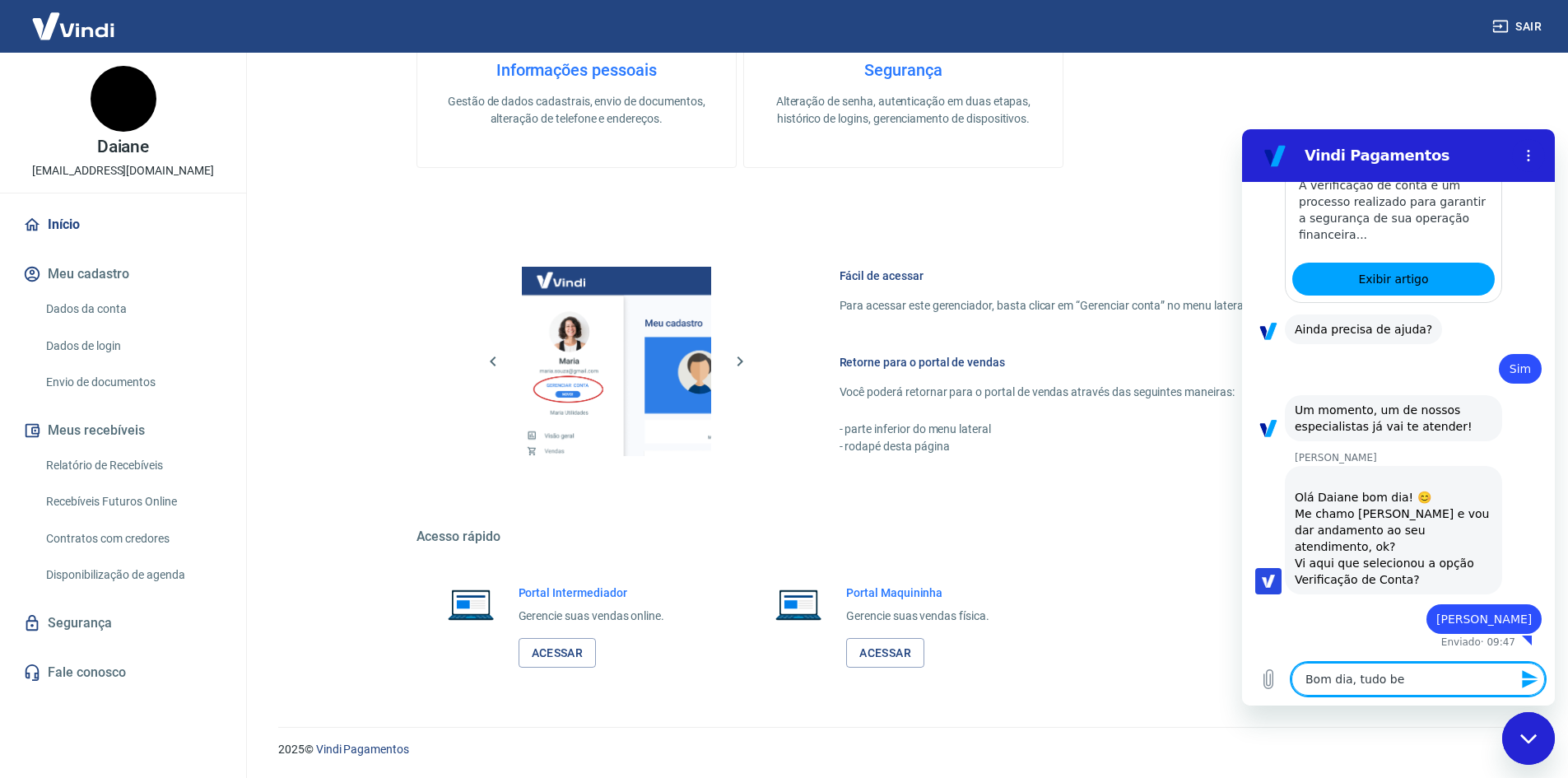
type textarea "x"
type textarea "Bom dia, tudo bem?"
type textarea "x"
type textarea "Bom dia, tudo bem?"
type textarea "x"
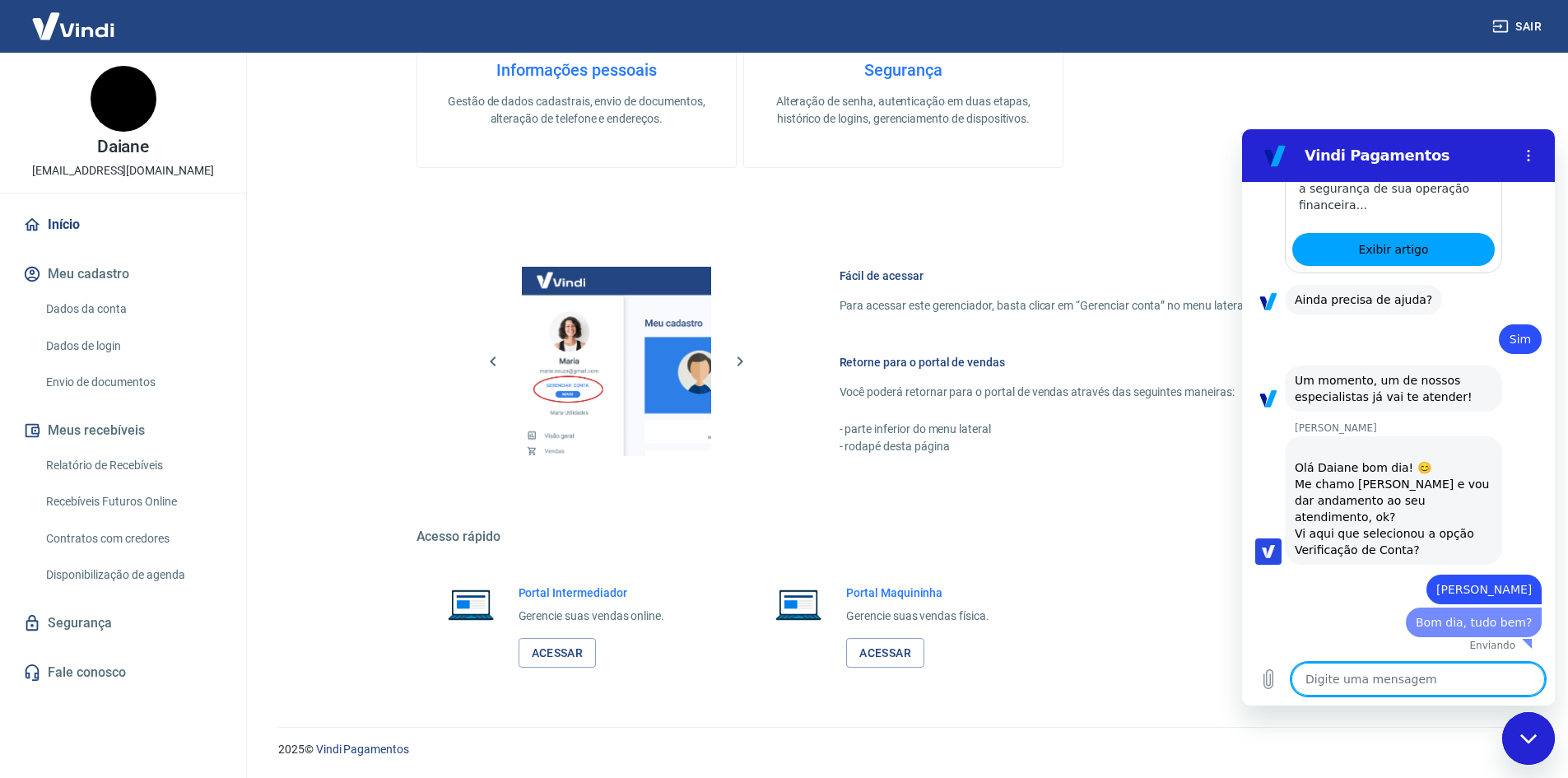
type textarea "x"
type textarea "S"
type textarea "x"
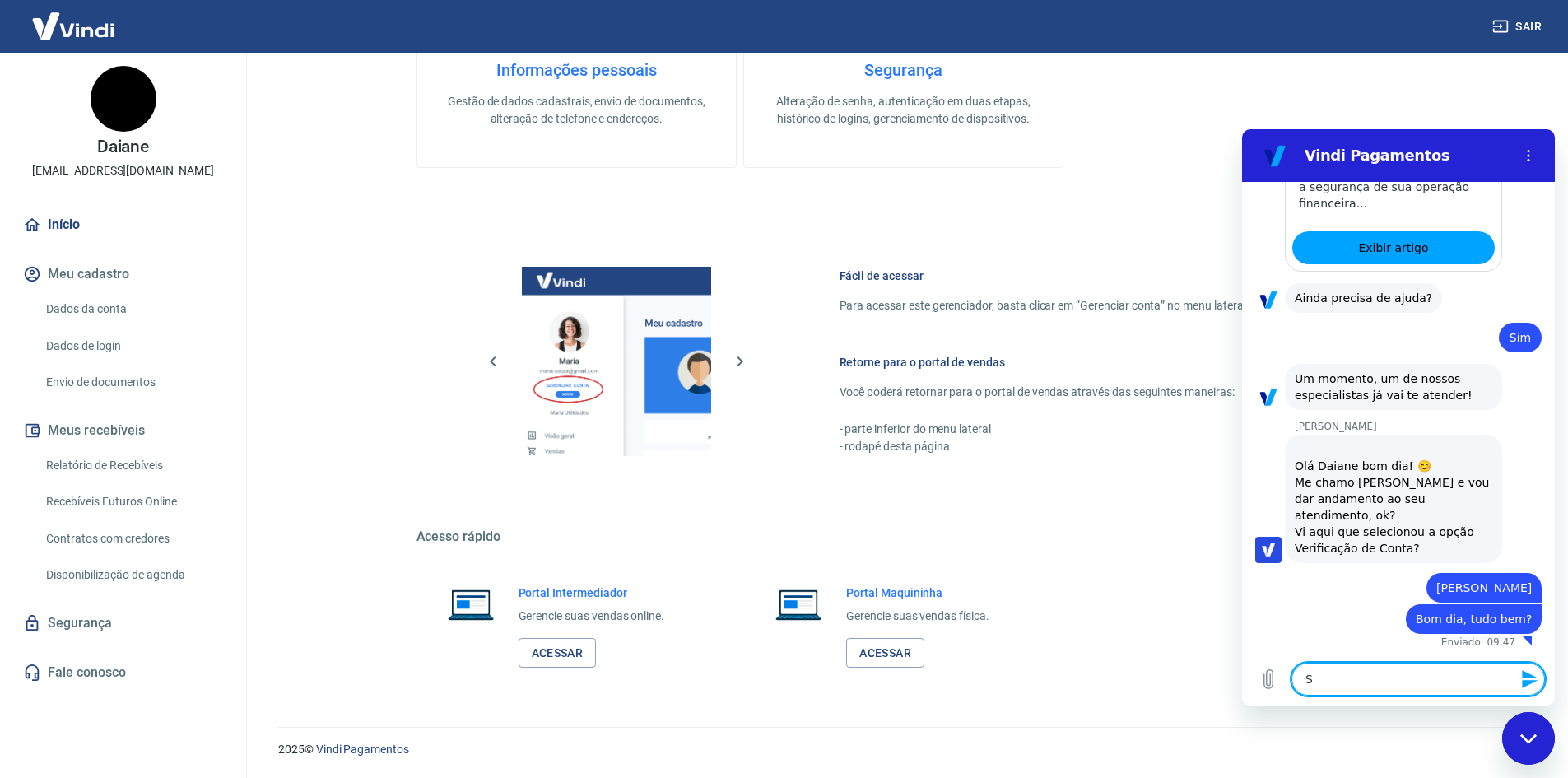
type textarea "Si"
type textarea "x"
type textarea "Sim"
type textarea "x"
type textarea "Sim,"
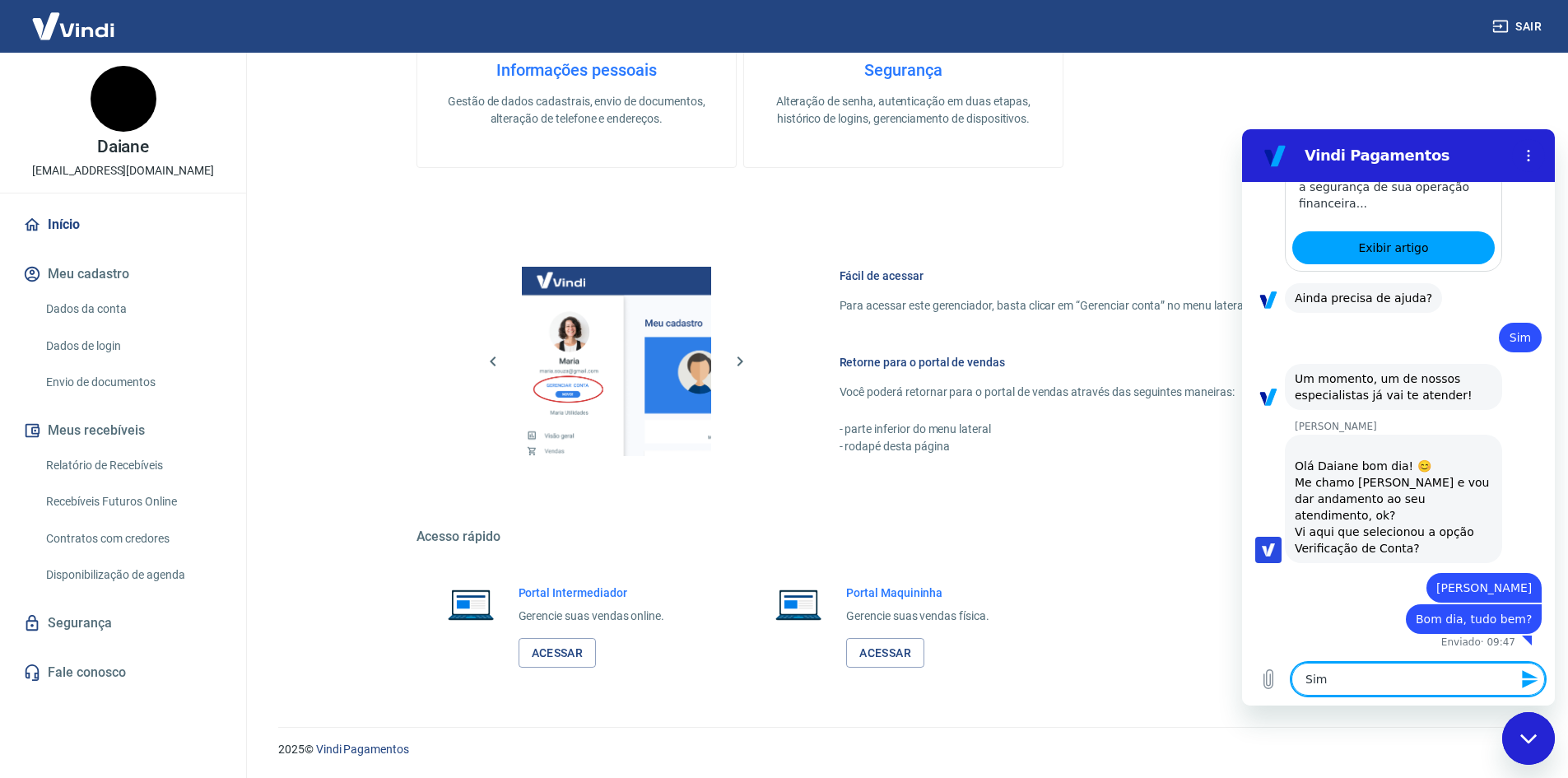
type textarea "x"
type textarea "Sim,"
type textarea "x"
type textarea "Sim, e"
type textarea "x"
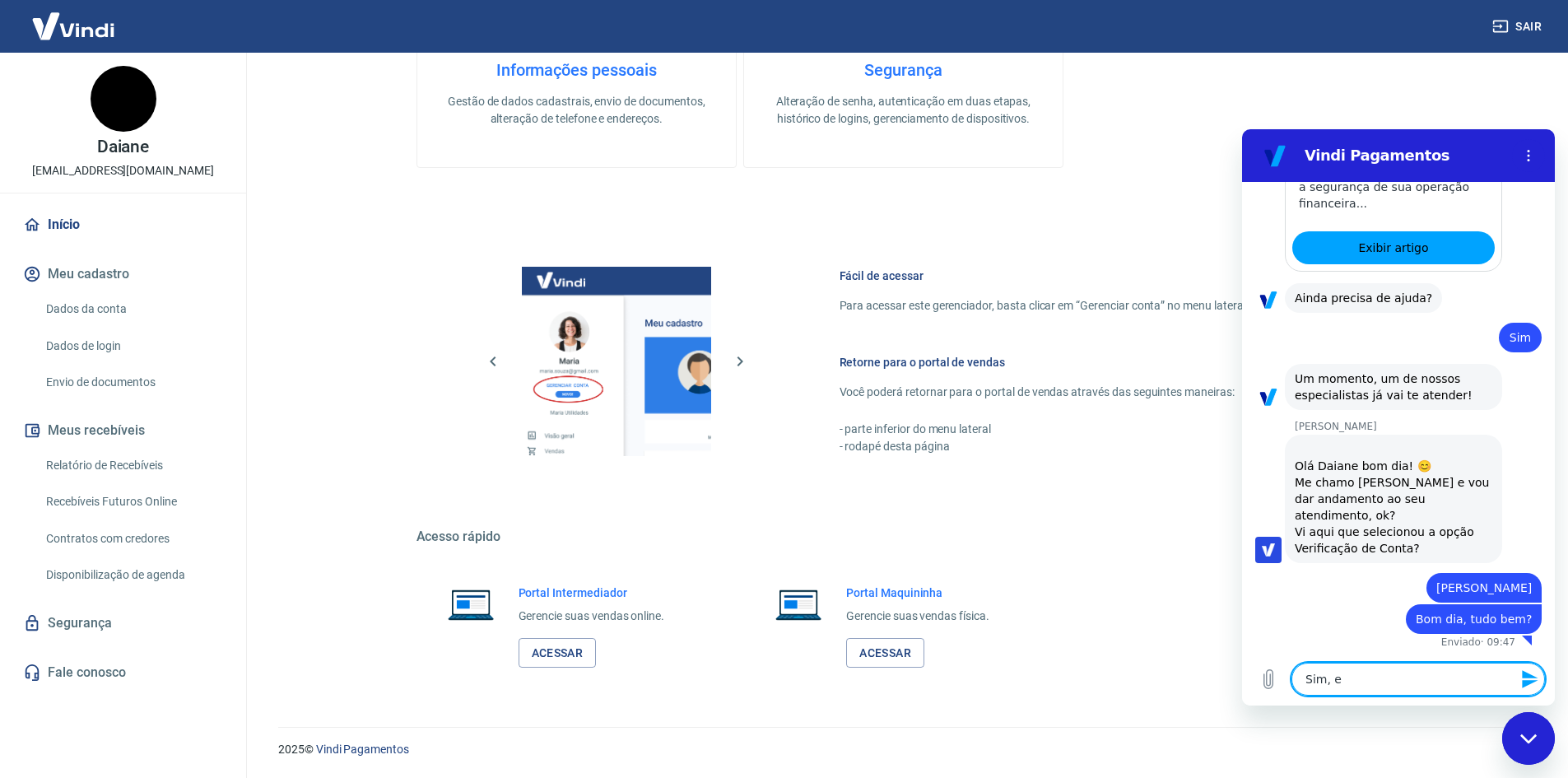
type textarea "Sim, es"
type textarea "x"
type textarea "Sim, est"
type textarea "x"
type textarea "Sim, esto"
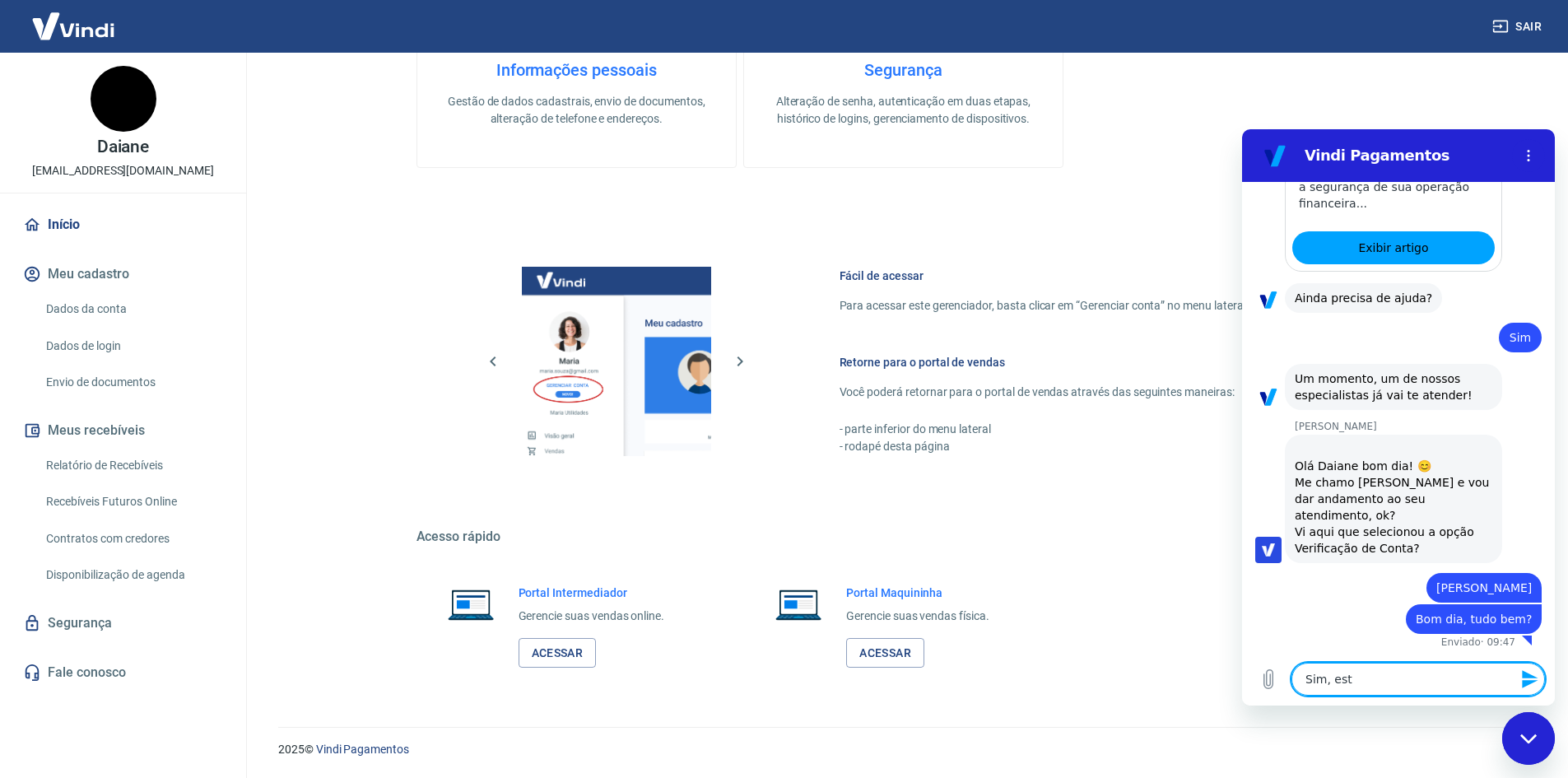
type textarea "x"
type textarea "Sim, estou"
type textarea "x"
type textarea "Sim, estou"
type textarea "x"
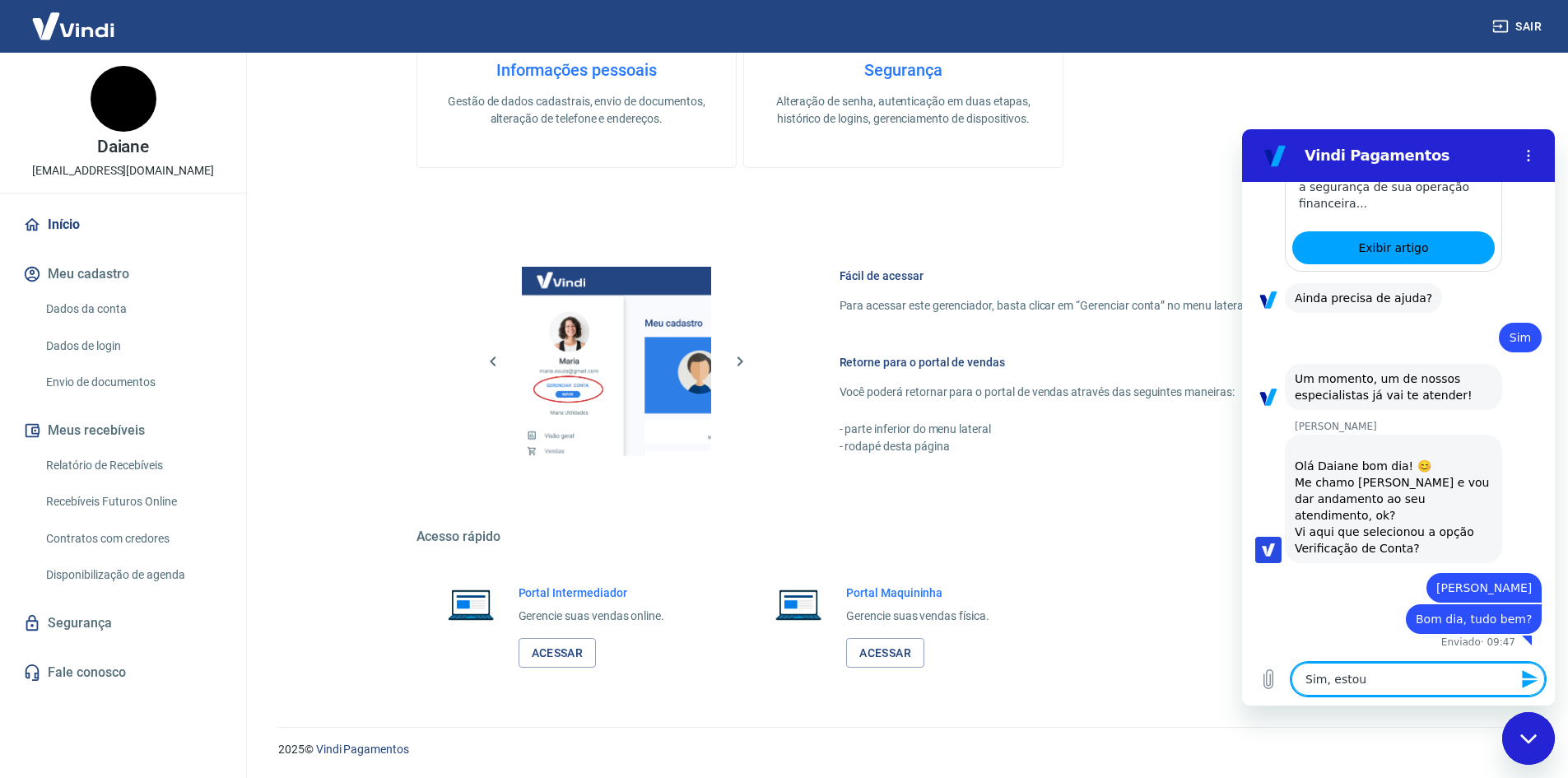
type textarea "Sim, estou c"
type textarea "x"
type textarea "Sim, estou co"
type textarea "x"
type textarea "Sim, estou com"
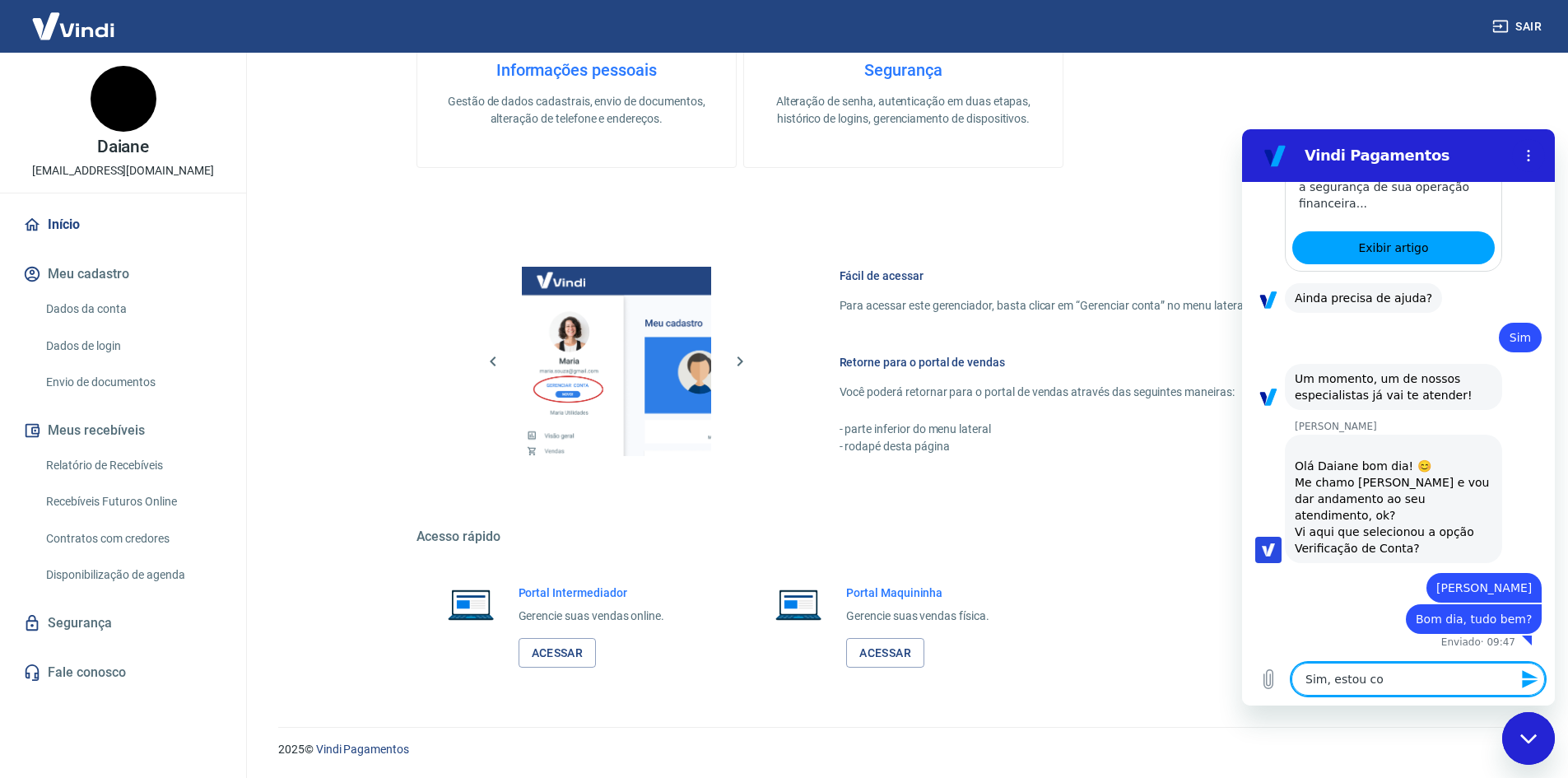
type textarea "x"
type textarea "Sim, estou com"
type textarea "x"
type textarea "Sim, estou com p"
type textarea "x"
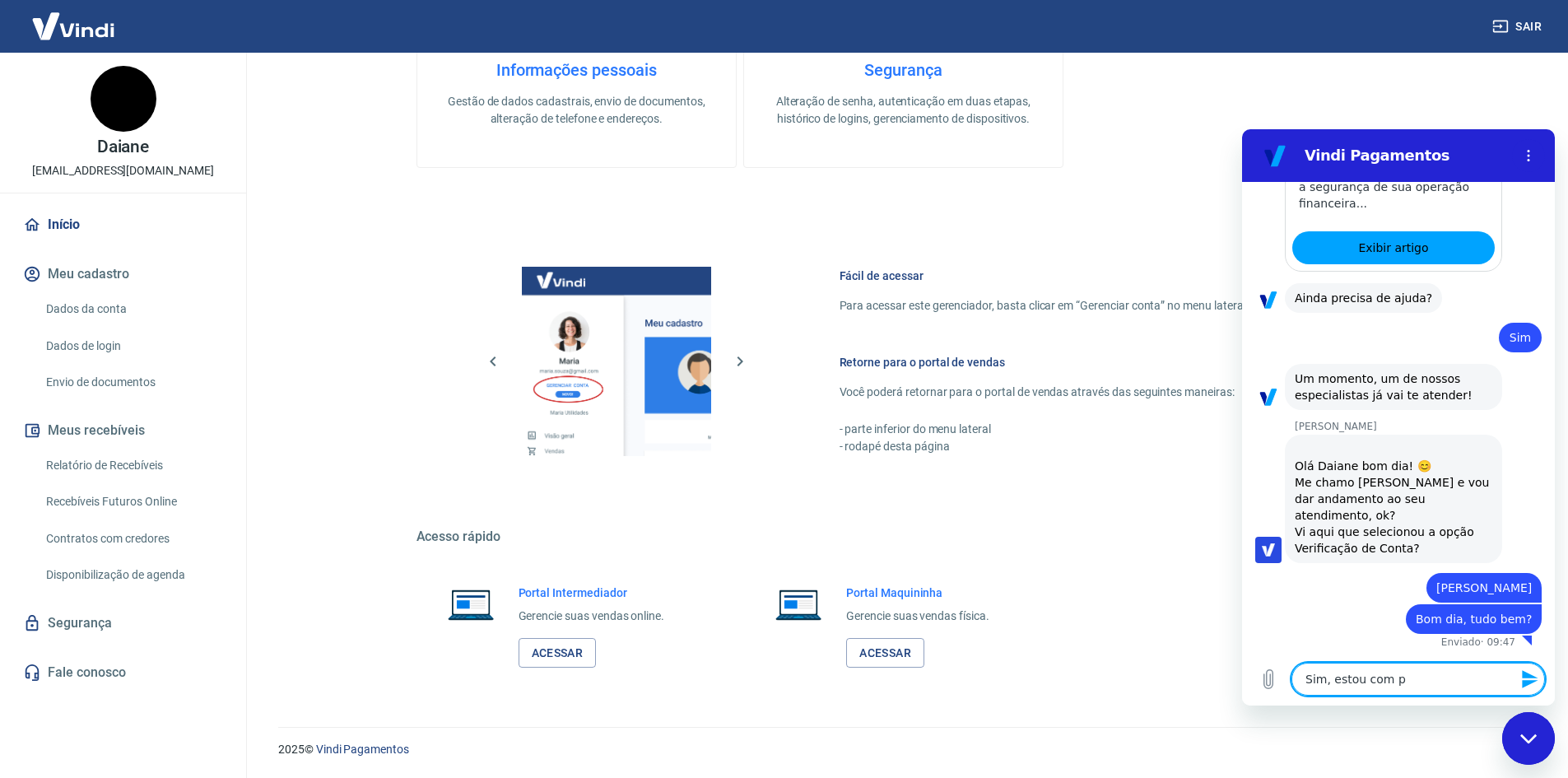
type textarea "Sim, estou com pr"
type textarea "x"
type textarea "Sim, estou com pro"
type textarea "x"
type textarea "Sim, estou com prob"
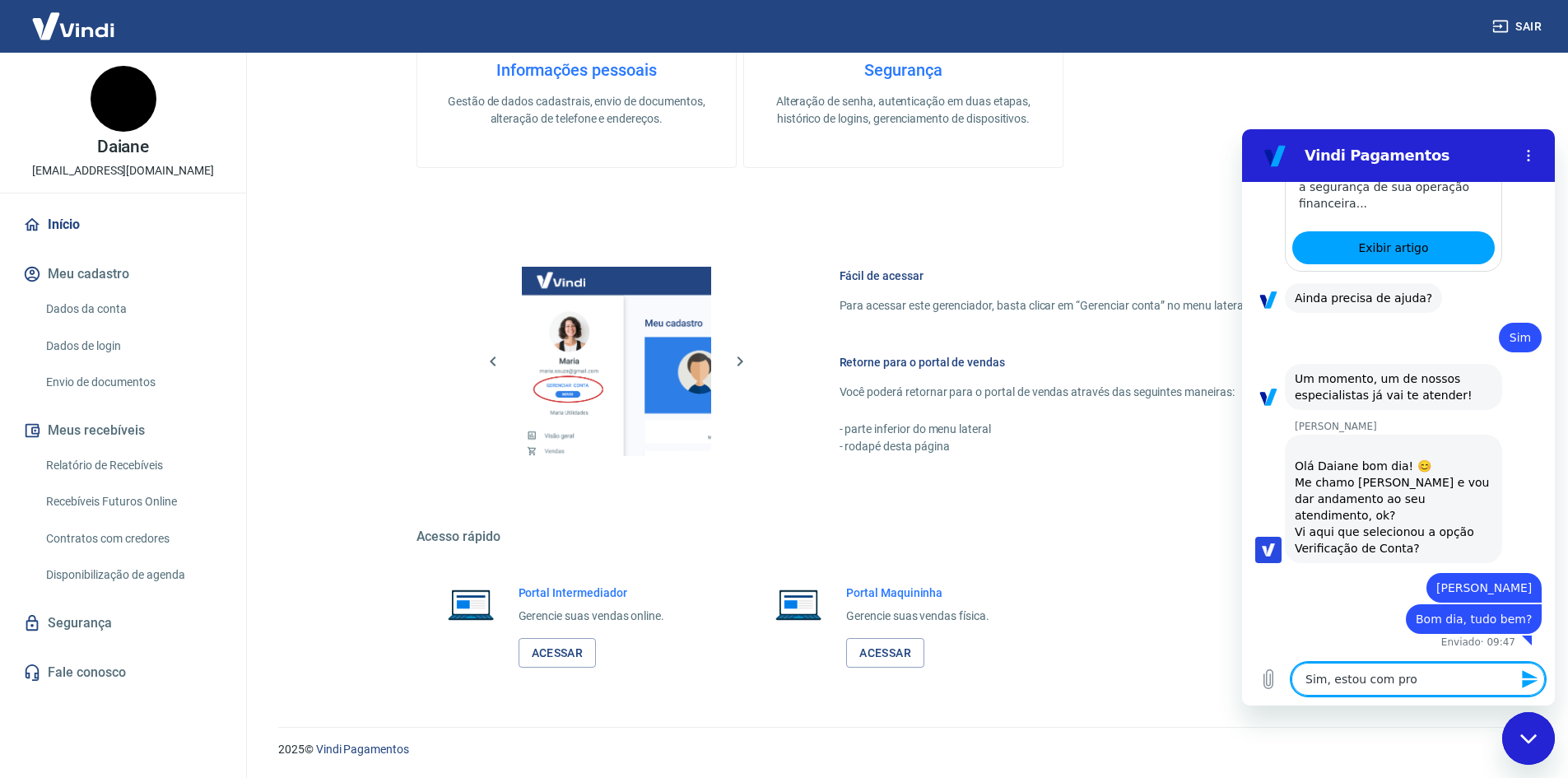
type textarea "x"
type textarea "Sim, estou com probl"
type textarea "x"
type textarea "Sim, estou com proble"
type textarea "x"
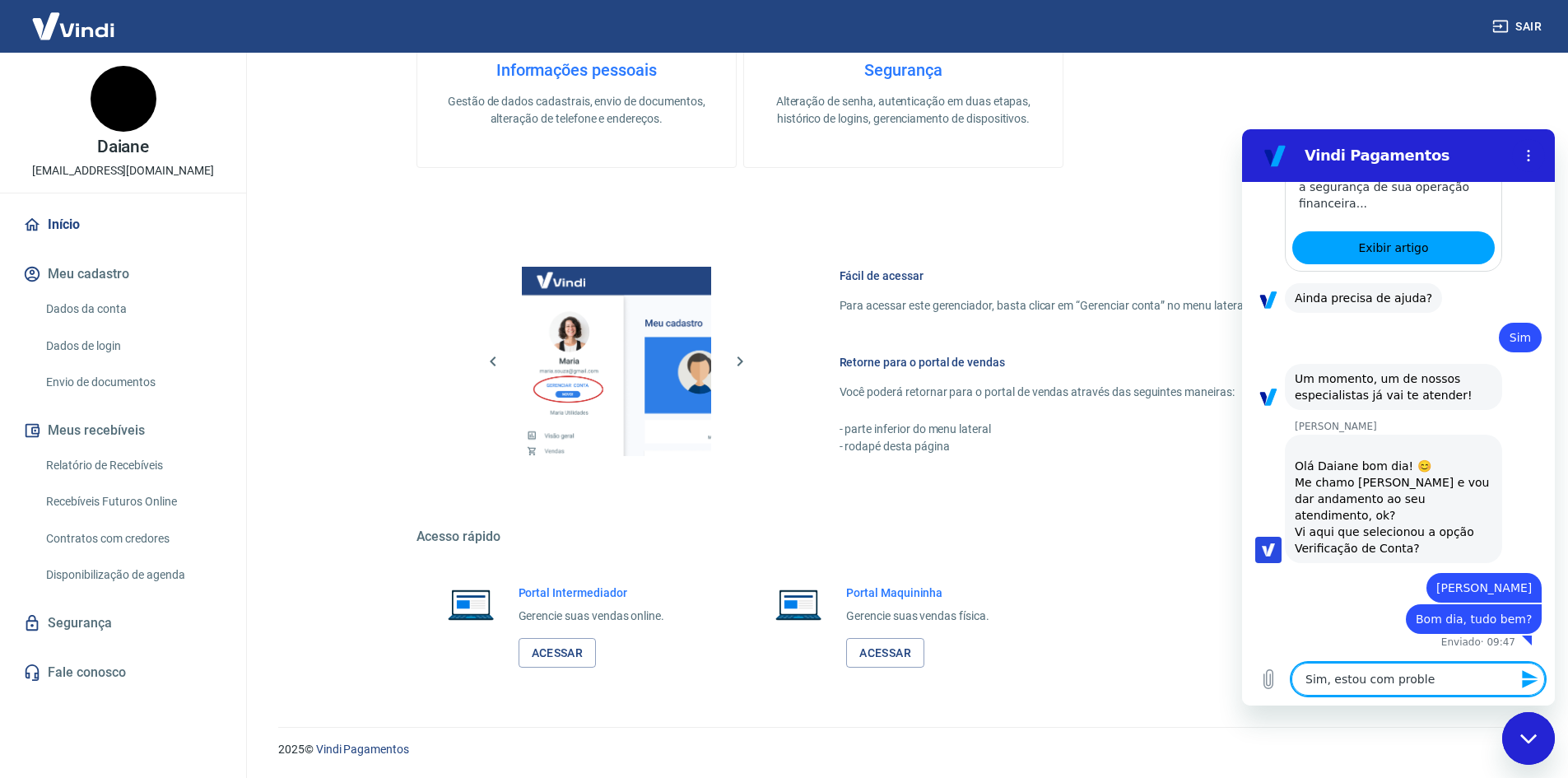
type textarea "Sim, estou com problem"
type textarea "x"
type textarea "Sim, estou com problema"
type textarea "x"
type textarea "Sim, estou com problemas"
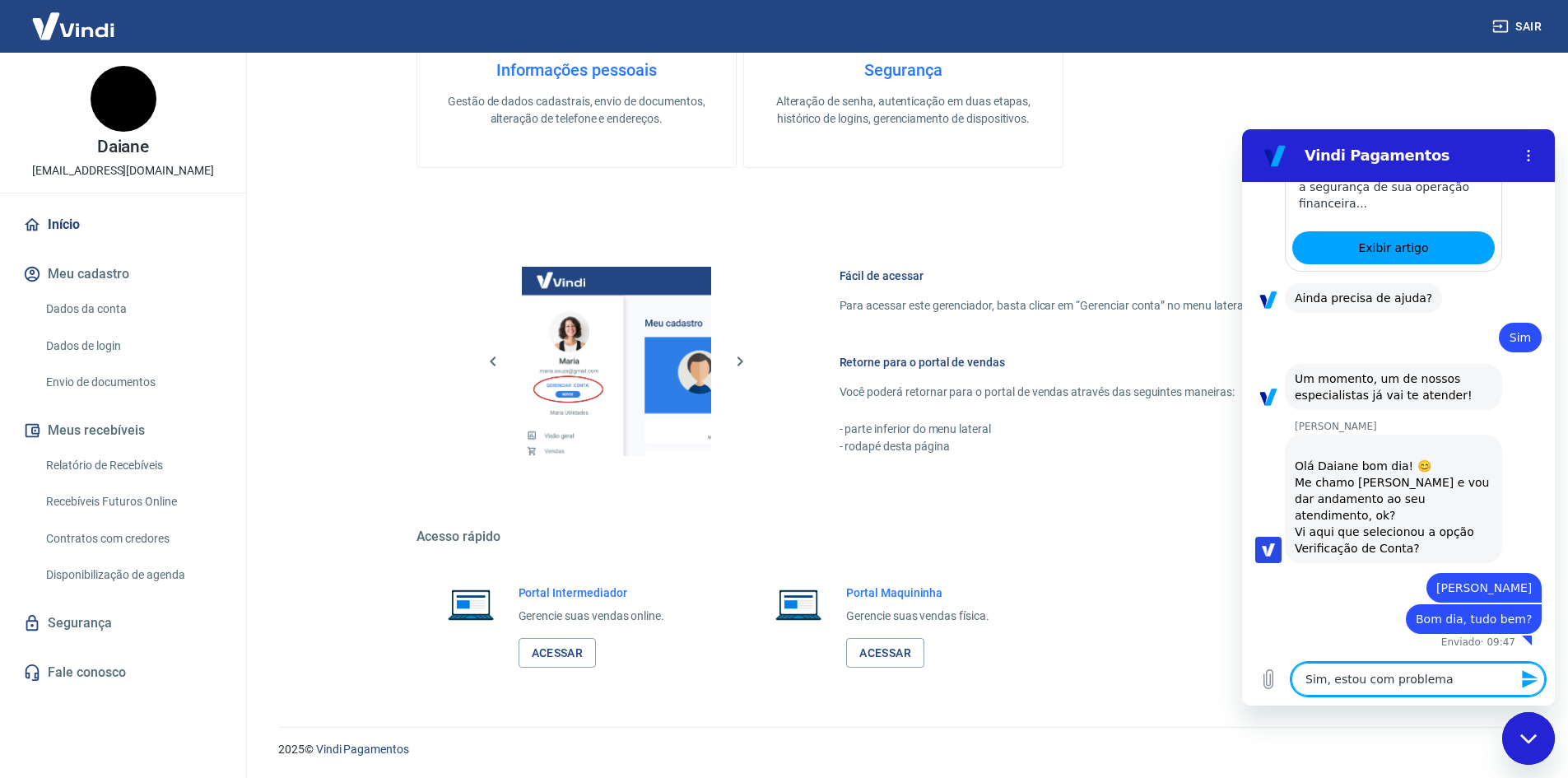
type textarea "x"
type textarea "Sim, estou com problemas"
type textarea "x"
type textarea "Sim, estou com problemas r"
type textarea "x"
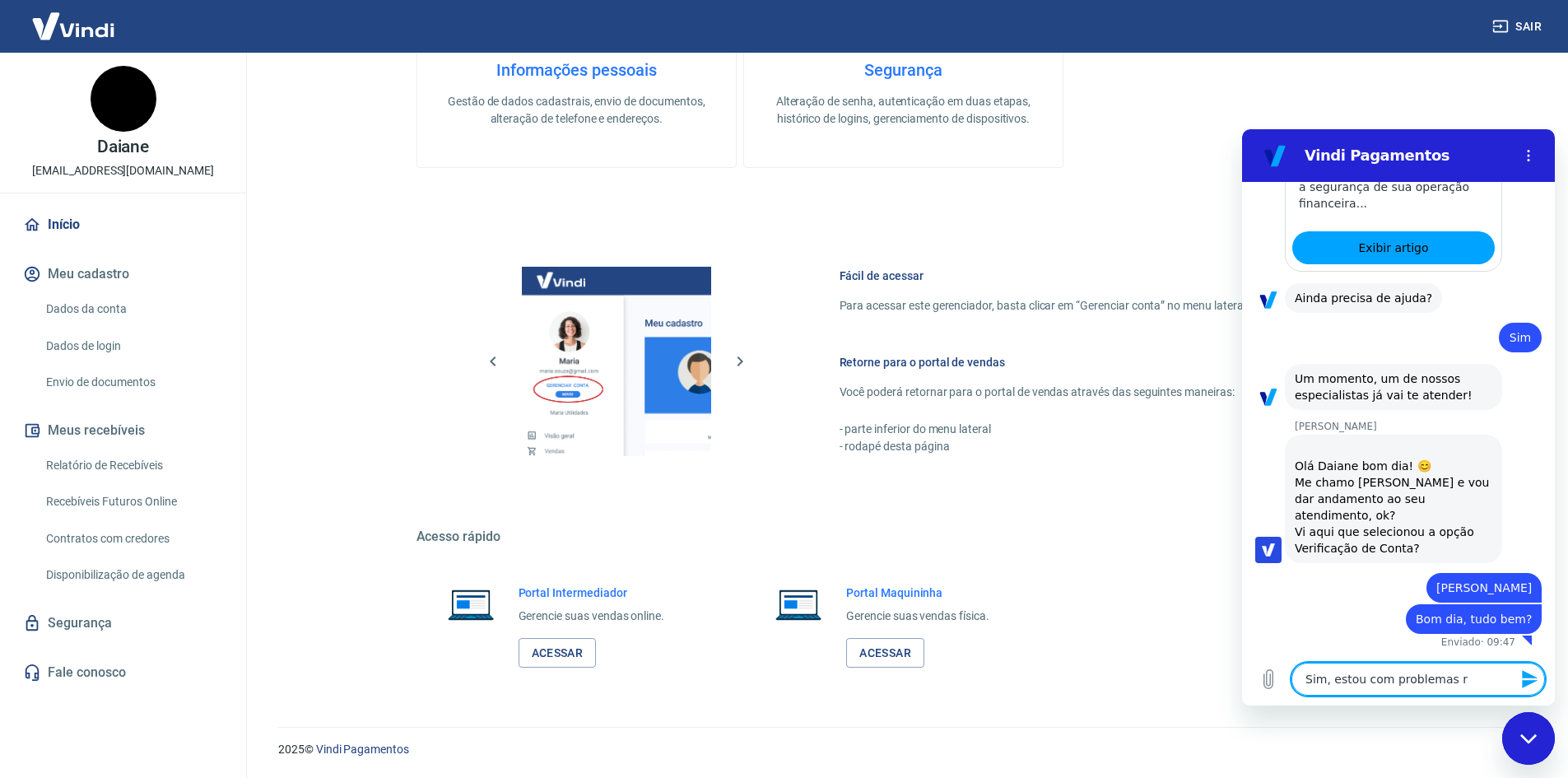
type textarea "Sim, estou com problemas"
type textarea "x"
type textarea "Sim, estou com problemas e"
type textarea "x"
type textarea "Sim, estou com problemas em"
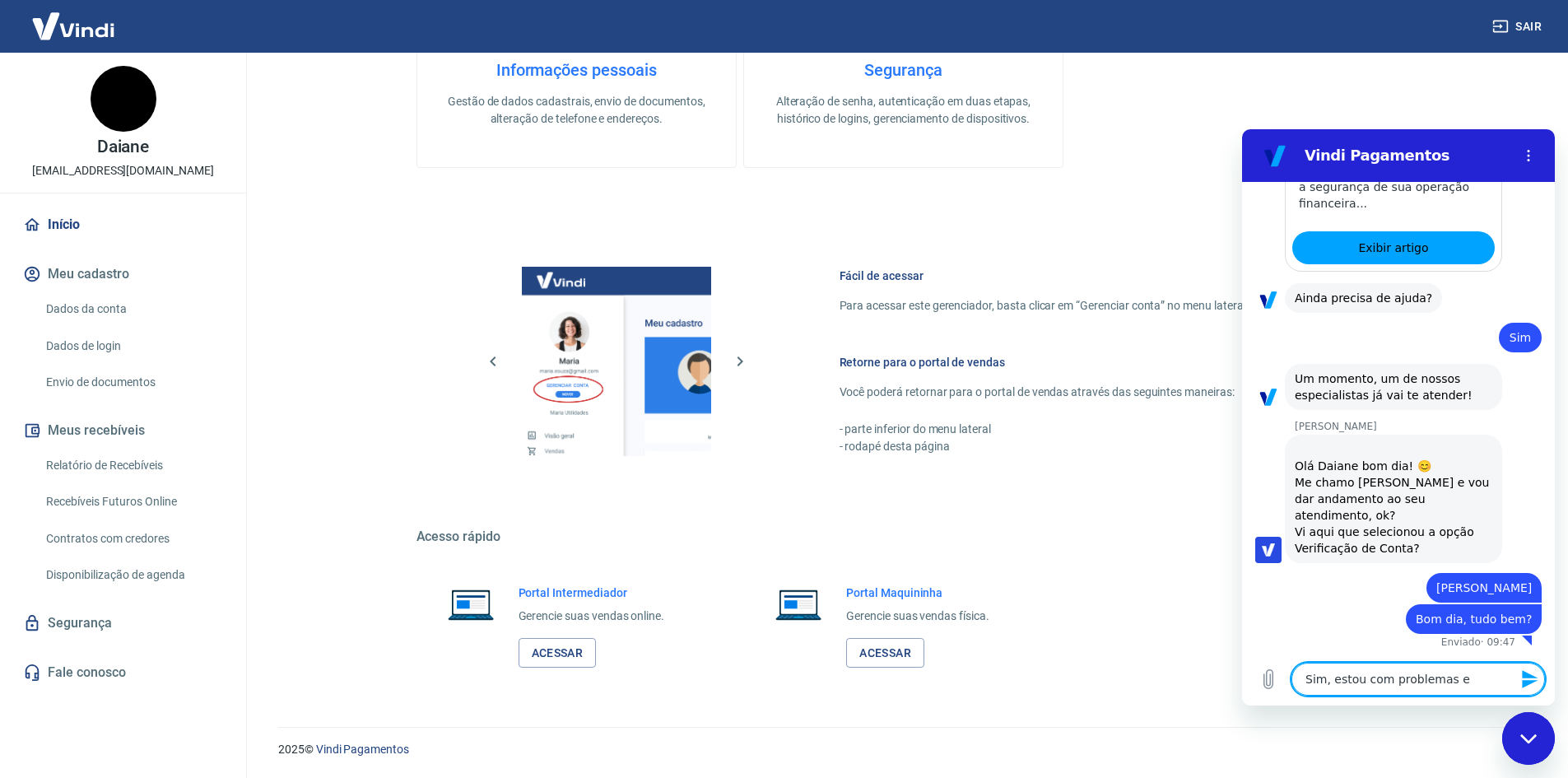
type textarea "x"
type textarea "Sim, estou com problemas em"
type textarea "x"
type textarea "Sim, estou com problemas em r"
type textarea "x"
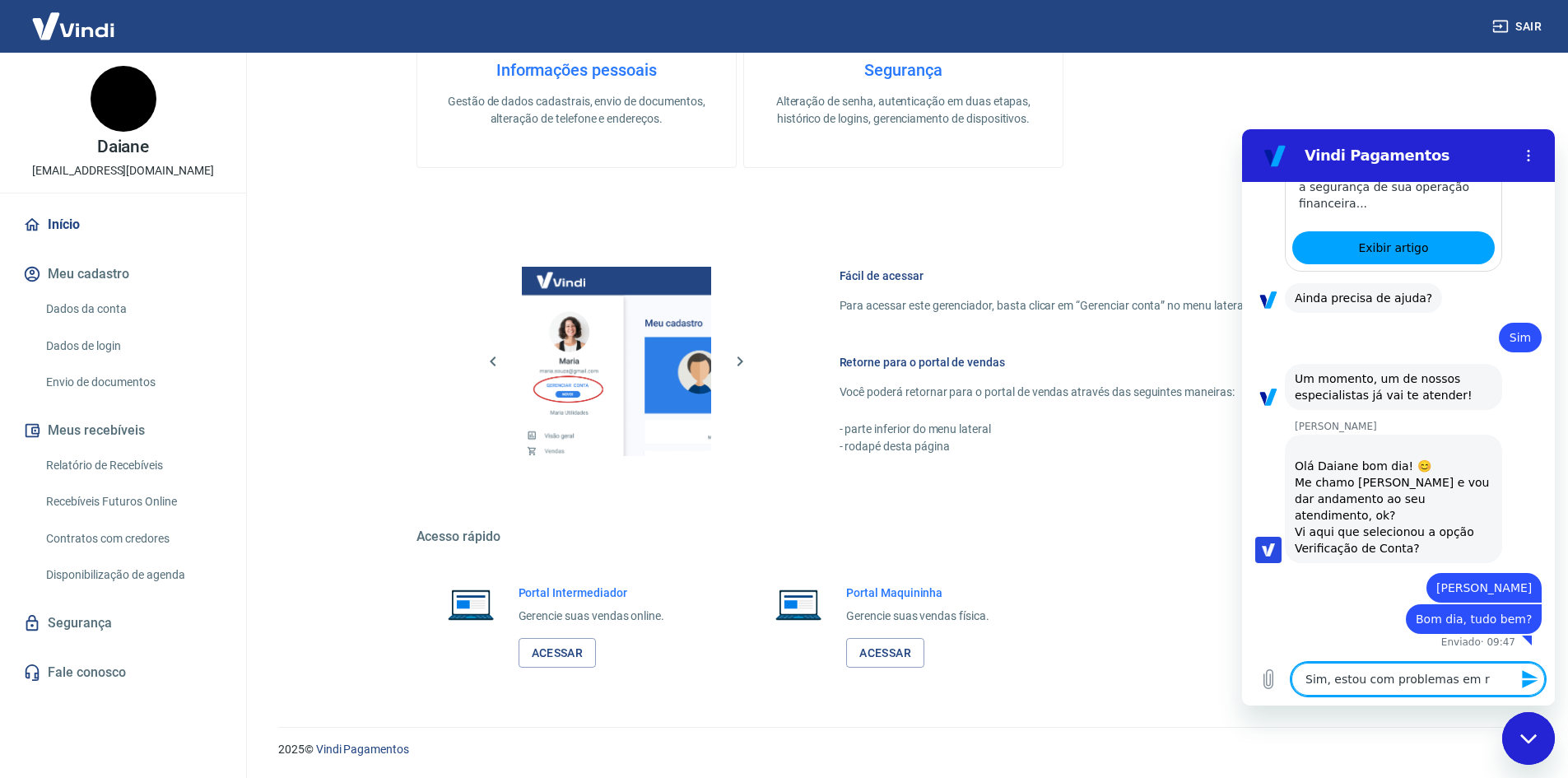
type textarea "Sim, estou com problemas em re"
type textarea "x"
type textarea "Sim, estou com problemas em rel"
type textarea "x"
type textarea "Sim, estou com problemas em [MEDICAL_DATA]"
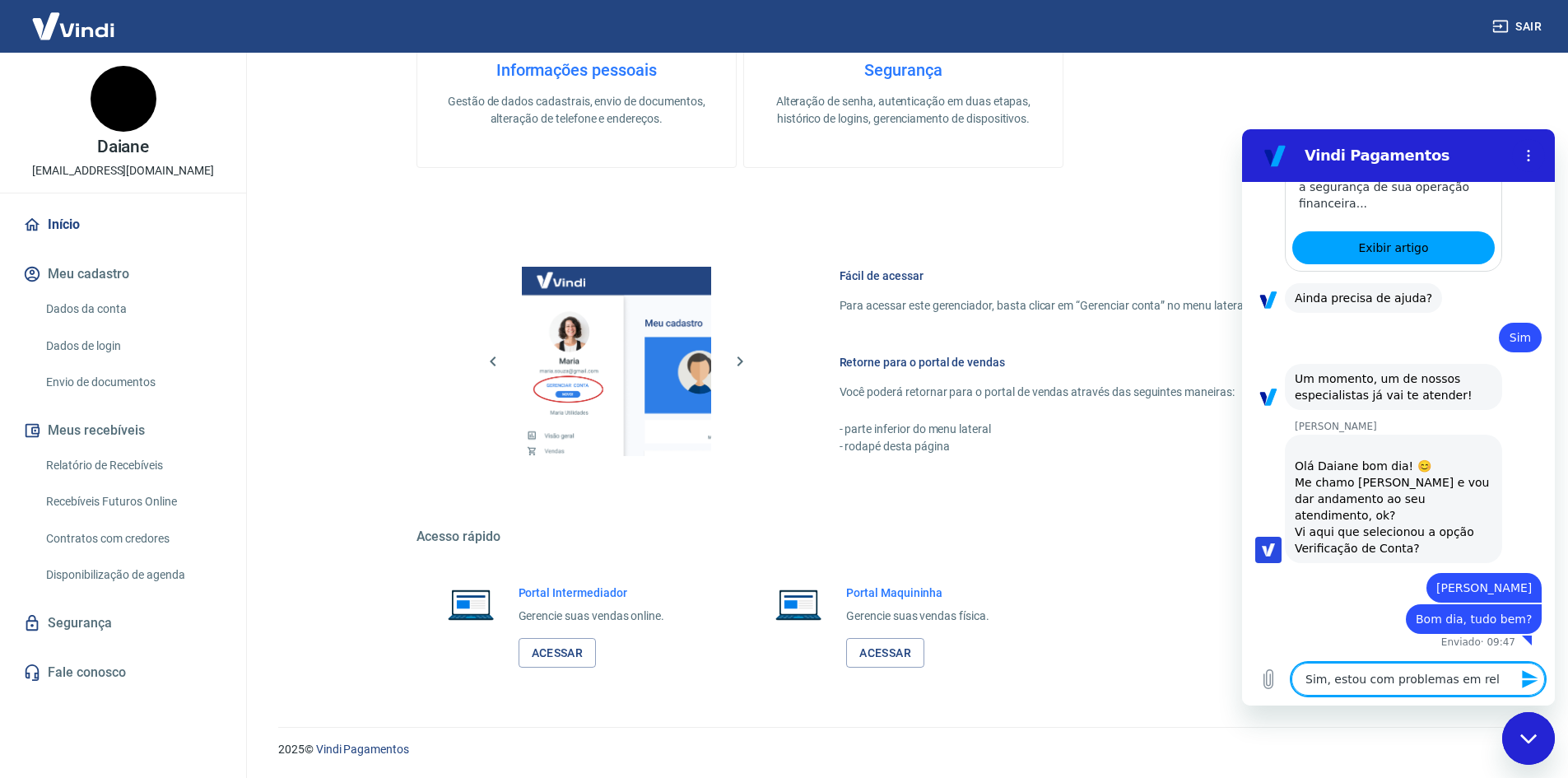
type textarea "x"
type textarea "Sim, estou com problemas em relaç"
type textarea "x"
type textarea "Sim, estou com problemas em relaçã"
type textarea "x"
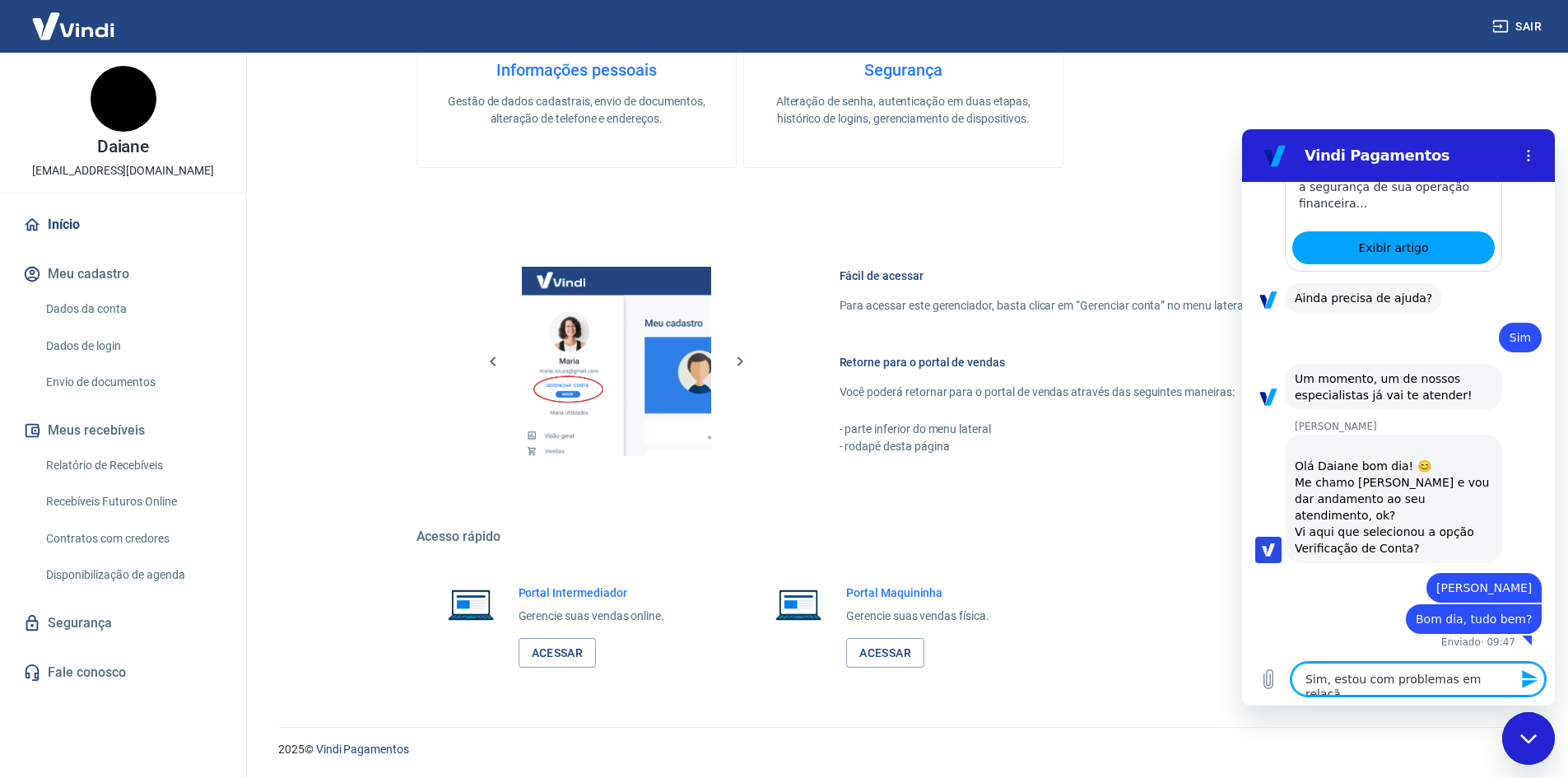
type textarea "Sim, estou com problemas em relação"
type textarea "x"
type textarea "Sim, estou com problemas em relação"
type textarea "x"
type textarea "Sim, estou com problemas em relação a"
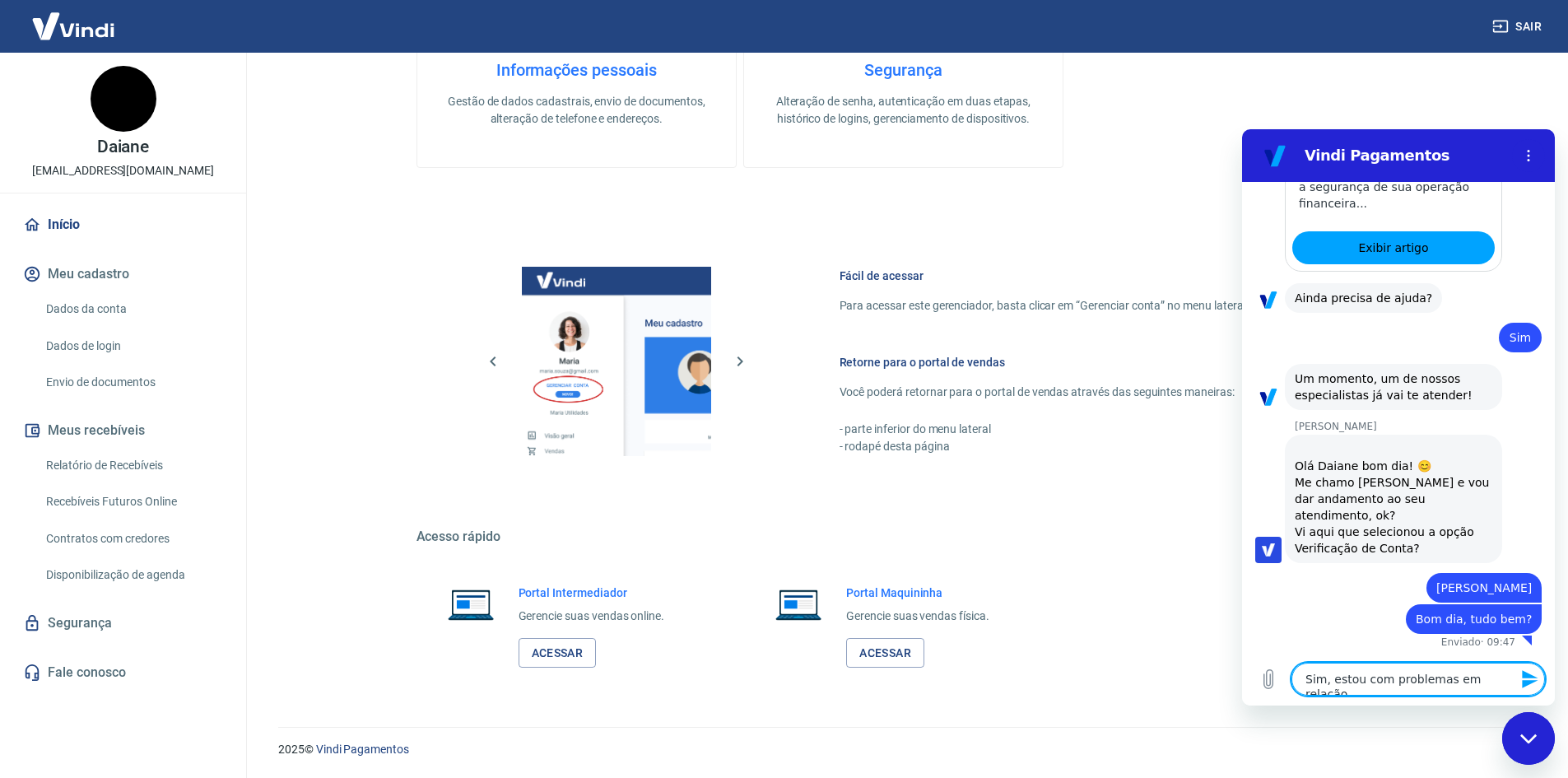
type textarea "x"
type textarea "Sim, estou com problemas em relação a"
type textarea "x"
type textarea "Sim, estou com problemas em relação a v"
type textarea "x"
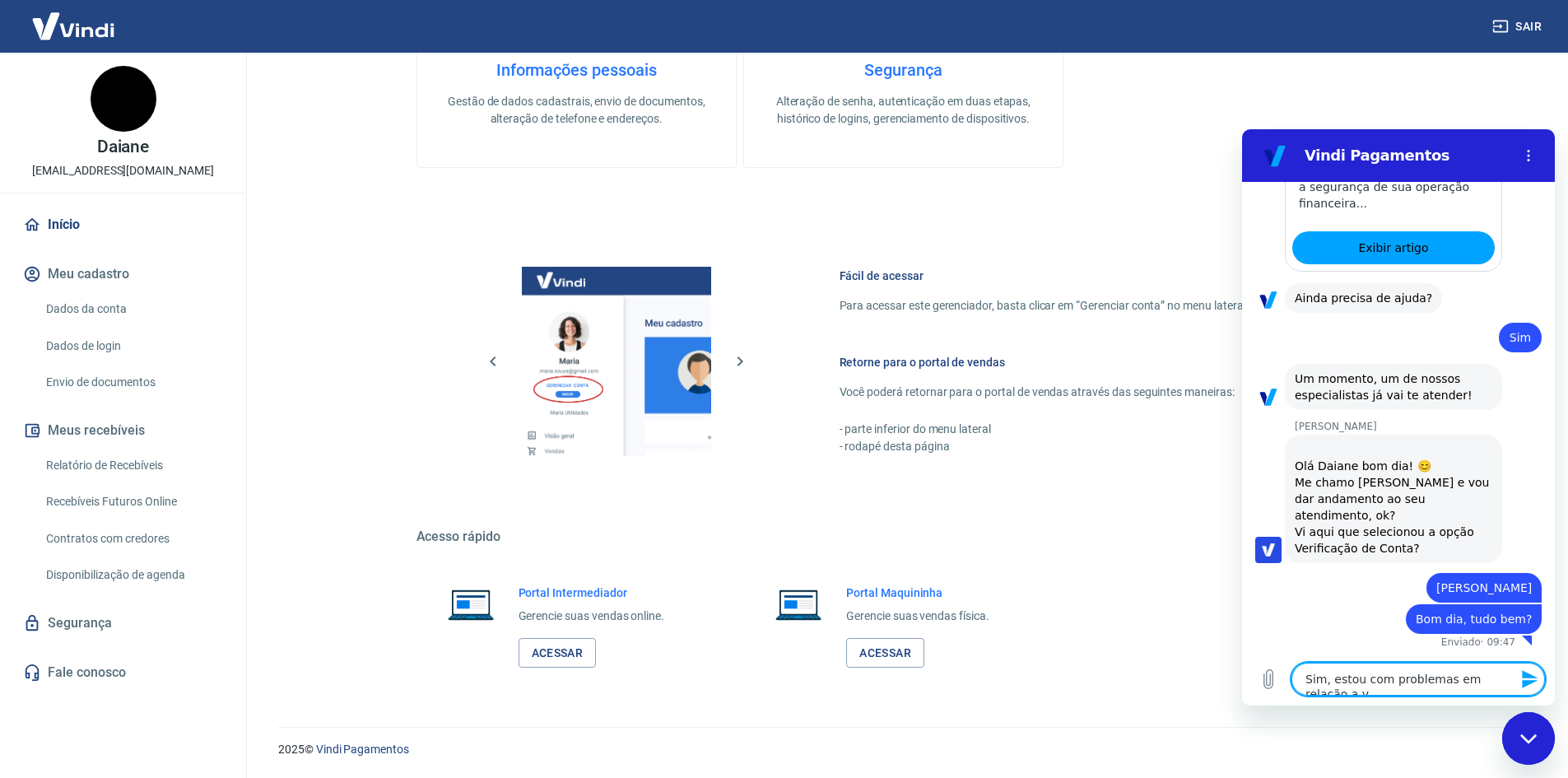
type textarea "Sim, estou com problemas em relação a ve"
type textarea "x"
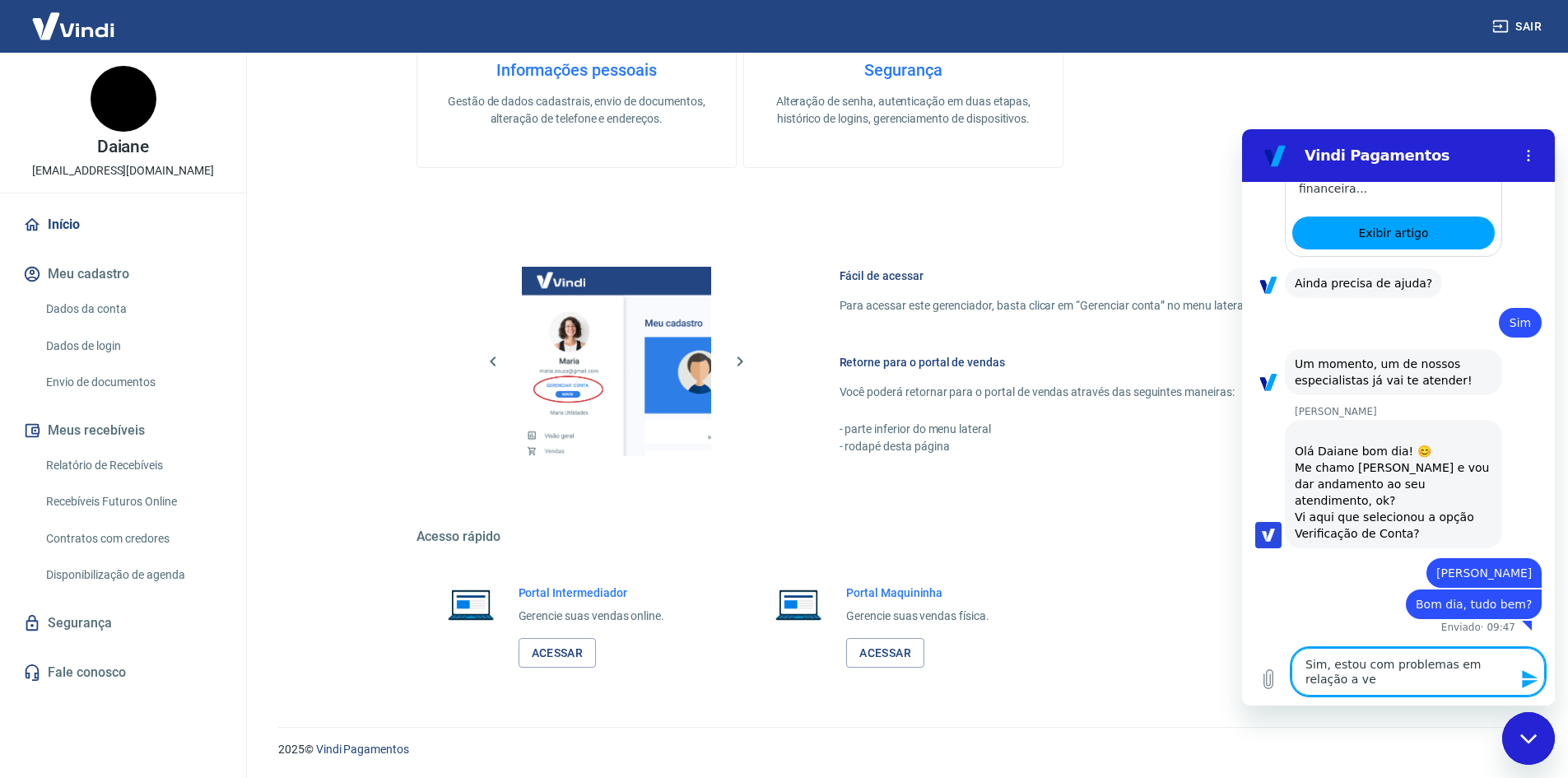
type textarea "Sim, estou com problemas em relação a ver"
type textarea "x"
type textarea "Sim, estou com problemas em relação a veri"
type textarea "x"
type textarea "Sim, estou com problemas em relação a verif"
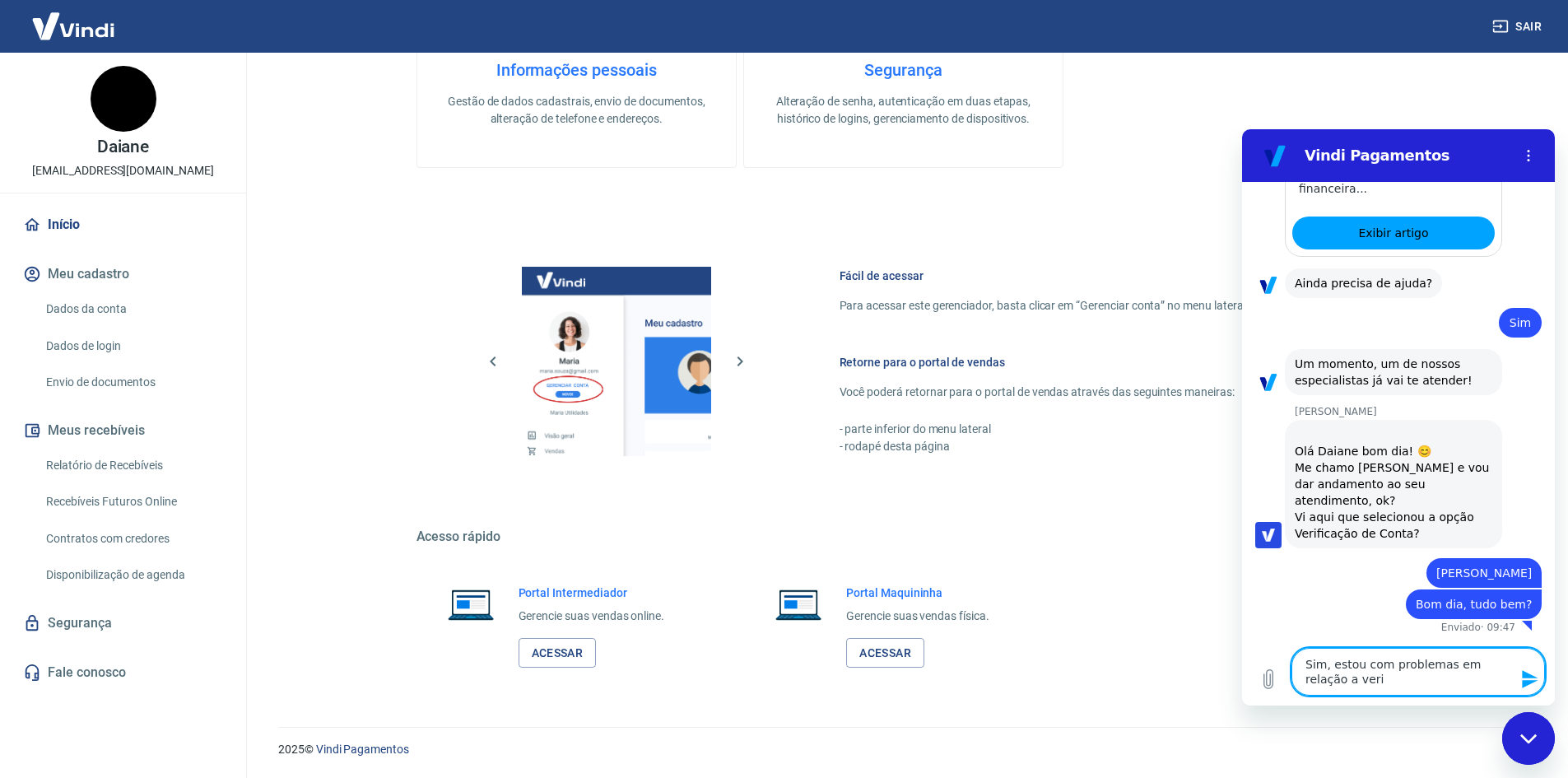
type textarea "x"
type textarea "Sim, estou com problemas em relação a verifi"
type textarea "x"
type textarea "Sim, estou com problemas em relação a verific"
type textarea "x"
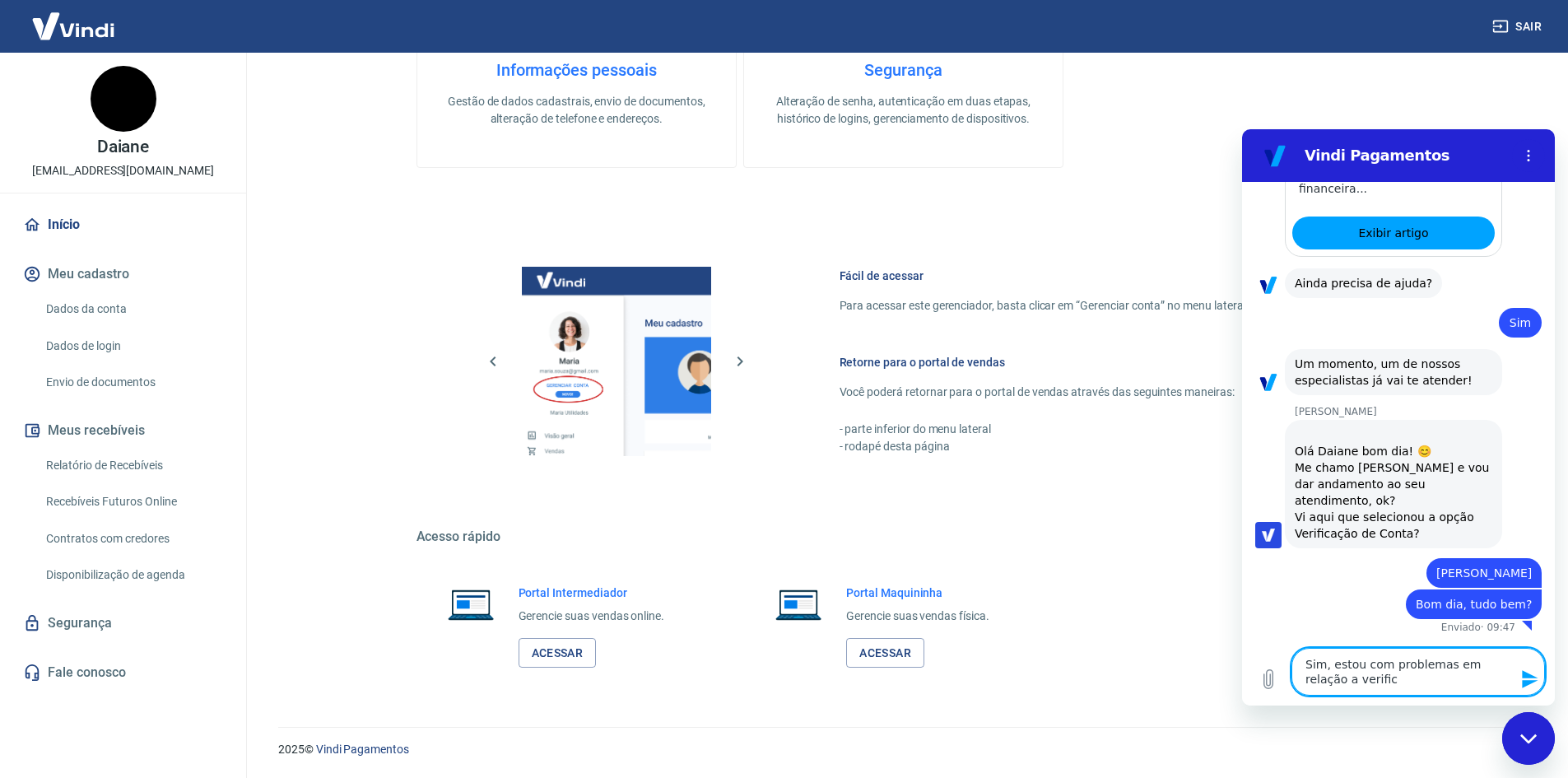
type textarea "Sim, estou com problemas em relação a verifica"
type textarea "x"
type textarea "Sim, estou com problemas em relação a verificaç"
type textarea "x"
type textarea "Sim, estou com problemas em relação a verificaçã"
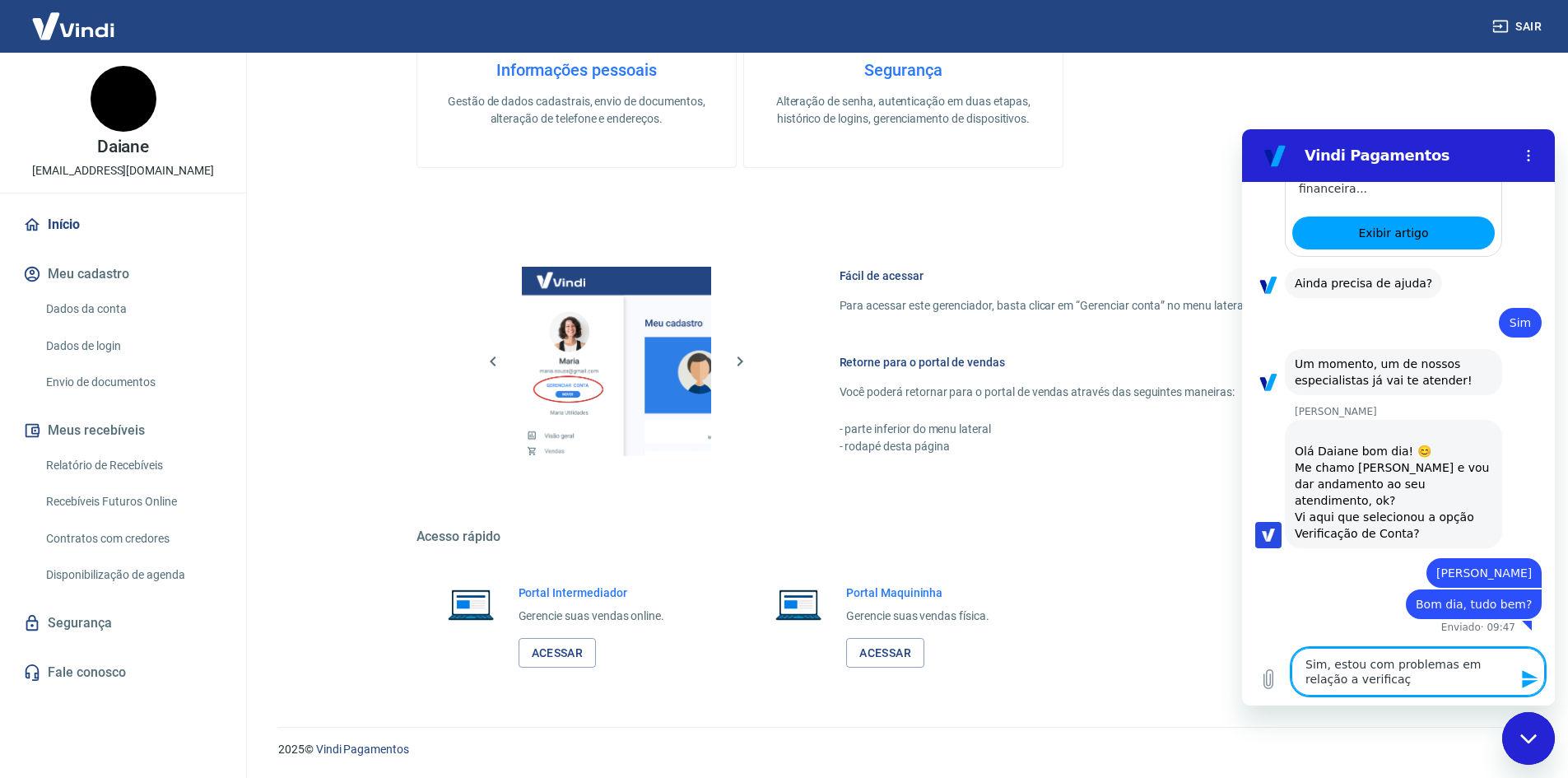
type textarea "x"
type textarea "Sim, estou com problemas em relação a verificação"
type textarea "x"
type textarea "Sim, estou com problemas em relação a verificação"
type textarea "x"
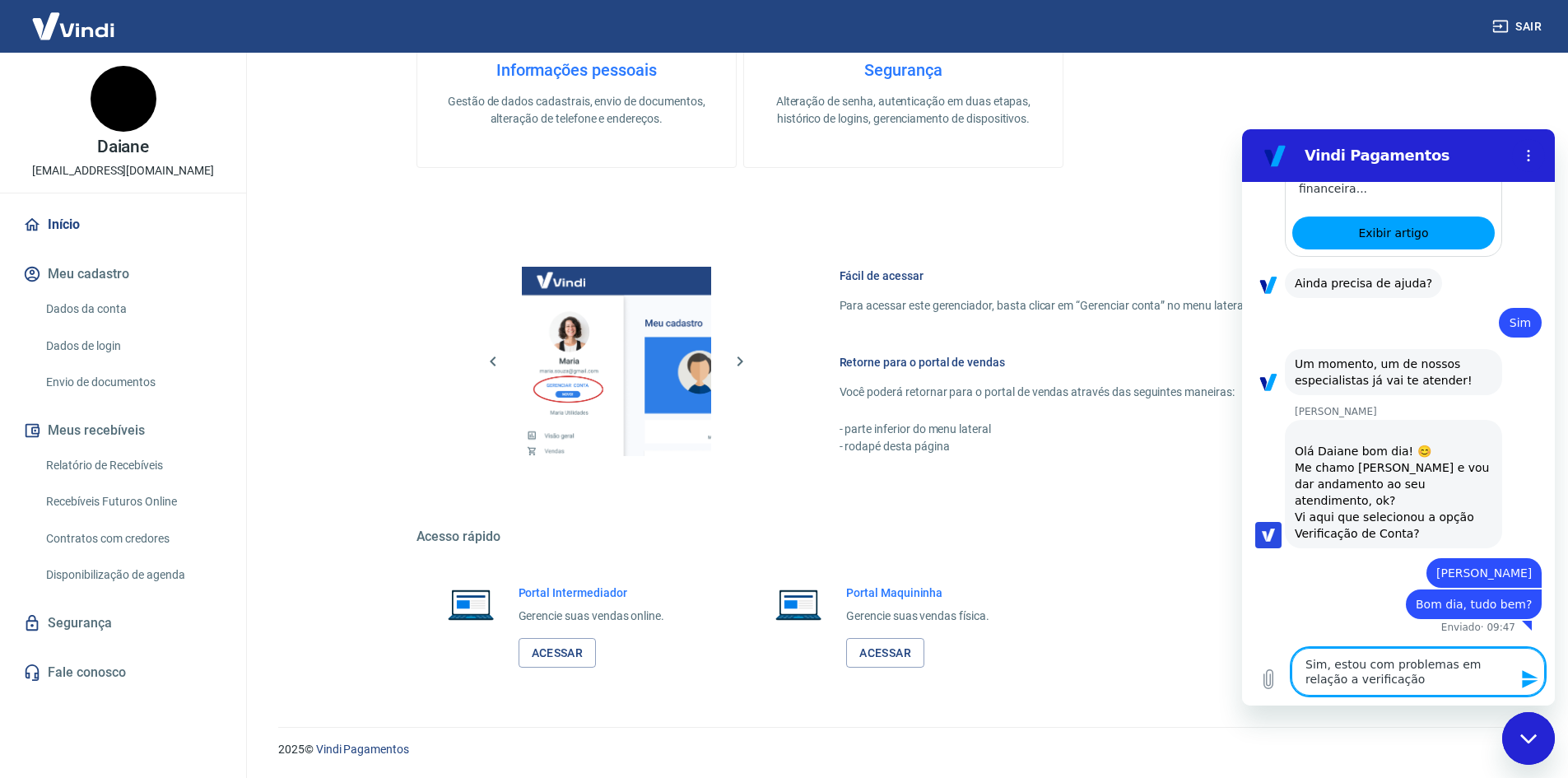
type textarea "Sim, estou com problemas em relação a verificação d"
type textarea "x"
type textarea "Sim, estou com problemas em relação a verificação da"
type textarea "x"
type textarea "Sim, estou com problemas em relação a verificação da"
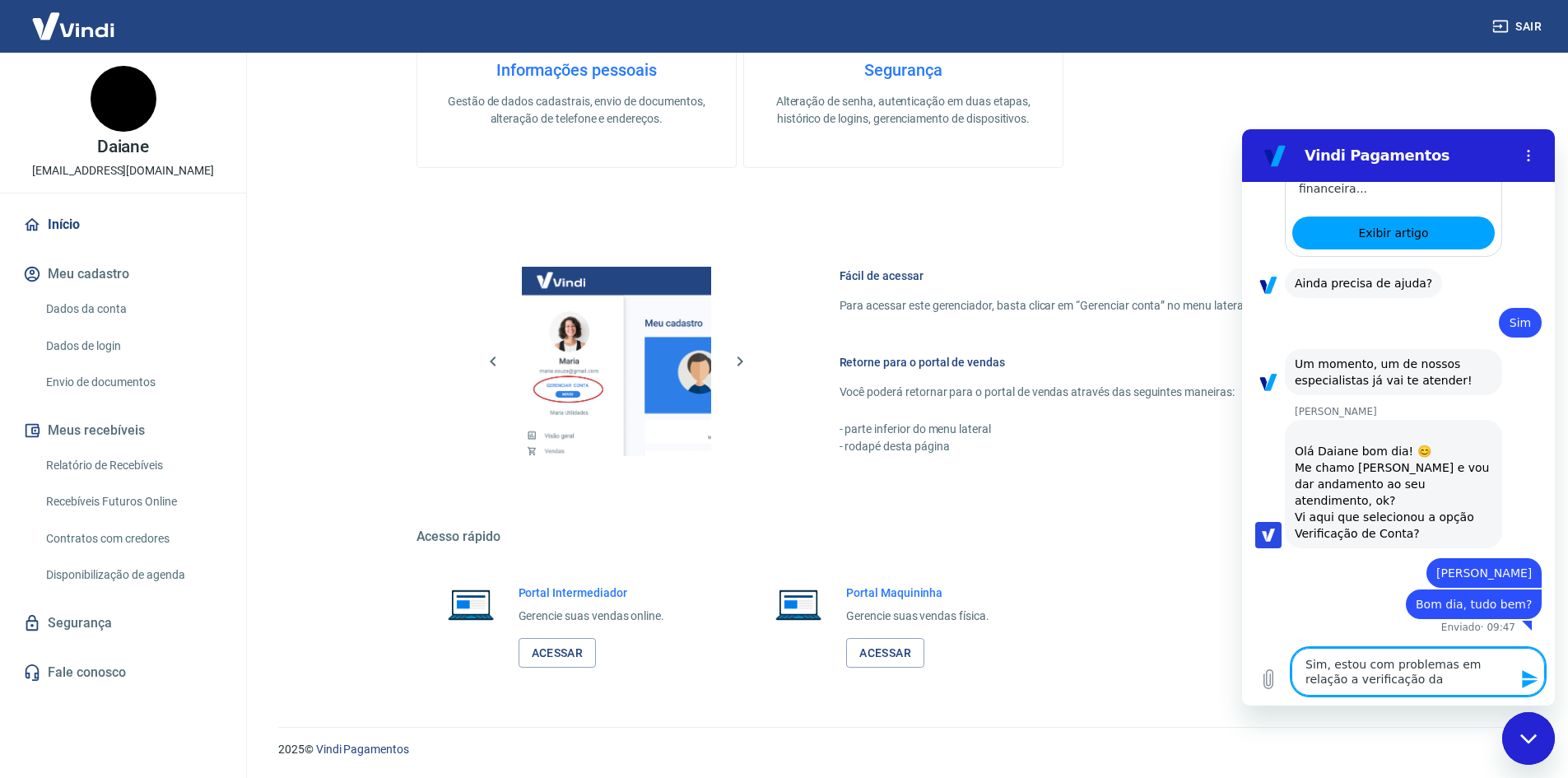
type textarea "x"
type textarea "Sim, estou com problemas em relação a verificação da c"
type textarea "x"
type textarea "Sim, estou com problemas em relação a verificação da co"
type textarea "x"
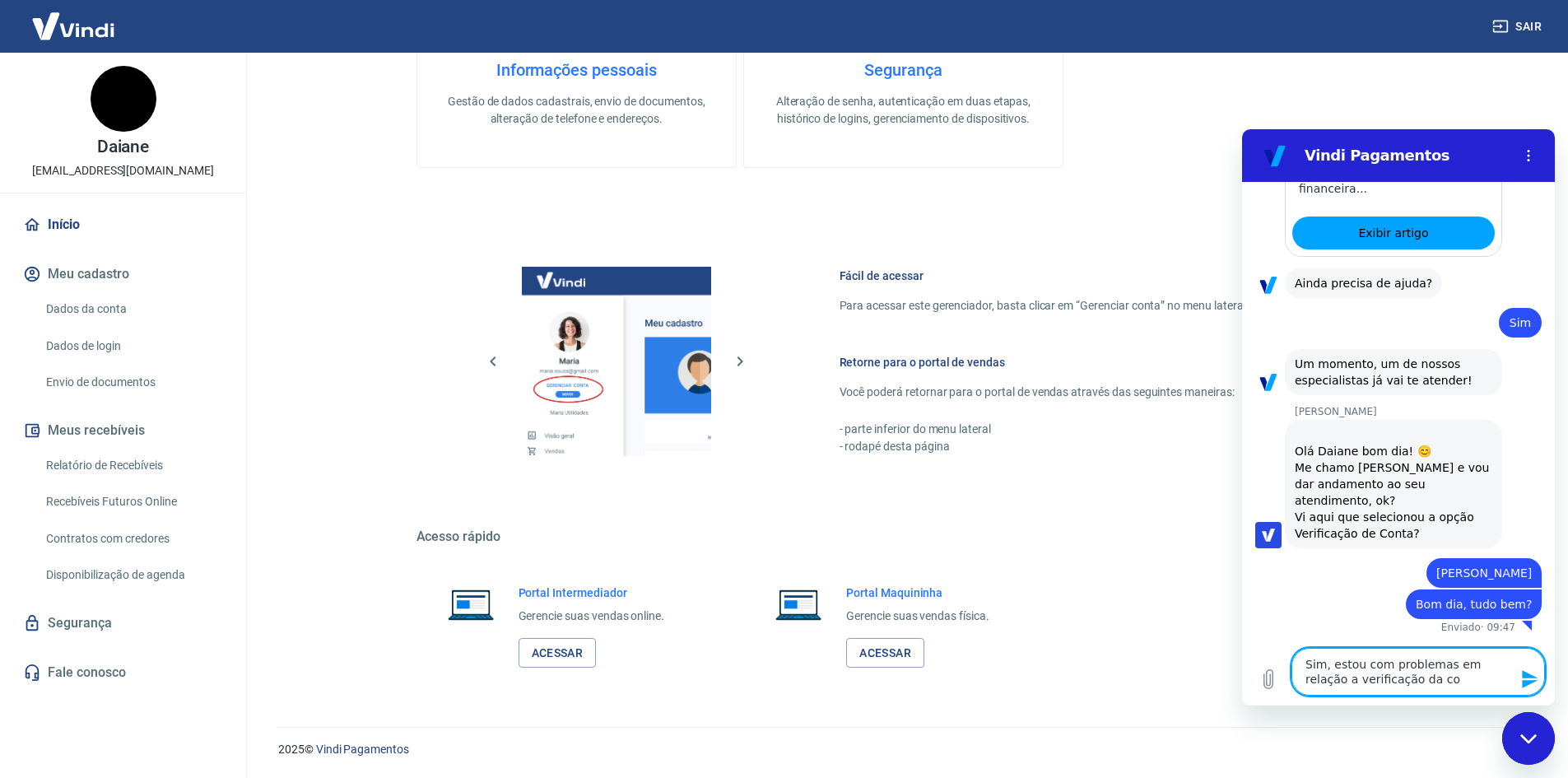
type textarea "Sim, estou com problemas em relação a verificação da con"
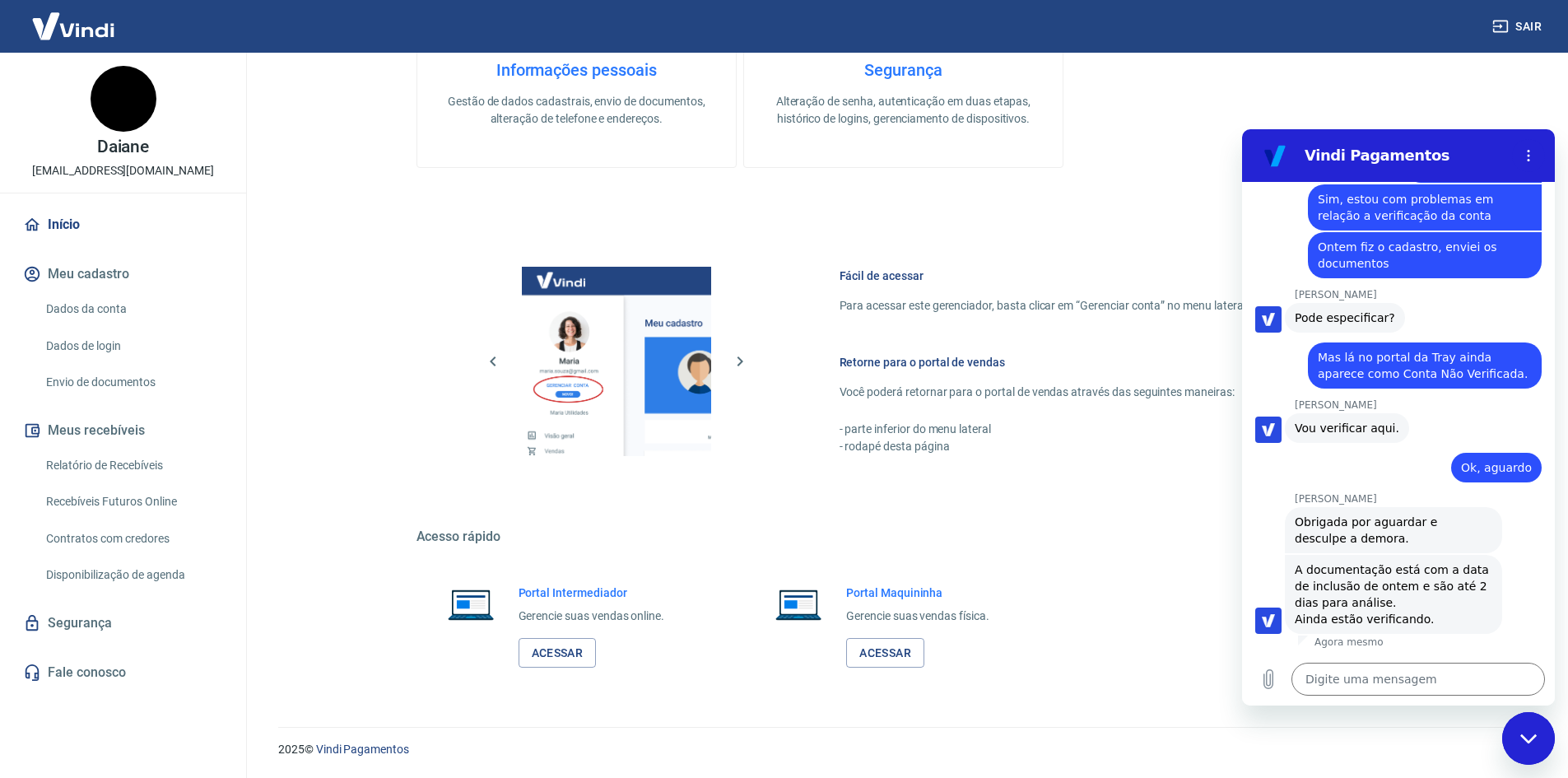
scroll to position [2170, 0]
click at [1394, 674] on textarea at bounding box center [1418, 679] width 254 height 33
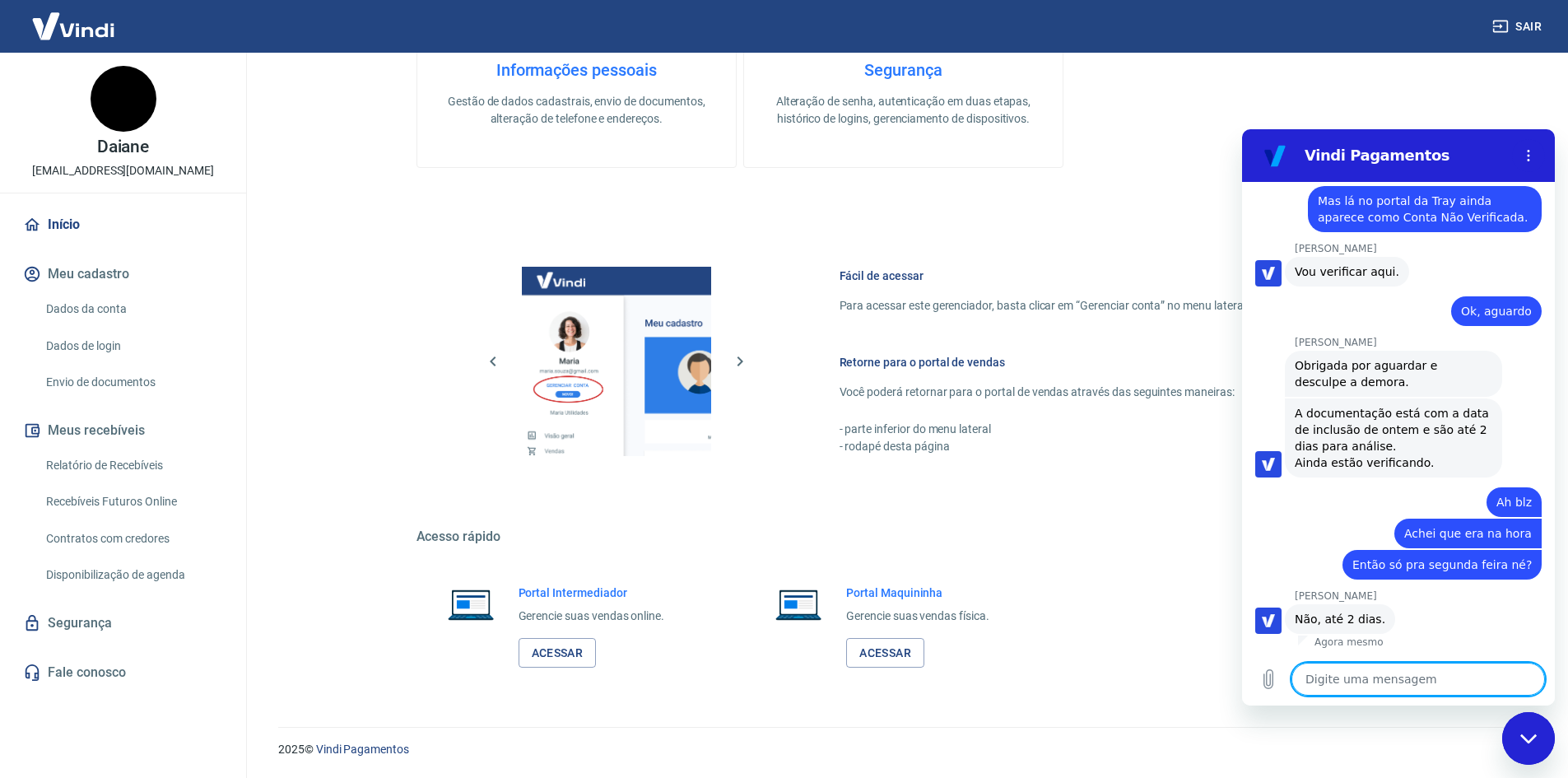
scroll to position [2326, 0]
click at [1382, 681] on textarea at bounding box center [1418, 679] width 254 height 33
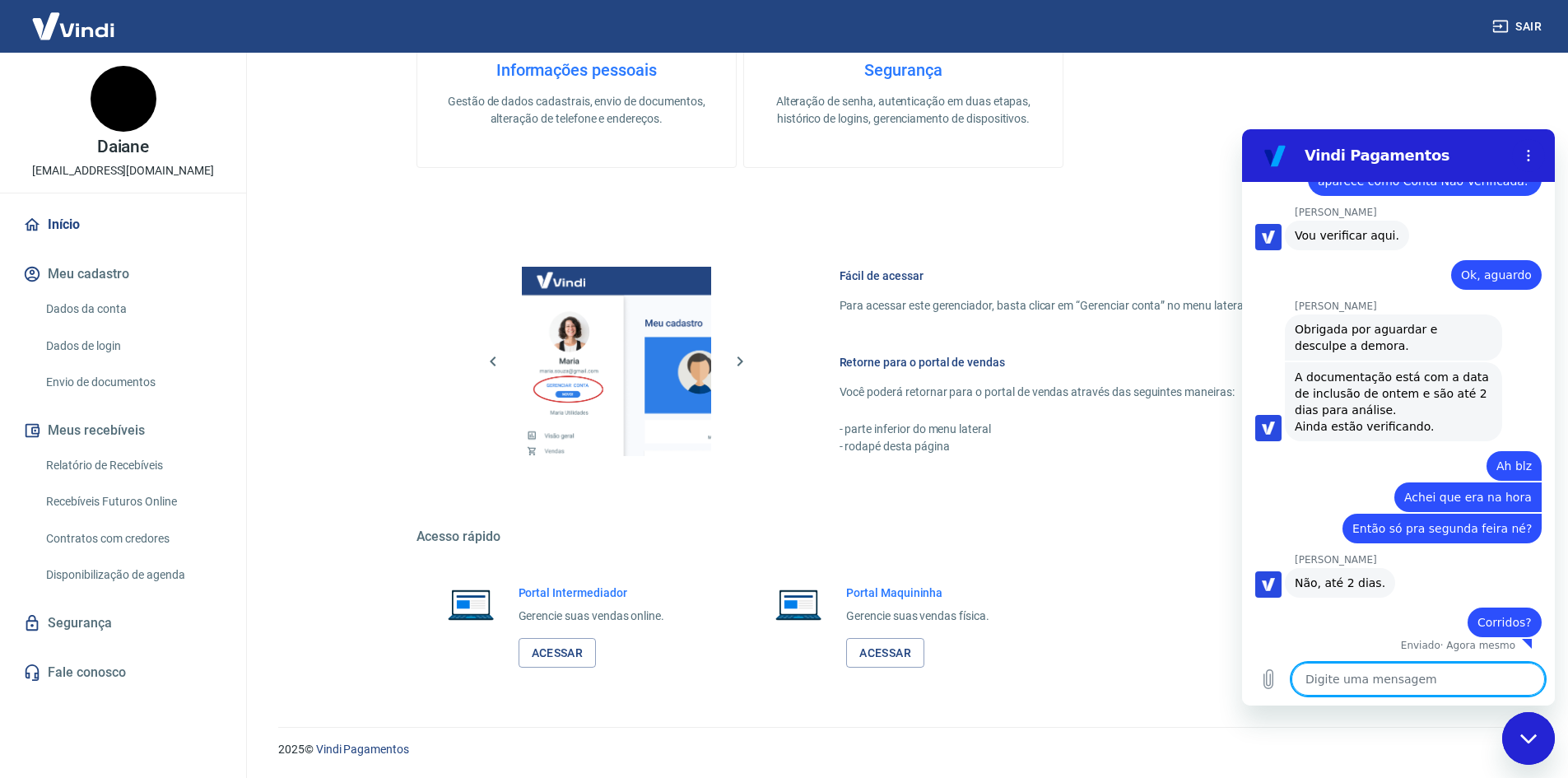
scroll to position [2366, 0]
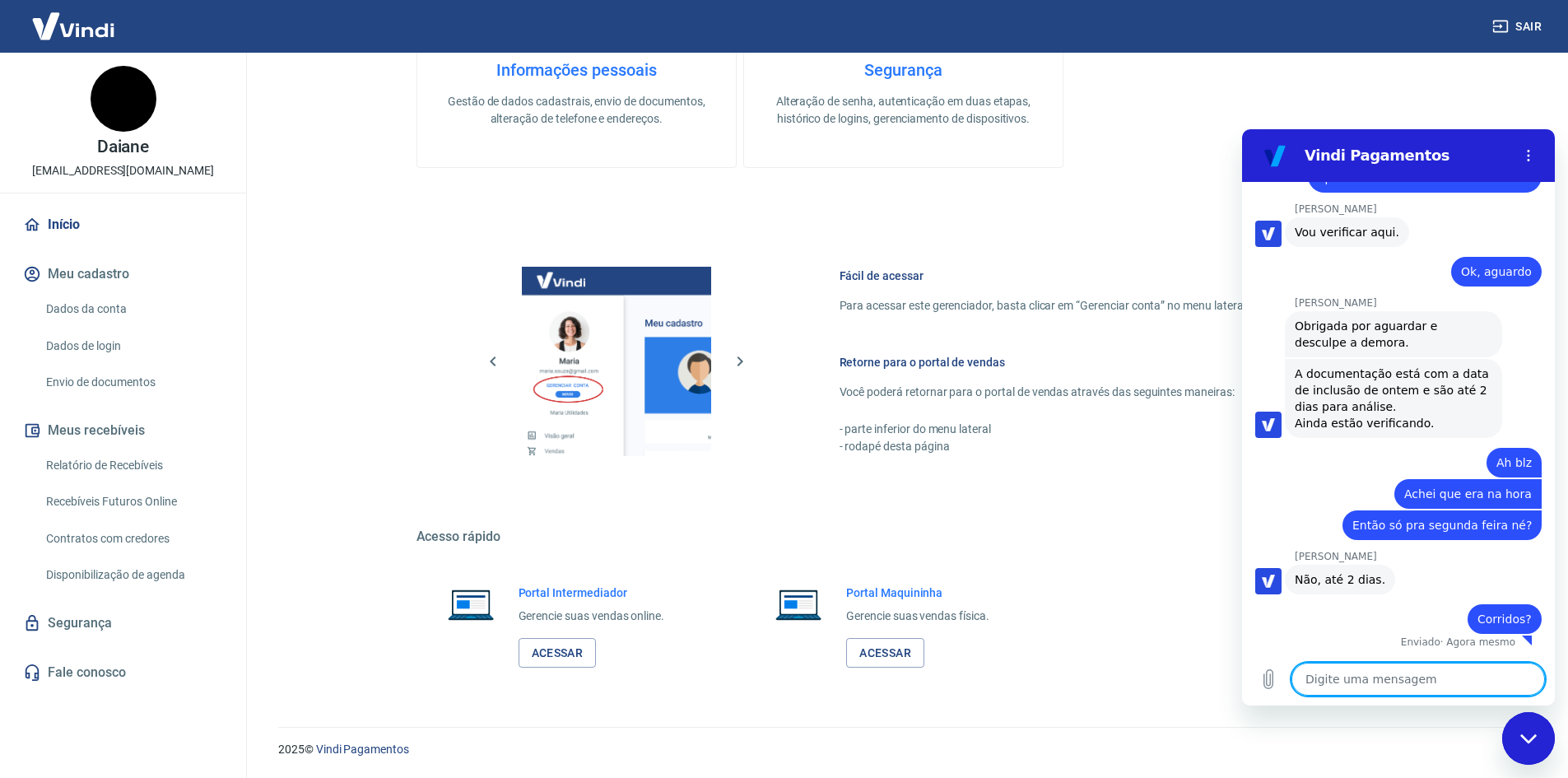
click at [117, 100] on img at bounding box center [124, 98] width 66 height 66
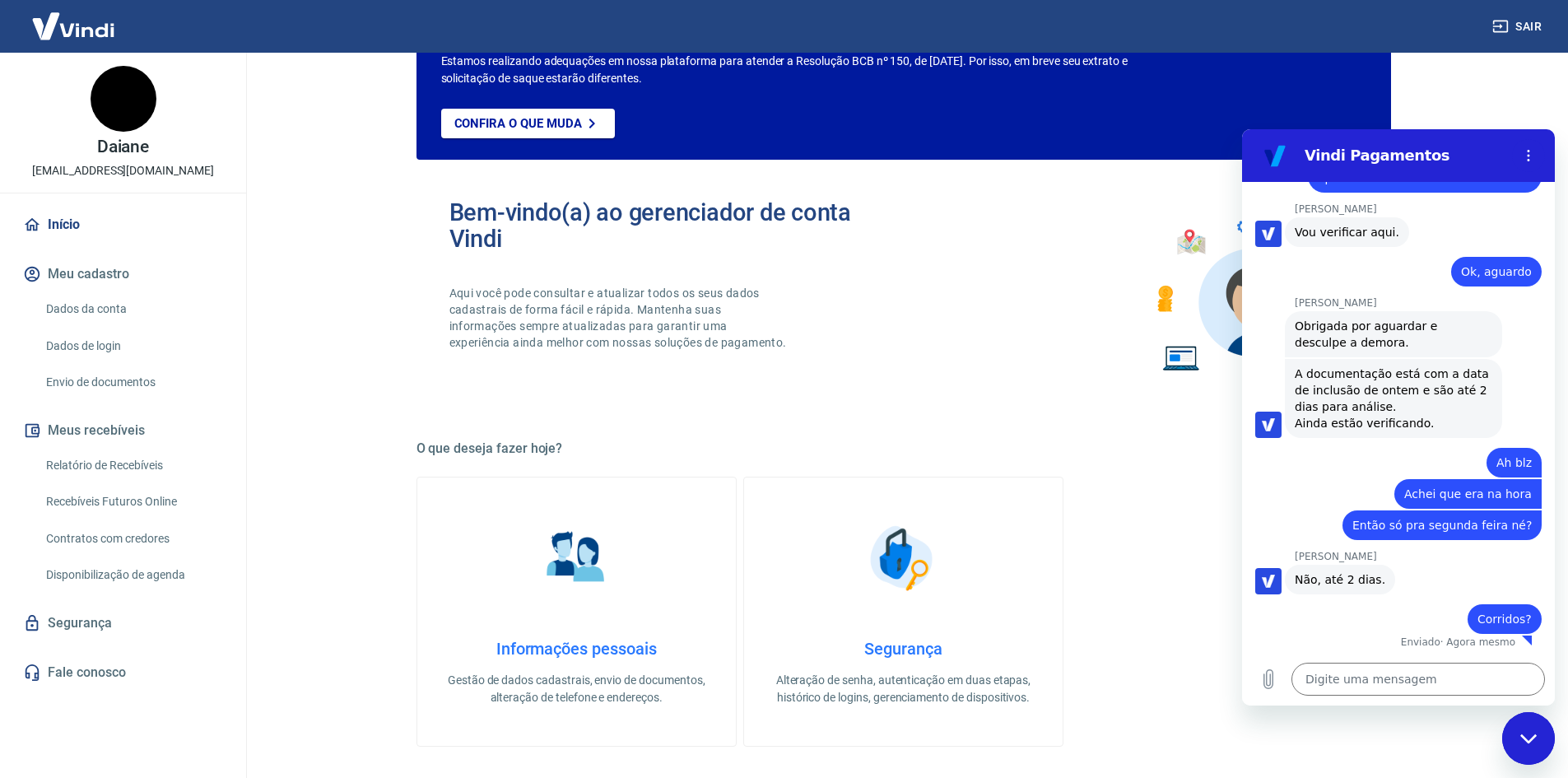
scroll to position [17, 0]
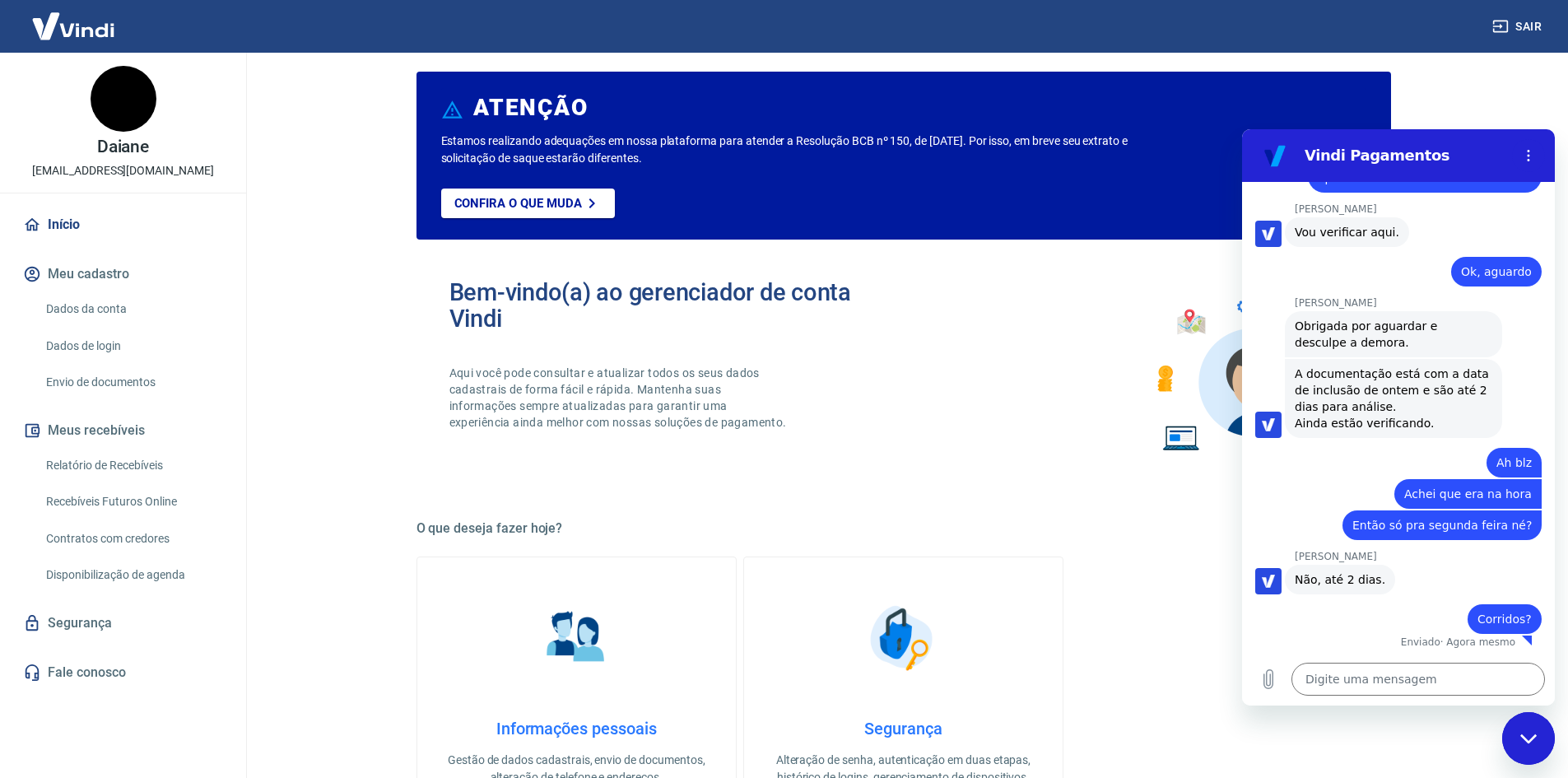
click at [111, 310] on link "Dados da conta" at bounding box center [133, 309] width 187 height 34
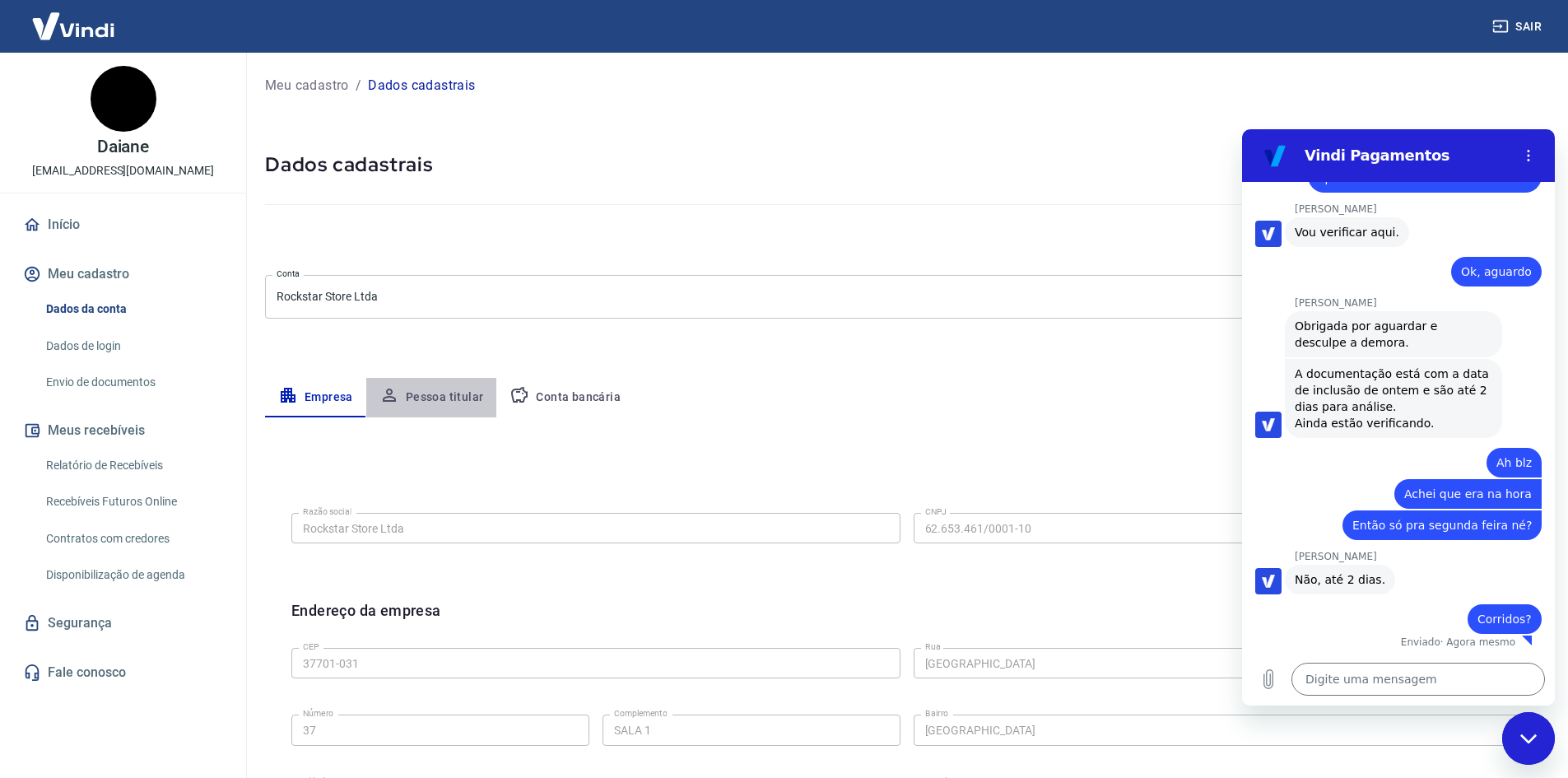
click at [433, 394] on button "Pessoa titular" at bounding box center [432, 397] width 131 height 40
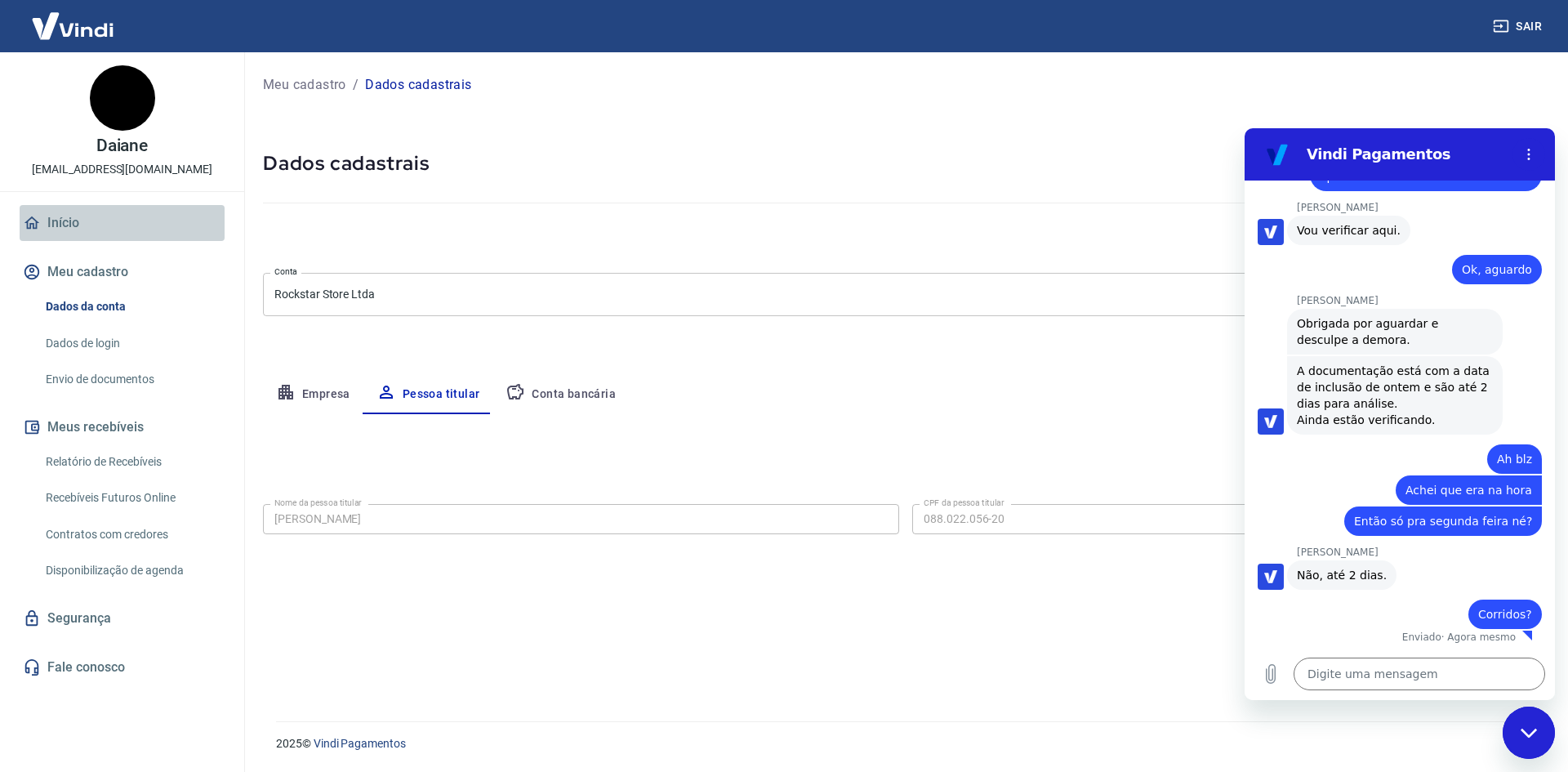
click at [65, 211] on link "Início" at bounding box center [122, 223] width 205 height 36
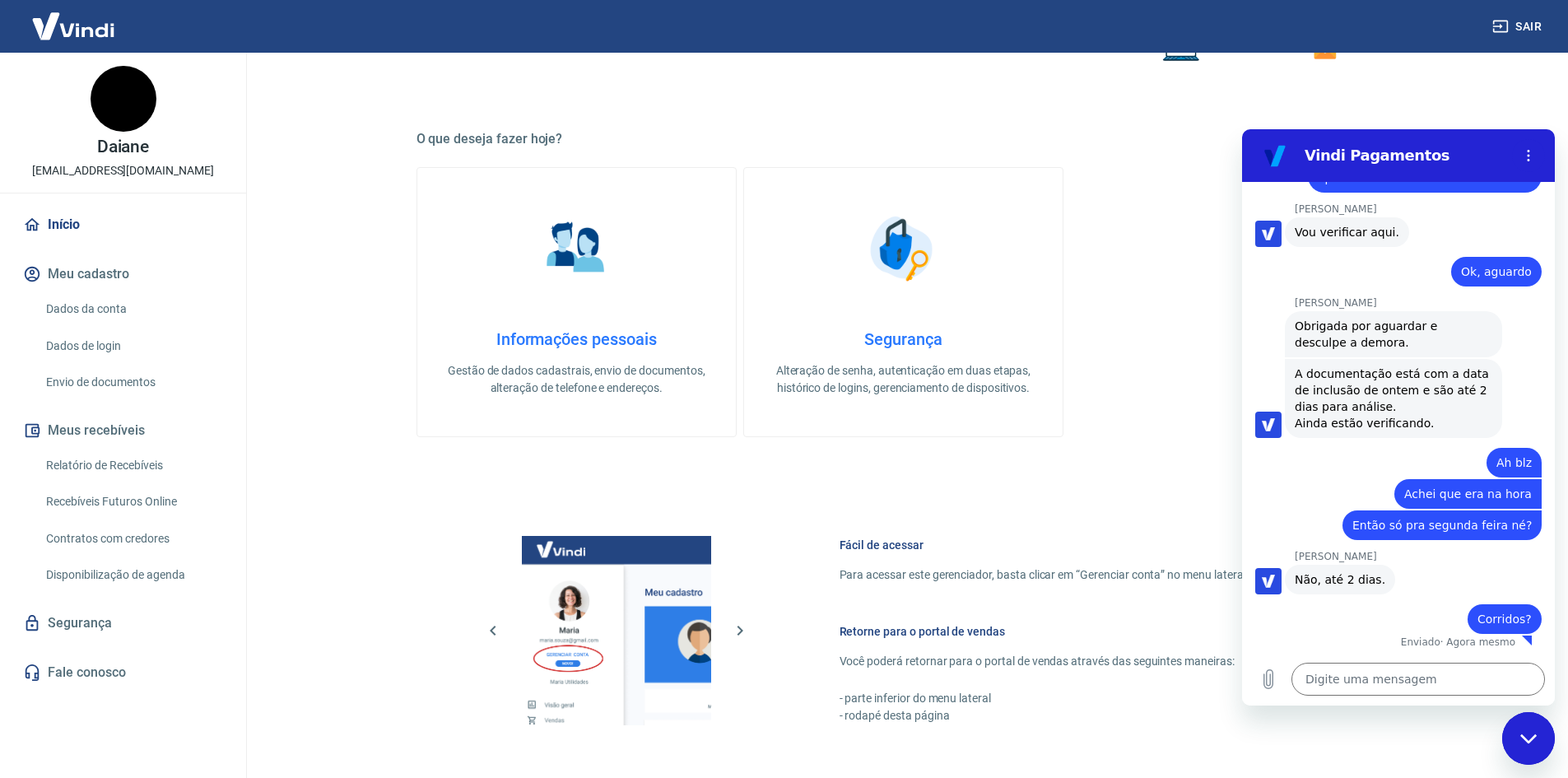
scroll to position [411, 0]
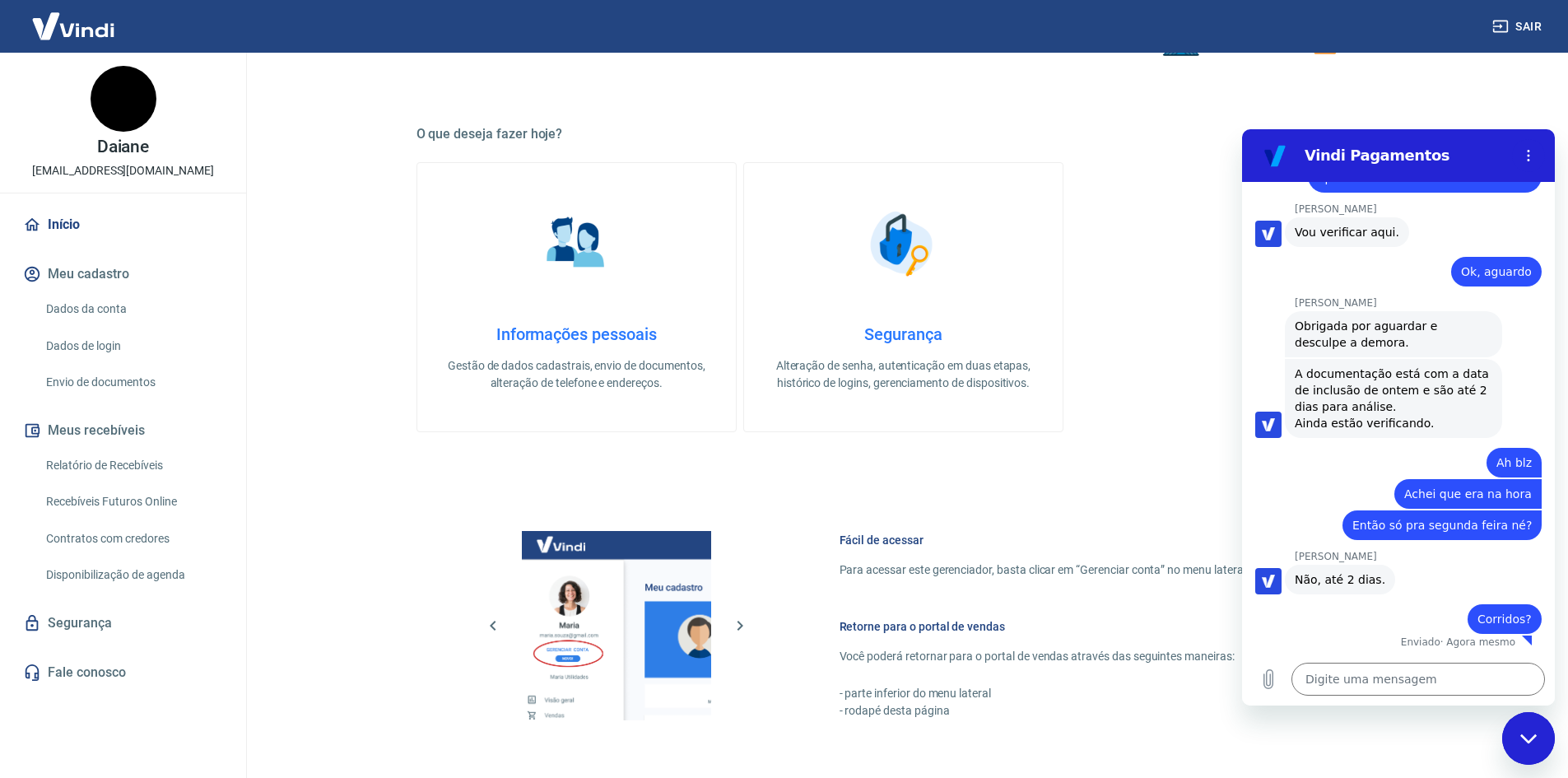
click at [612, 332] on h4 "Informações pessoais" at bounding box center [576, 334] width 266 height 19
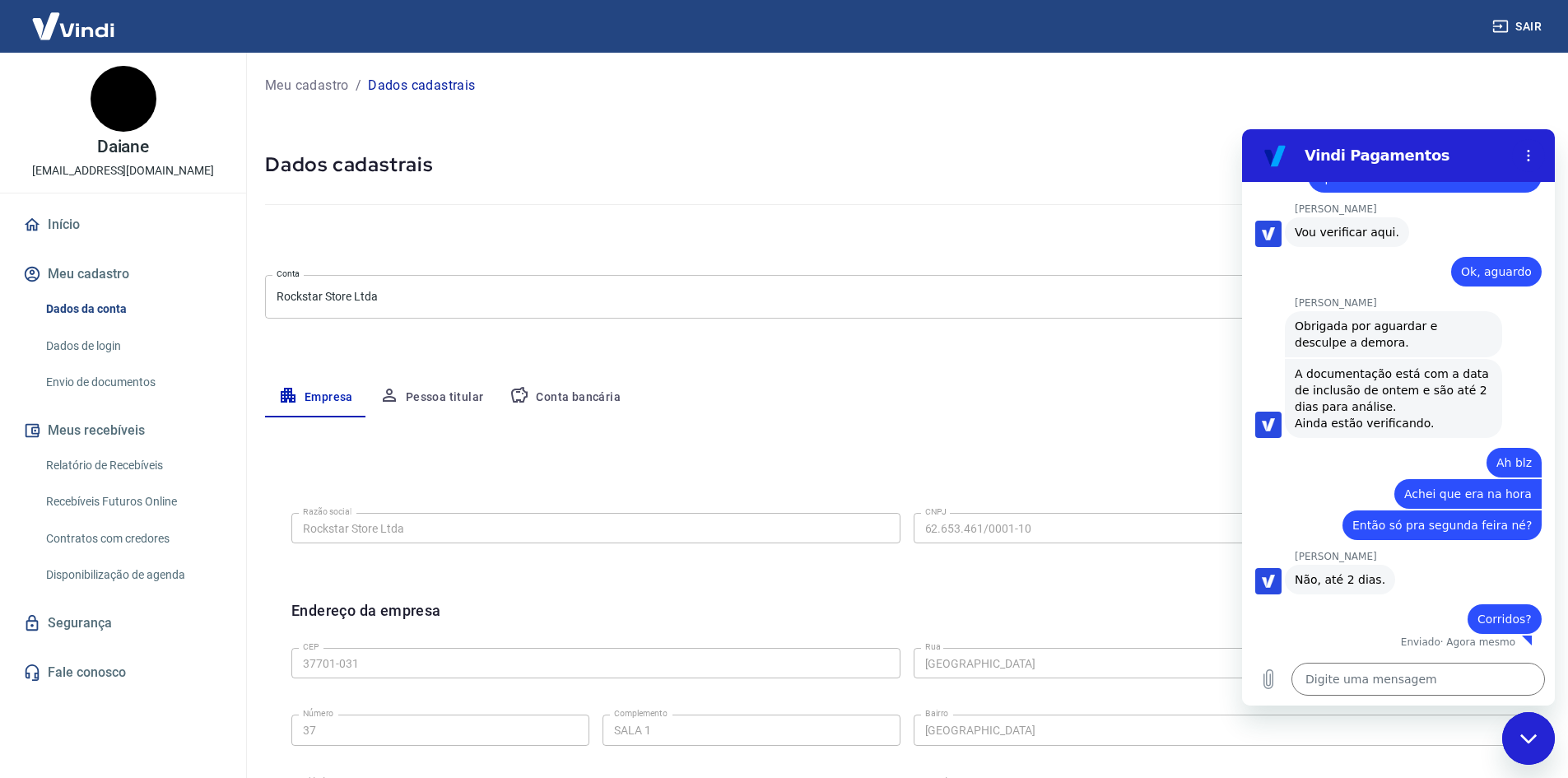
click at [444, 399] on button "Pessoa titular" at bounding box center [432, 397] width 131 height 40
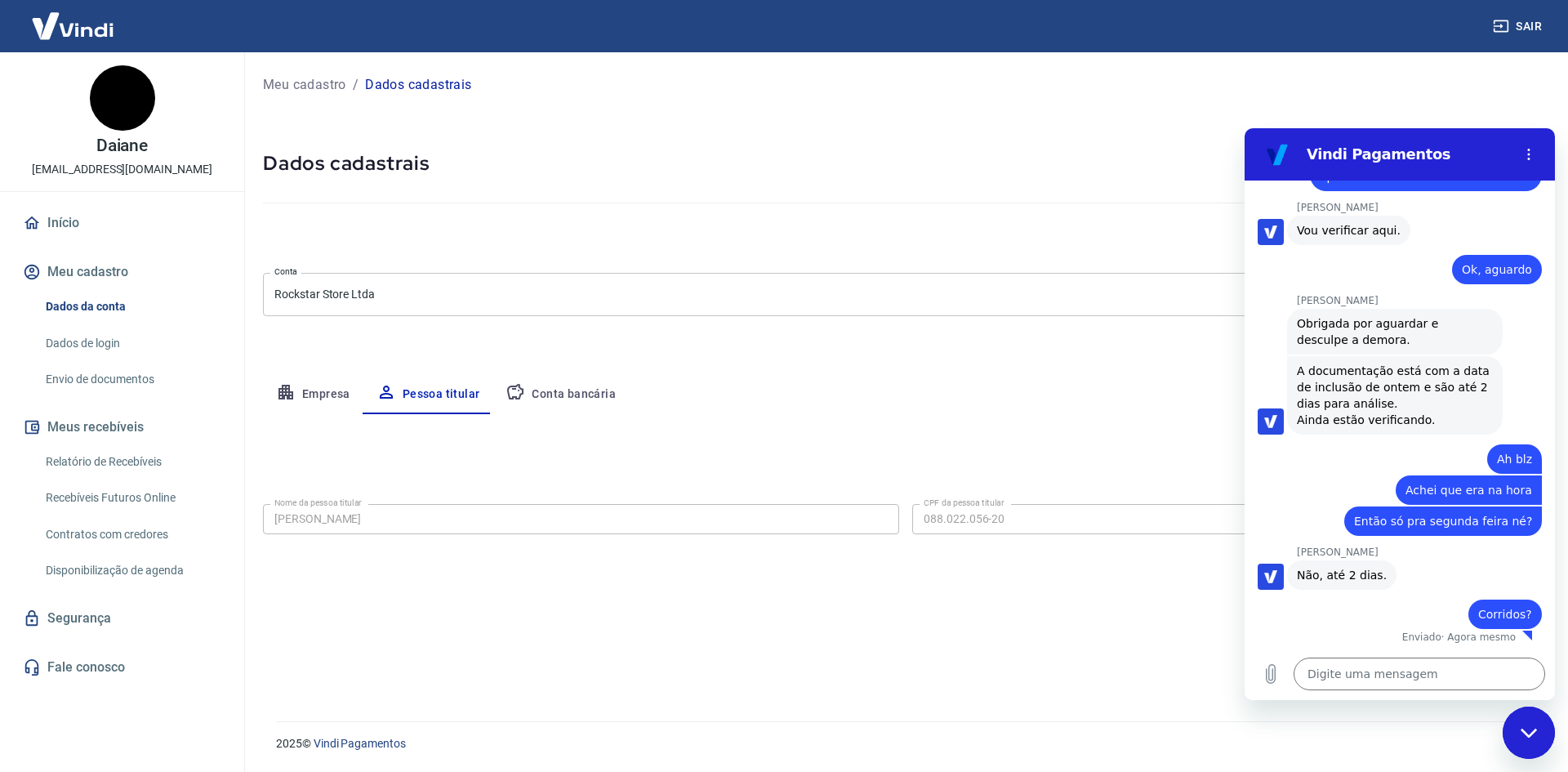
click at [1449, 97] on div "Meu cadastro / Dados cadastrais" at bounding box center [906, 84] width 1285 height 26
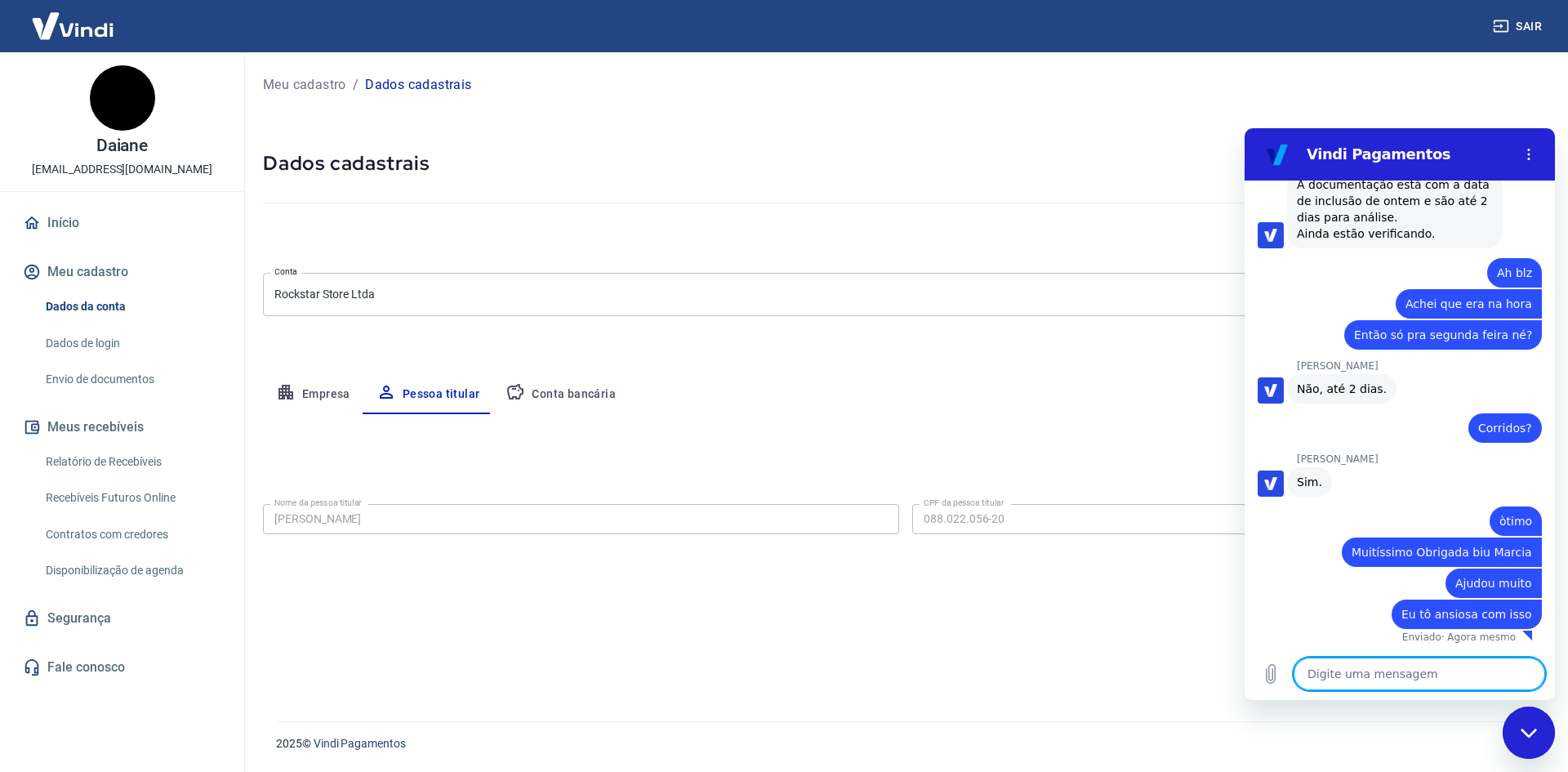
scroll to position [2533, 0]
click at [133, 93] on img at bounding box center [123, 98] width 65 height 65
drag, startPoint x: 131, startPoint y: 95, endPoint x: 123, endPoint y: 98, distance: 8.5
click at [123, 98] on img at bounding box center [123, 98] width 65 height 65
click at [1529, 147] on button "Menu de opções" at bounding box center [1529, 154] width 33 height 33
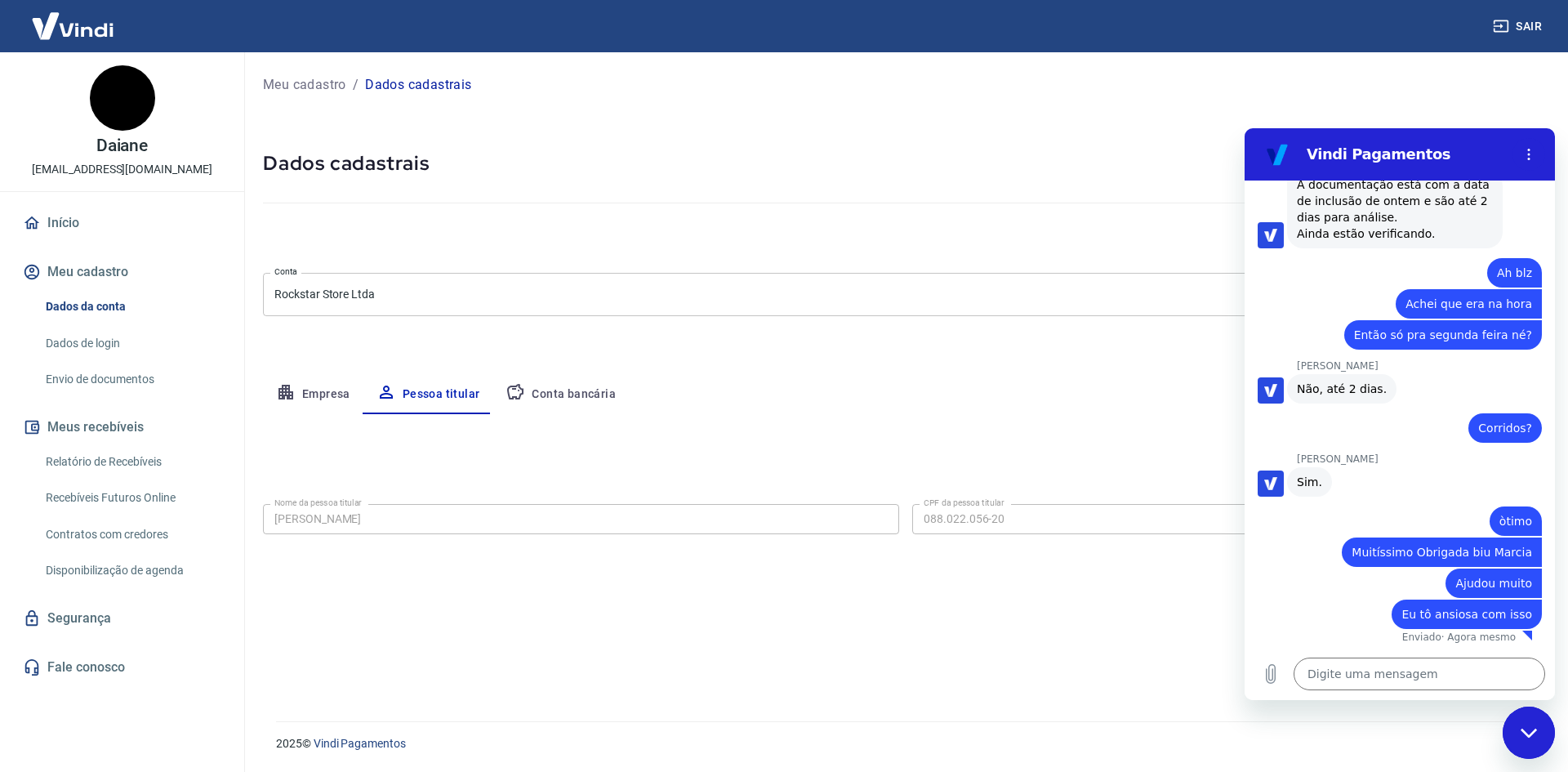
click at [1425, 90] on div "Meu cadastro / Dados cadastrais" at bounding box center [906, 84] width 1285 height 26
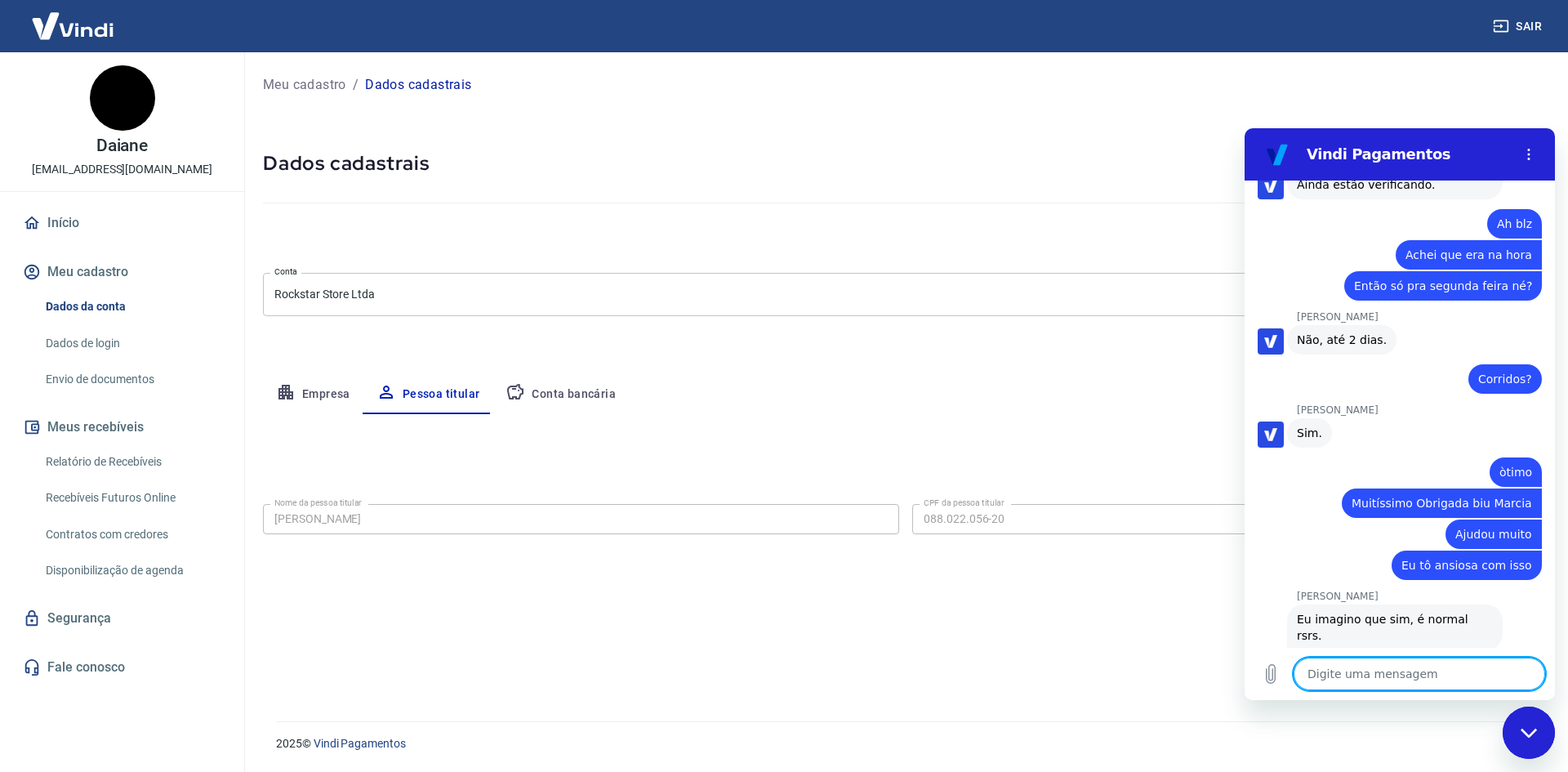
scroll to position [2619, 0]
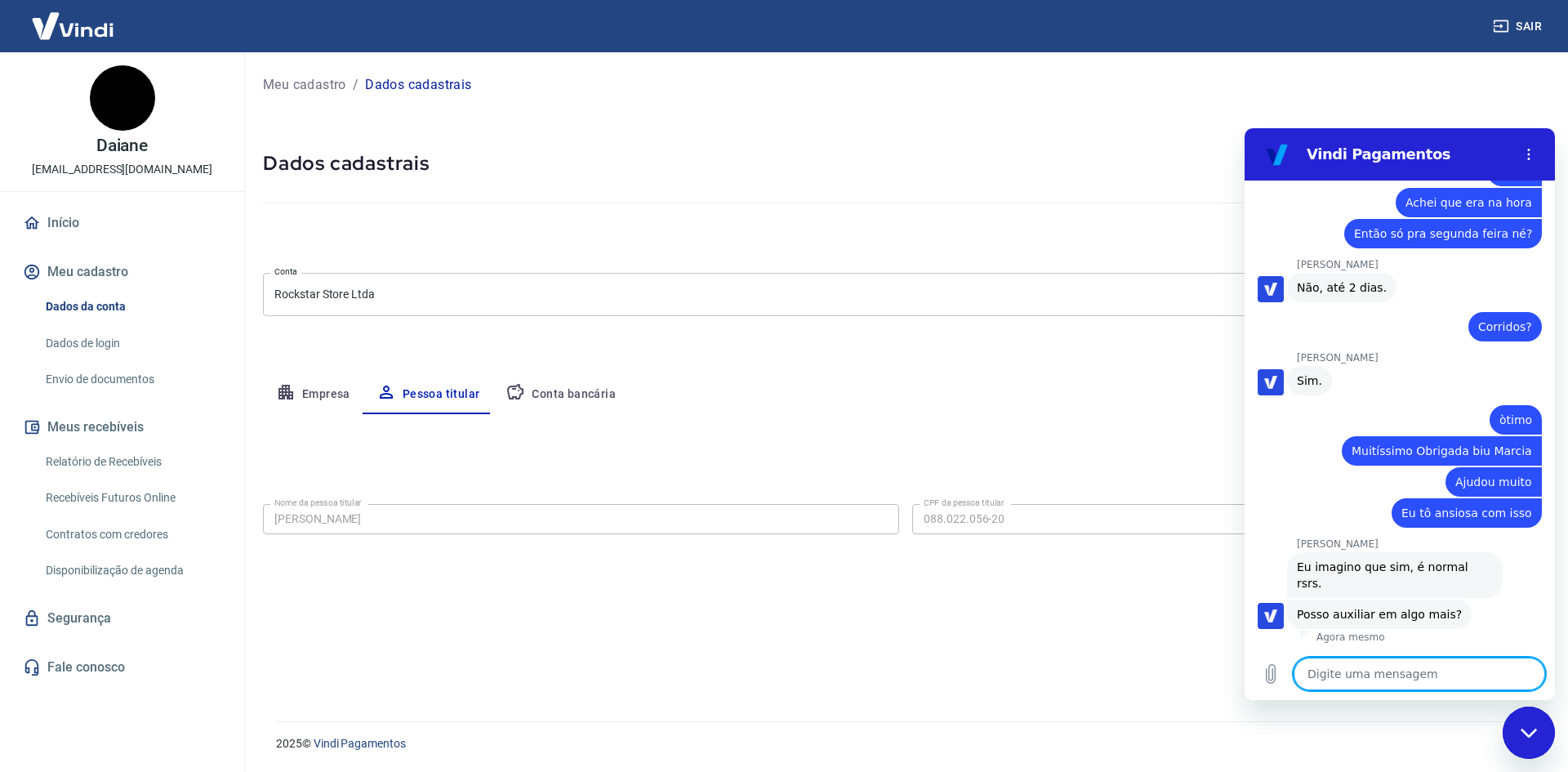
click at [1431, 676] on textarea at bounding box center [1419, 673] width 252 height 33
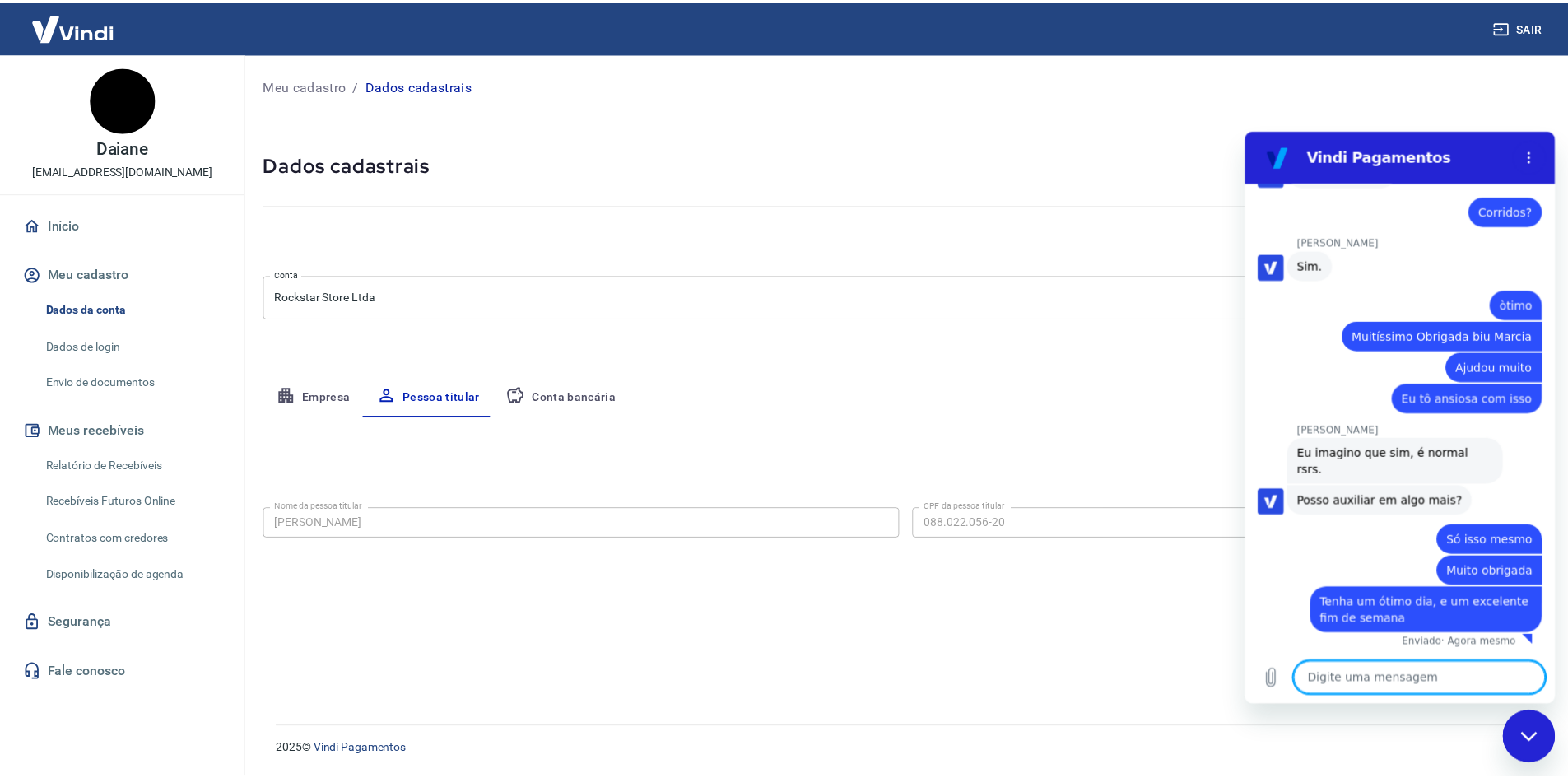
scroll to position [2758, 0]
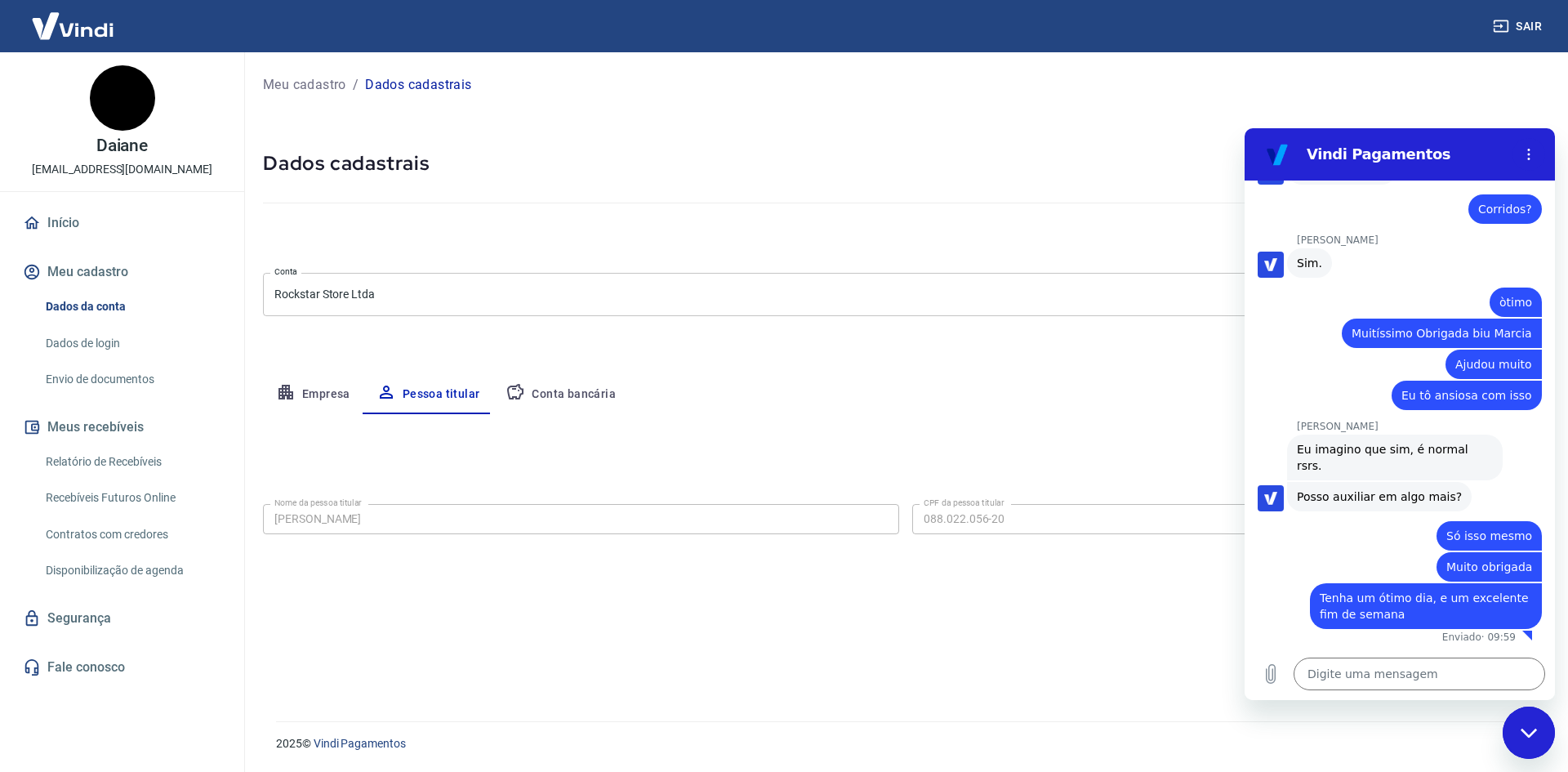
click at [1152, 153] on h5 "Dados cadastrais" at bounding box center [906, 163] width 1285 height 26
click at [1524, 734] on icon "Fechar janela de mensagens" at bounding box center [1529, 733] width 17 height 11
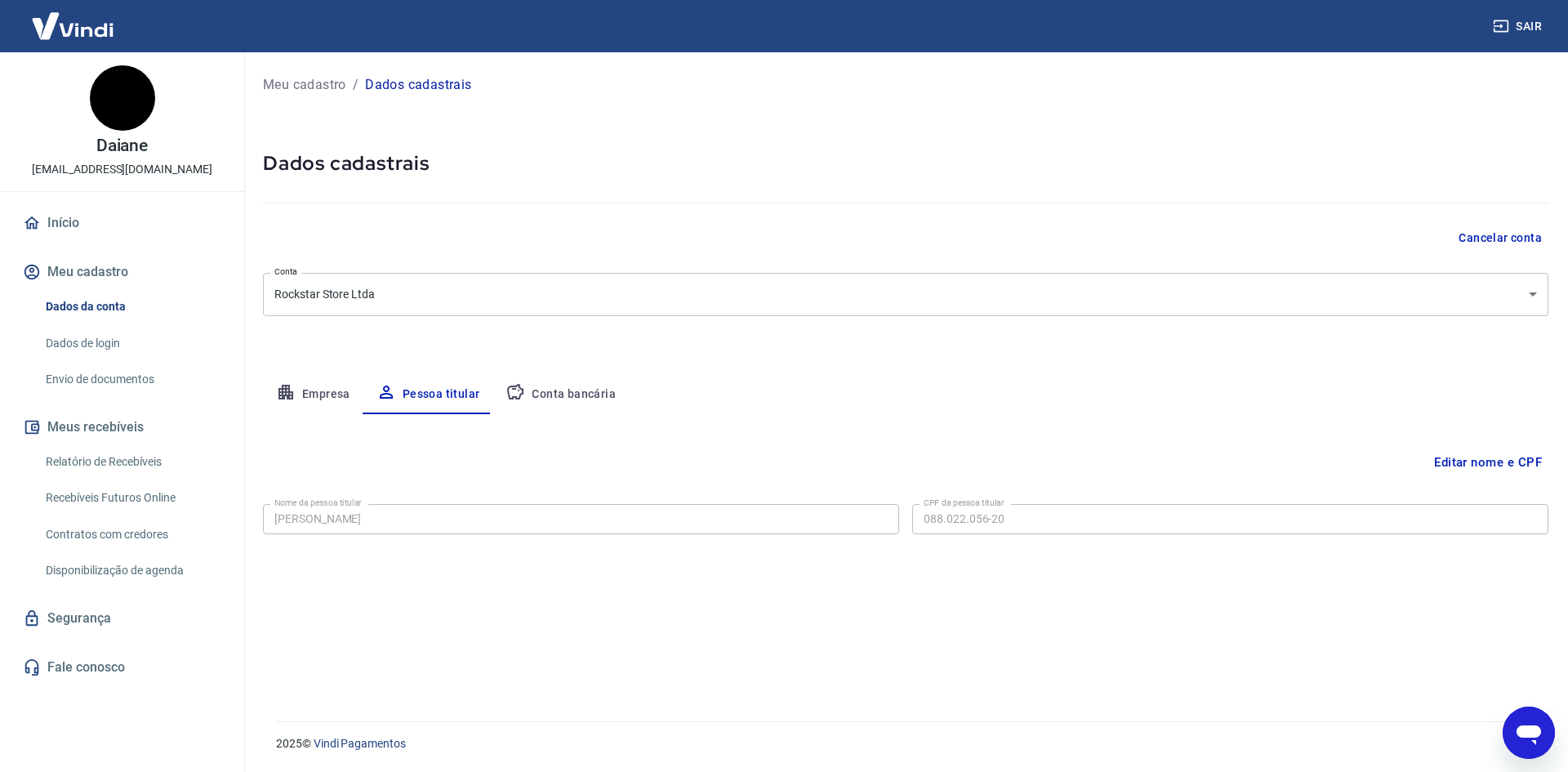
click at [551, 391] on button "Conta bancária" at bounding box center [560, 394] width 136 height 39
click at [93, 339] on link "Dados de login" at bounding box center [132, 343] width 186 height 34
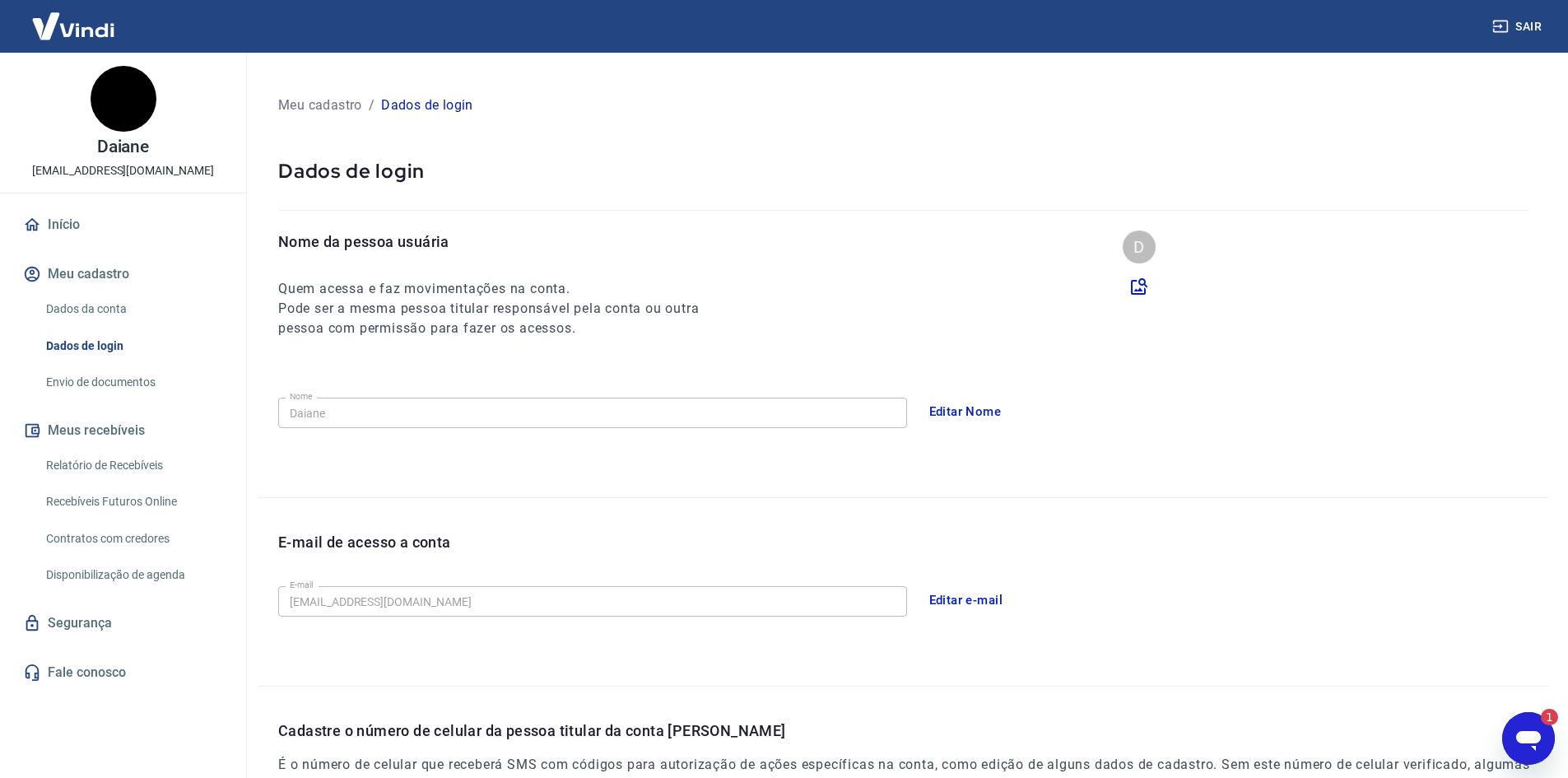
click at [608, 512] on div "E-mail de acesso a conta E-mail [EMAIL_ADDRESS][DOMAIN_NAME] E-mail Editar e-ma…" at bounding box center [904, 592] width 1290 height 187
click at [1138, 282] on icon at bounding box center [1138, 286] width 16 height 16
click at [0, 0] on input "file" at bounding box center [0, 0] width 0 height 0
click at [1136, 286] on icon at bounding box center [1139, 286] width 19 height 19
click at [0, 0] on input "file" at bounding box center [0, 0] width 0 height 0
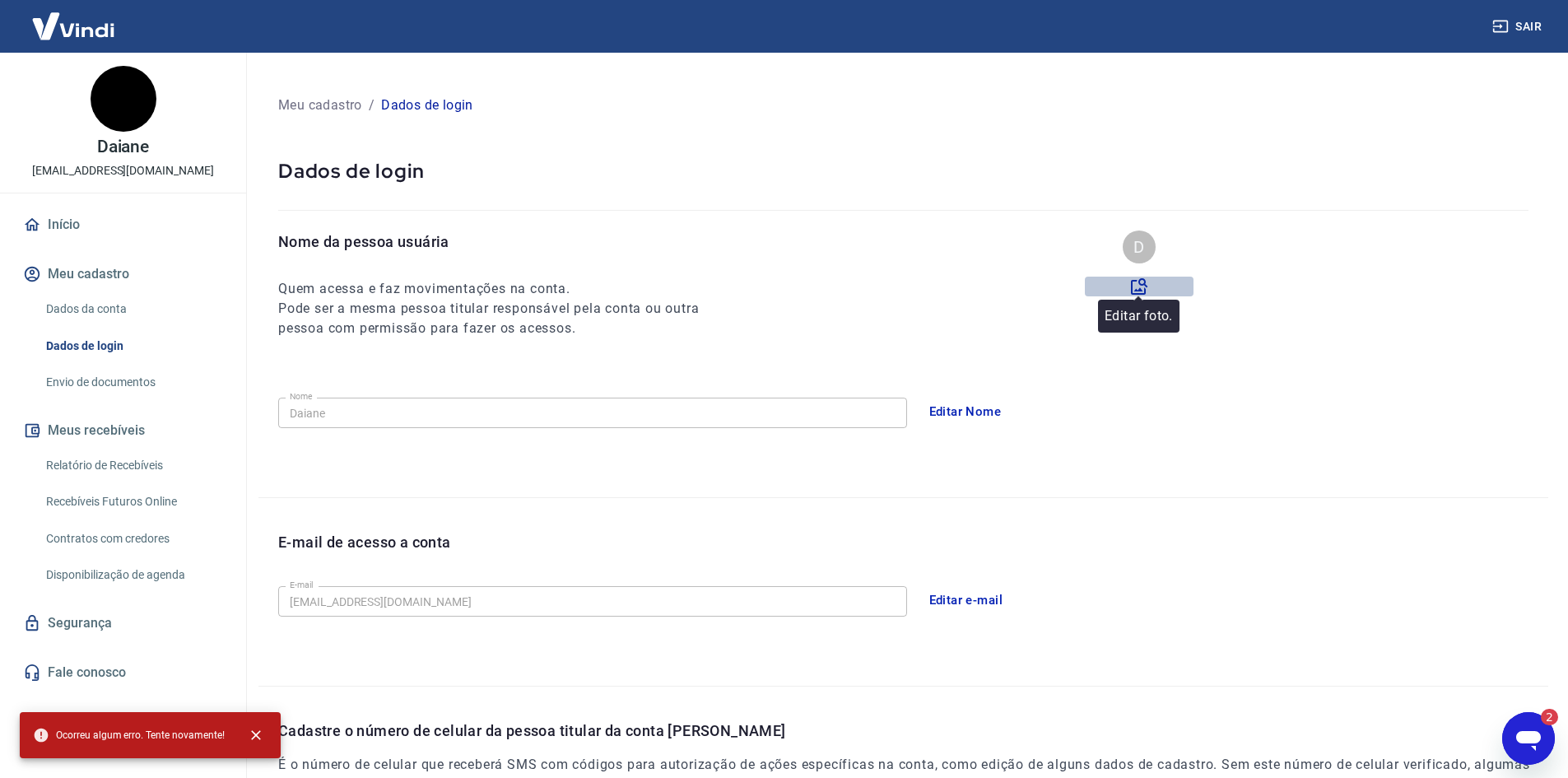
click at [1134, 284] on icon at bounding box center [1139, 286] width 19 height 19
click at [0, 0] on input "file" at bounding box center [0, 0] width 0 height 0
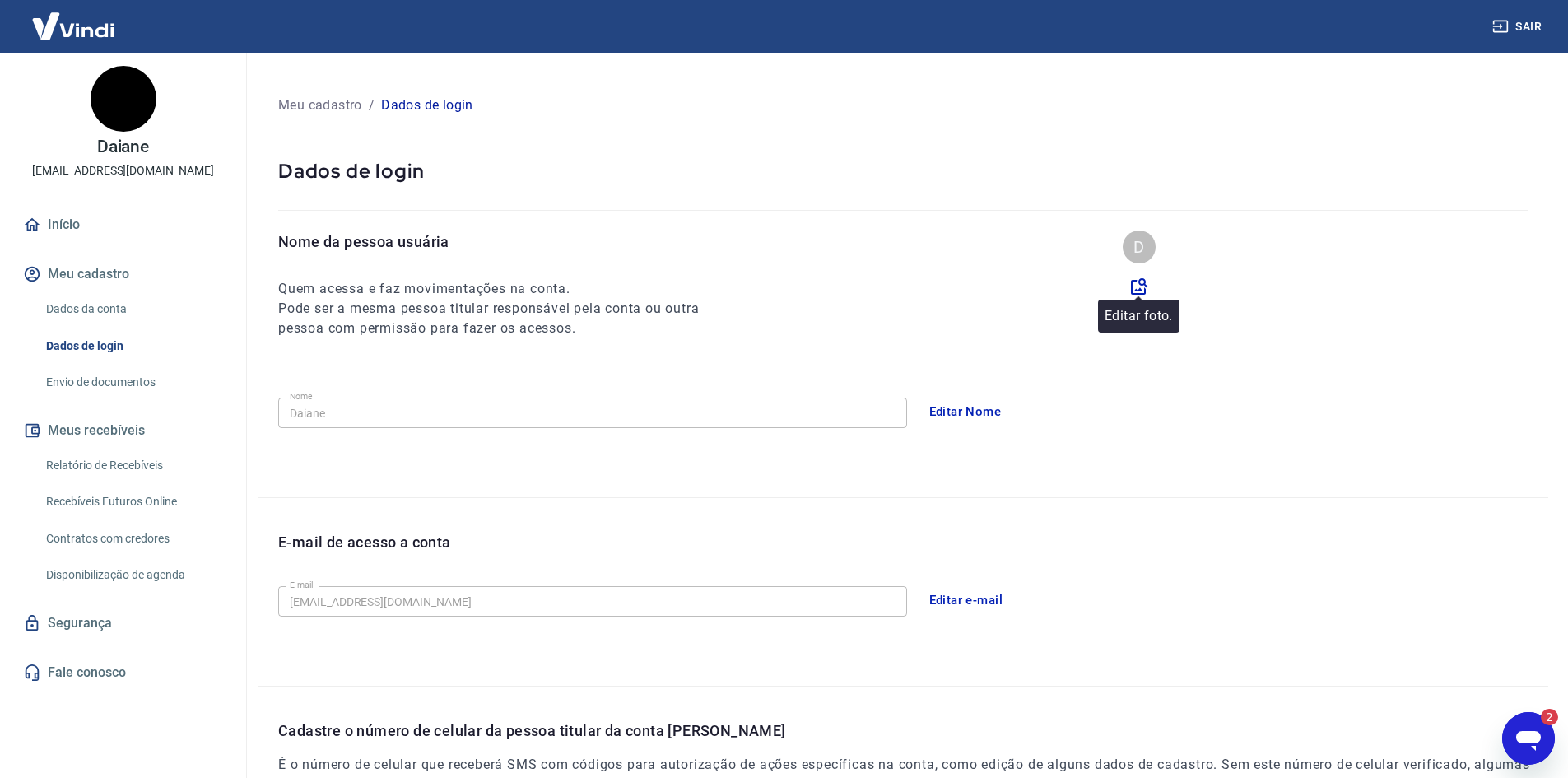
click at [1143, 284] on icon at bounding box center [1138, 286] width 16 height 16
click at [0, 0] on input "file" at bounding box center [0, 0] width 0 height 0
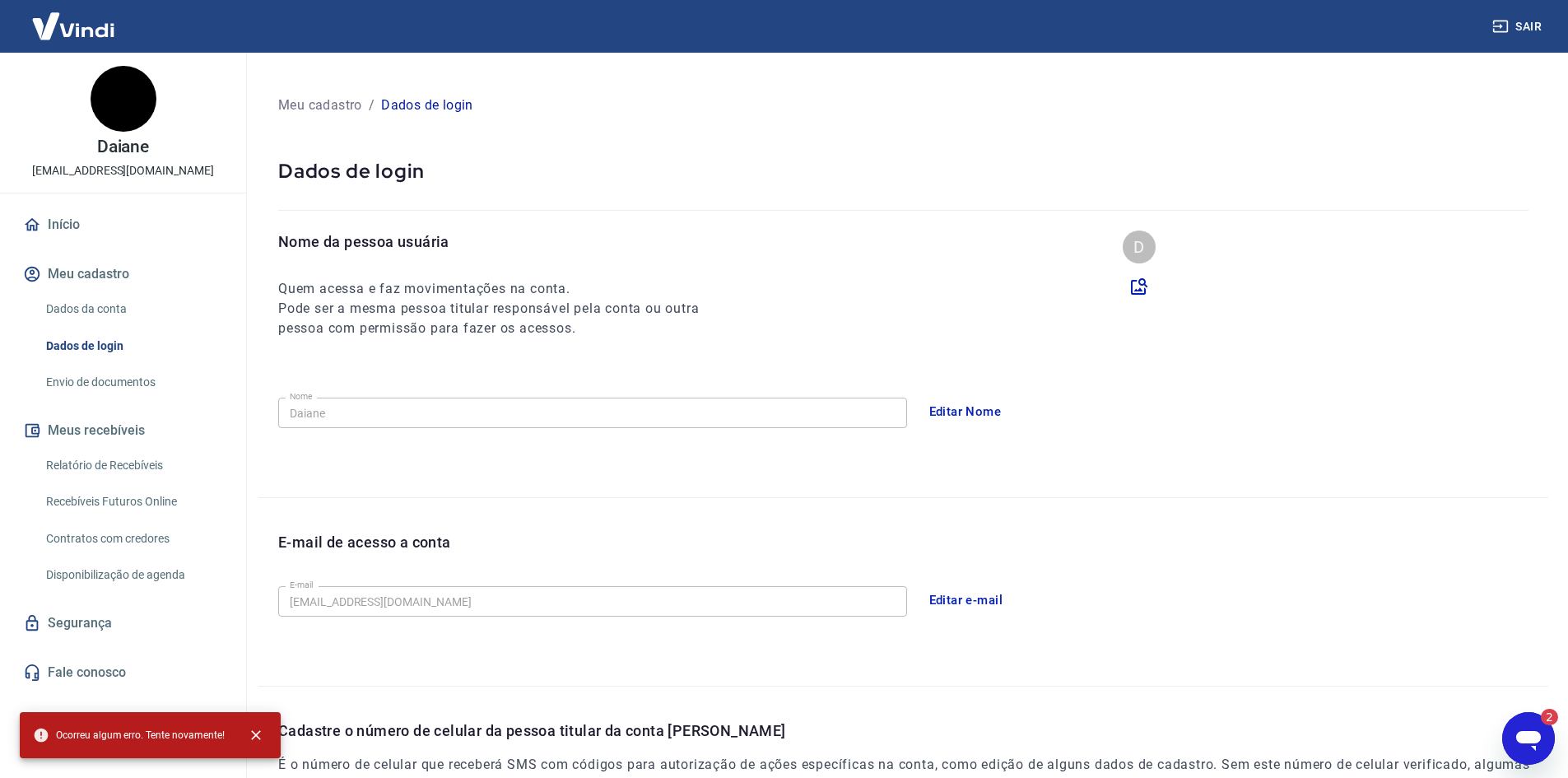
click at [1532, 730] on icon "Abrir janela de mensagens, 2 mensagens não lidas" at bounding box center [1528, 737] width 30 height 30
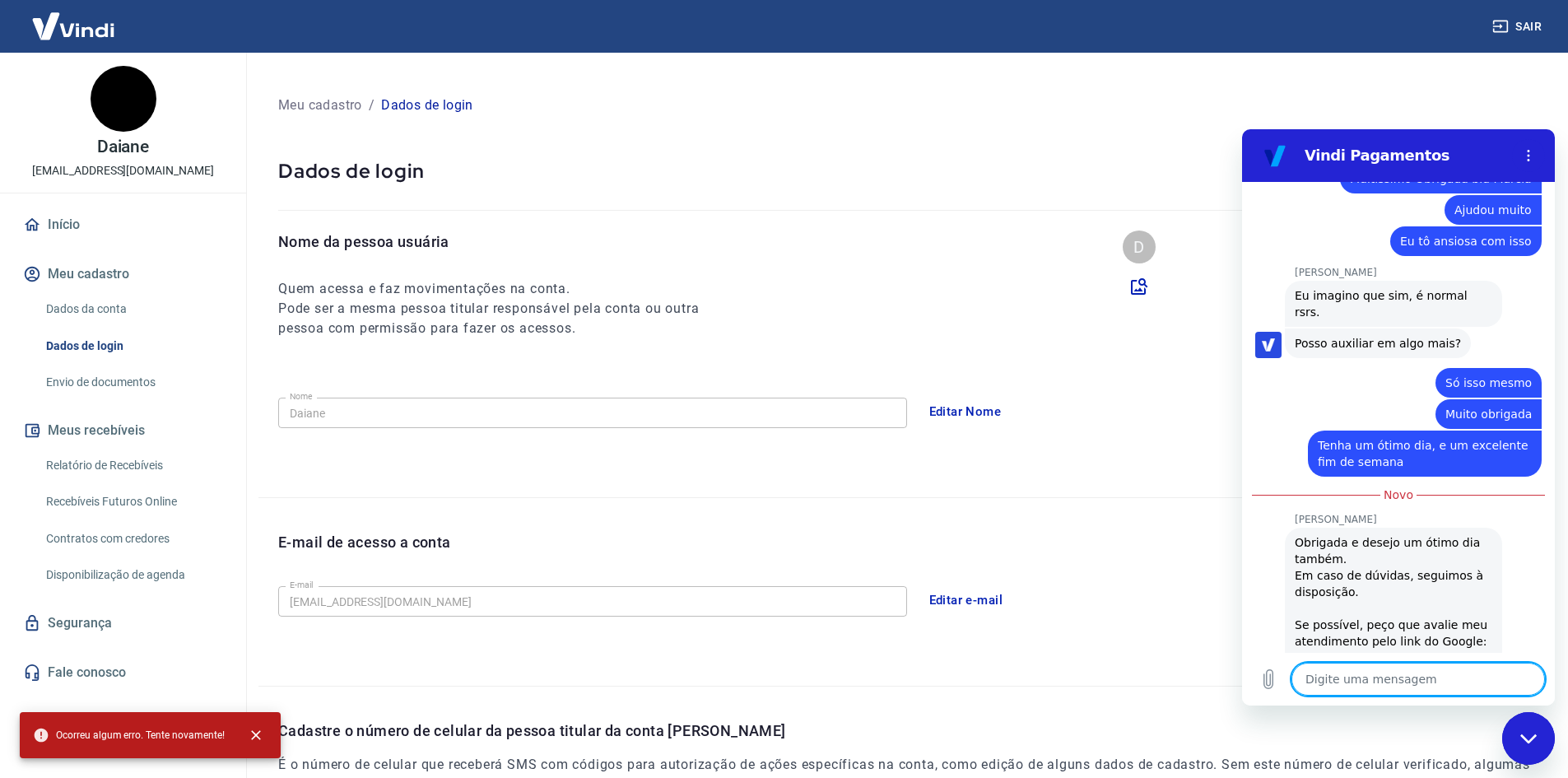
scroll to position [3127, 0]
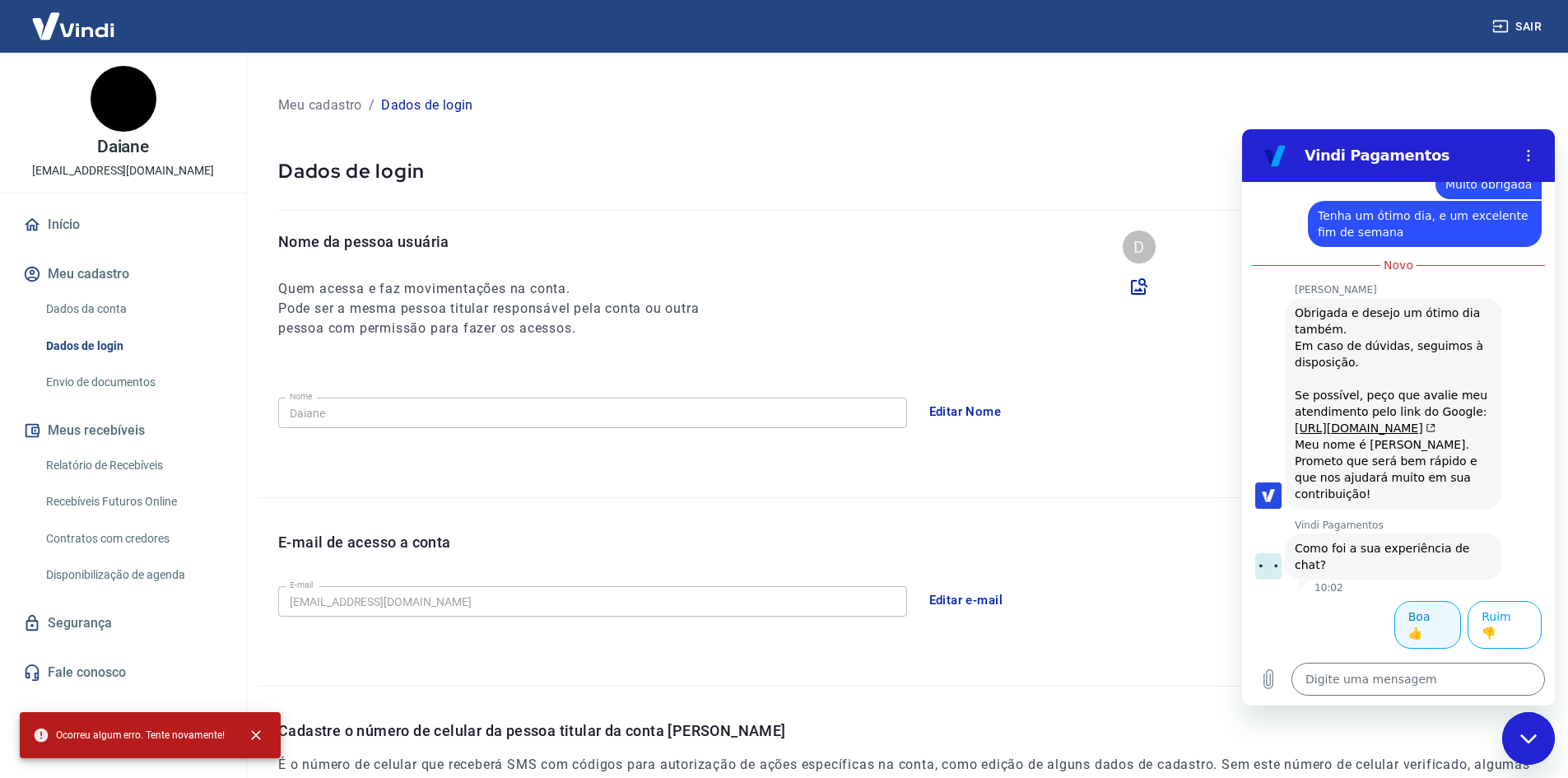
click at [1410, 629] on button "Boa 👍" at bounding box center [1427, 624] width 67 height 47
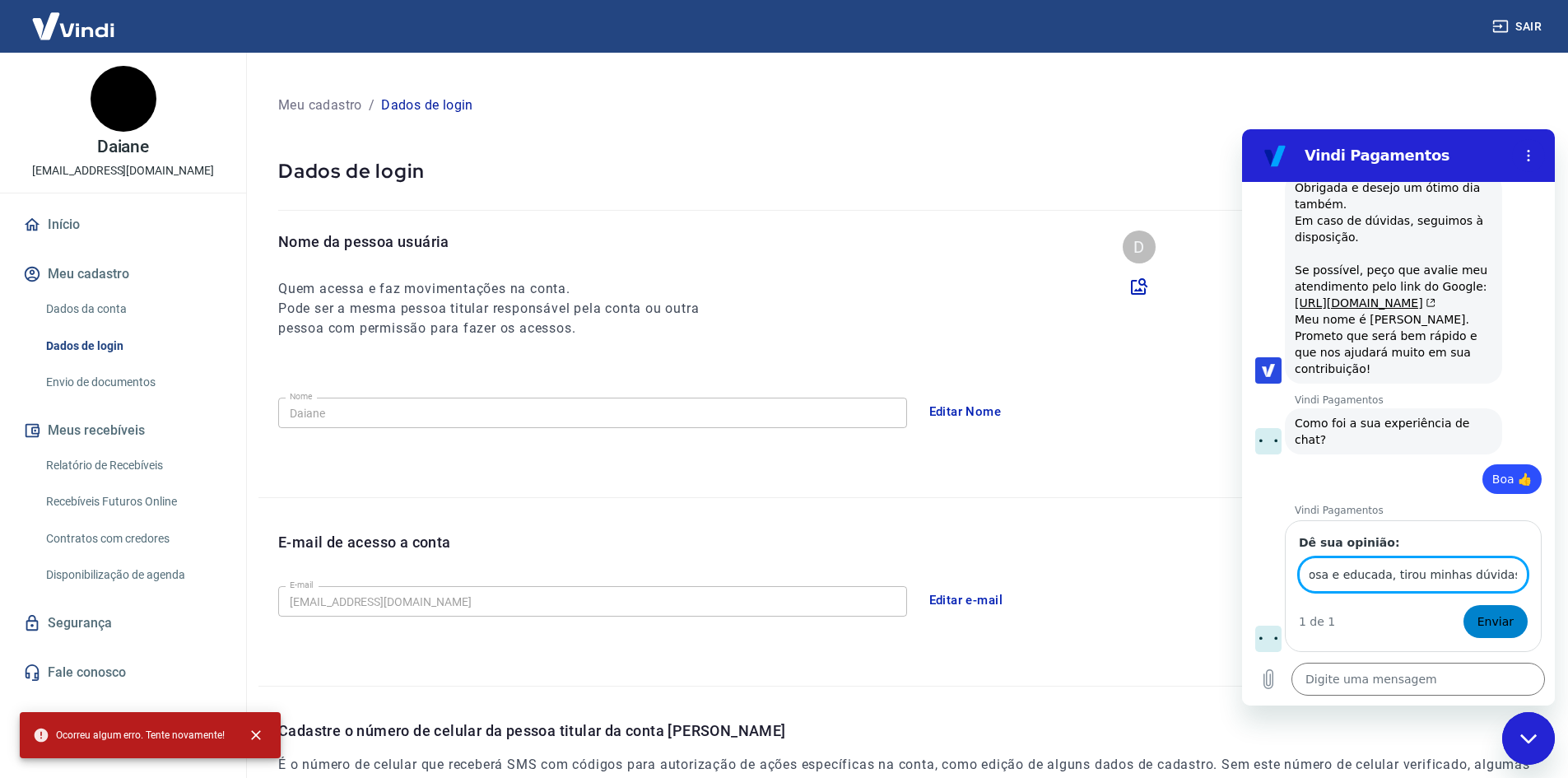
scroll to position [0, 0]
click at [1487, 625] on span "Enviar" at bounding box center [1496, 621] width 37 height 19
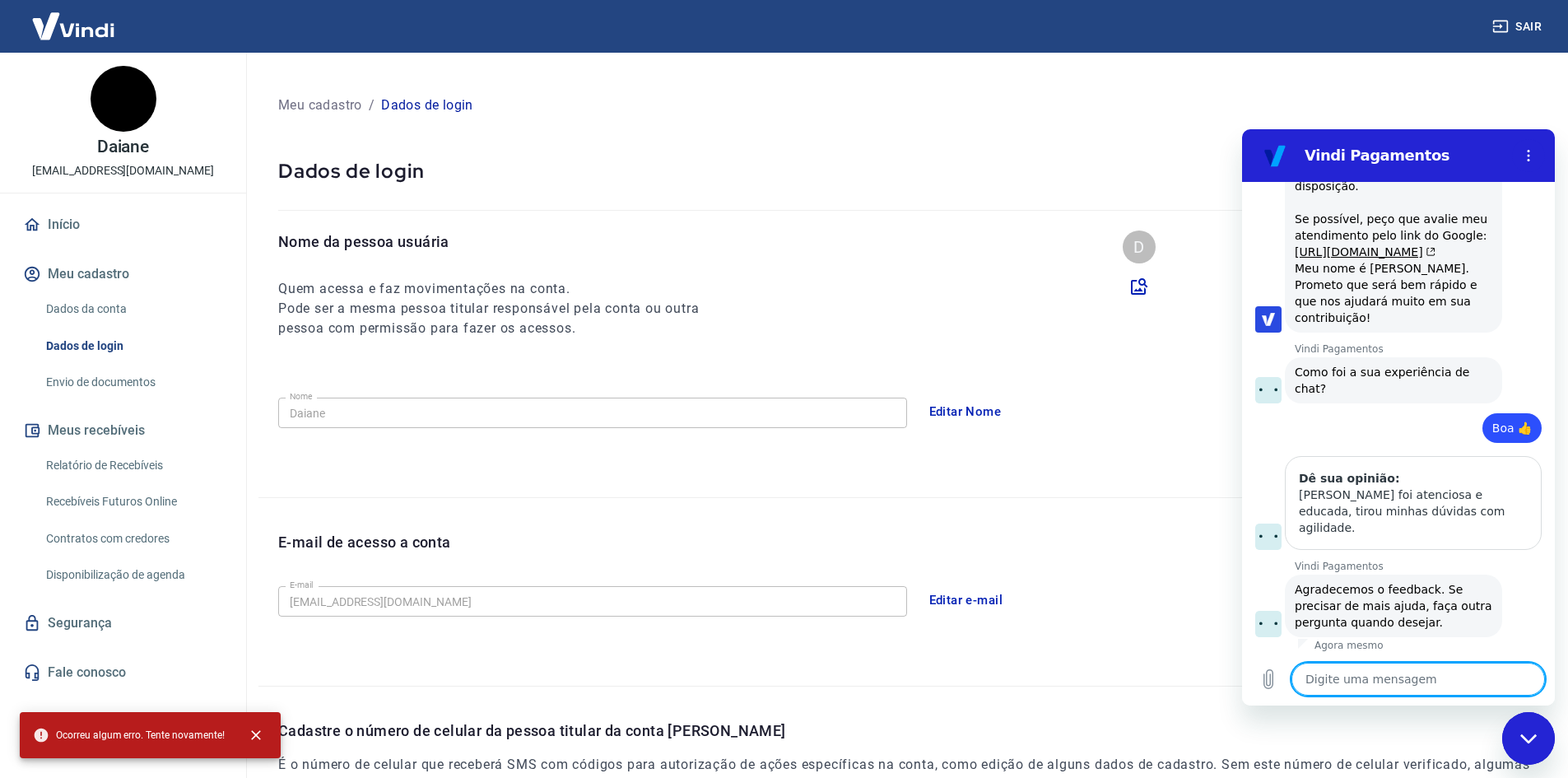
scroll to position [3307, 0]
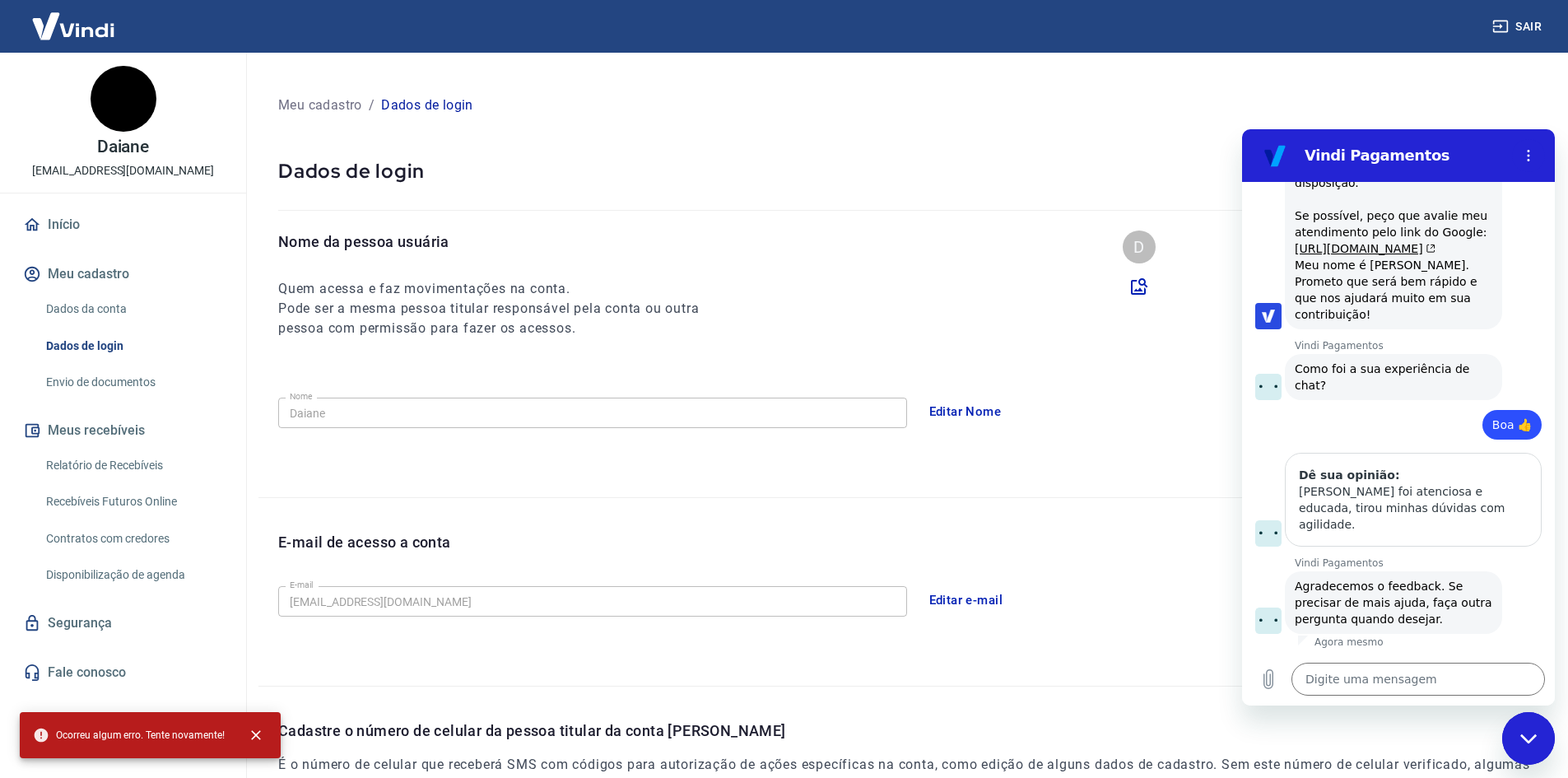
click at [1531, 734] on icon "Fechar janela de mensagens" at bounding box center [1529, 738] width 17 height 11
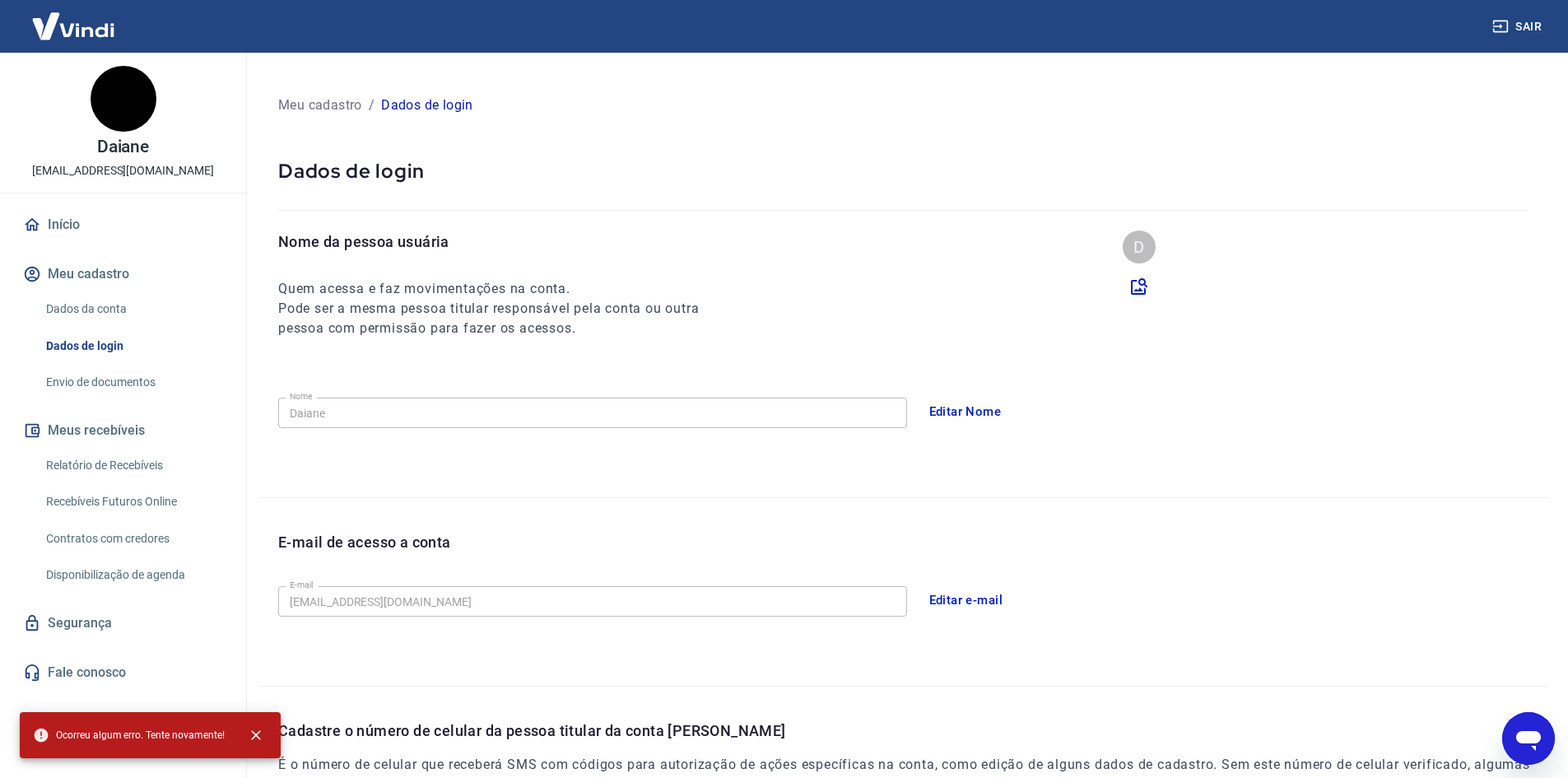
click at [1290, 512] on div "E-mail de acesso a conta E-mail [EMAIL_ADDRESS][DOMAIN_NAME] E-mail Editar e-ma…" at bounding box center [904, 592] width 1290 height 187
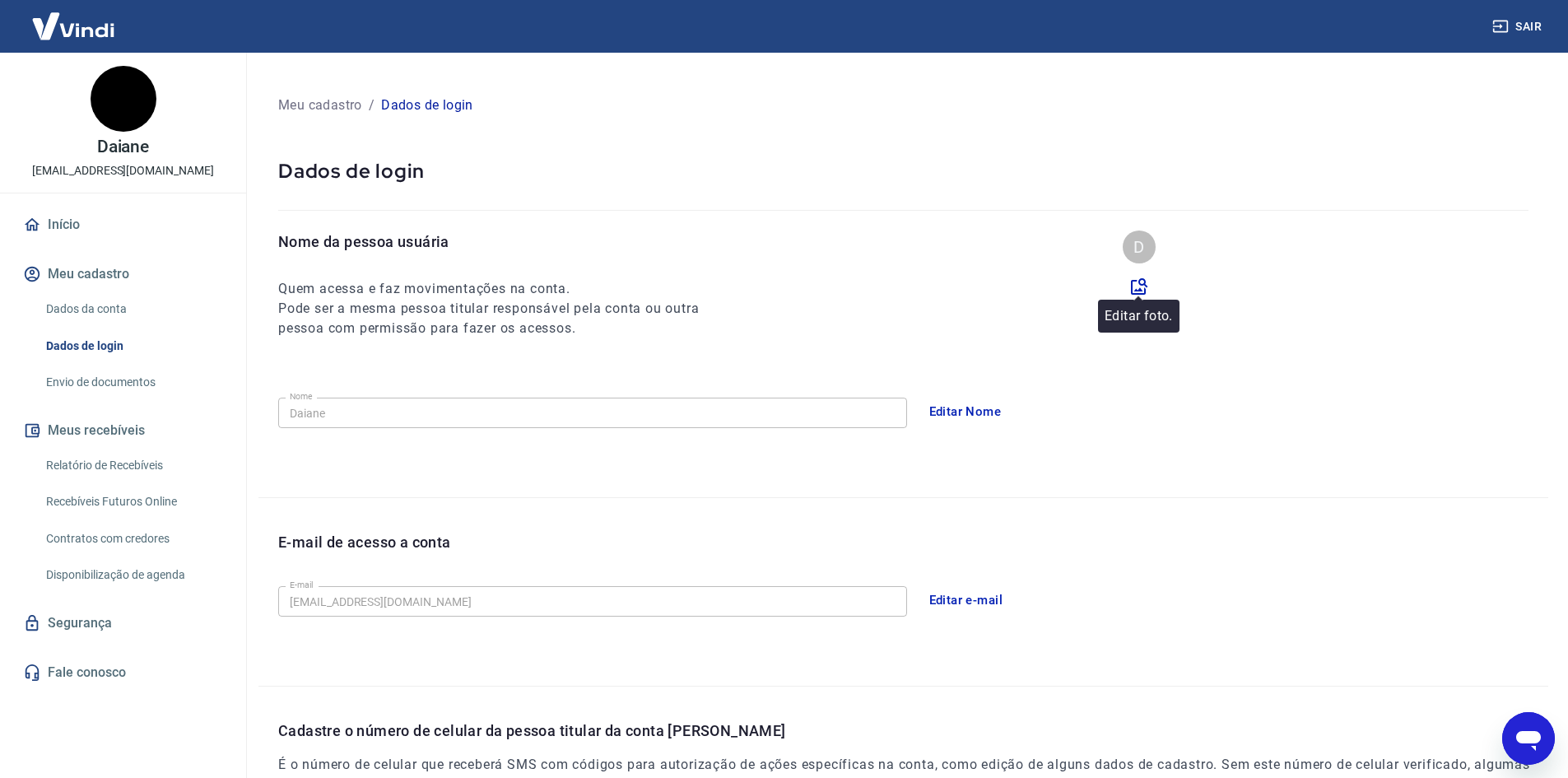
click at [1141, 282] on icon at bounding box center [1139, 286] width 19 height 19
click at [0, 0] on input "file" at bounding box center [0, 0] width 0 height 0
click at [1139, 285] on icon at bounding box center [1138, 286] width 16 height 16
click at [0, 0] on input "file" at bounding box center [0, 0] width 0 height 0
